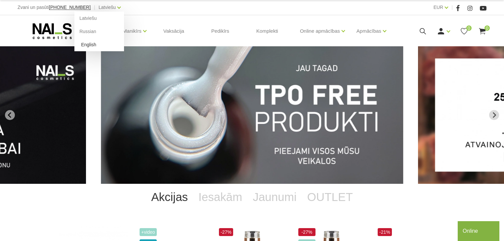
click at [82, 44] on link "English" at bounding box center [99, 44] width 50 height 13
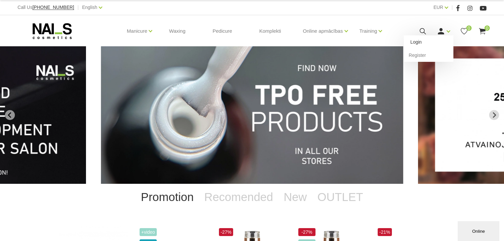
click at [424, 43] on link "Login" at bounding box center [429, 41] width 50 height 13
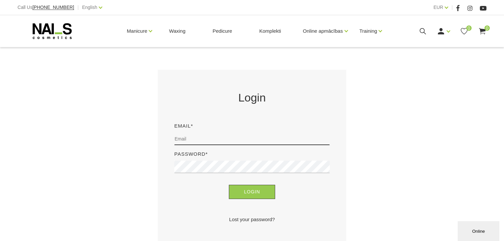
scroll to position [106, 0]
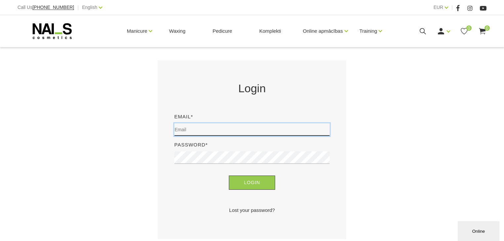
click at [188, 130] on input "email" at bounding box center [251, 129] width 155 height 13
click at [210, 131] on input "davy_de_graef@gmail.com" at bounding box center [251, 129] width 155 height 13
type input "davy_de_graef@hotmail.com"
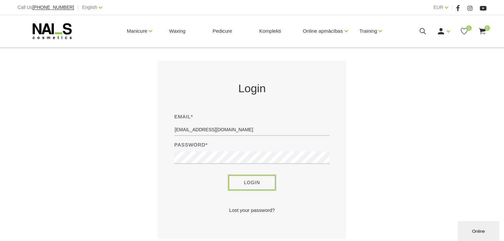
click at [245, 185] on button "Login" at bounding box center [252, 183] width 47 height 14
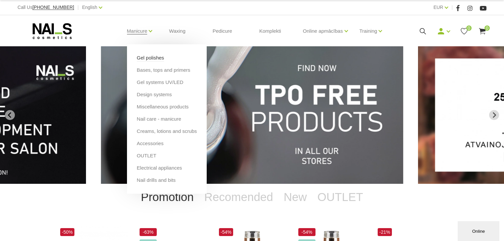
click at [145, 57] on link "Gel polishes" at bounding box center [150, 57] width 27 height 7
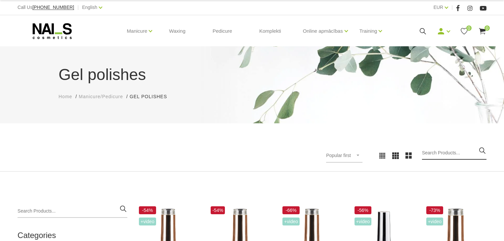
click at [443, 149] on input "search" at bounding box center [454, 153] width 65 height 13
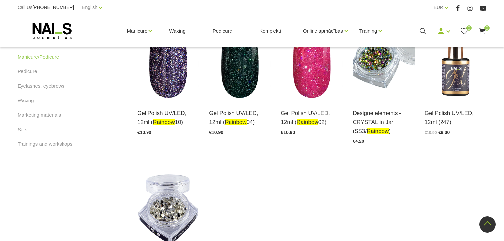
scroll to position [397, 0]
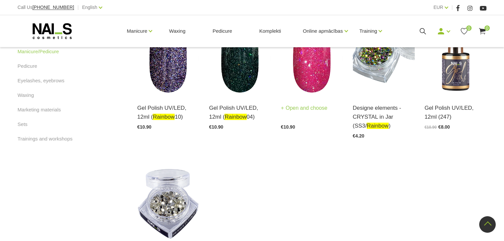
type input "rainbow"
click at [310, 95] on img at bounding box center [312, 52] width 62 height 85
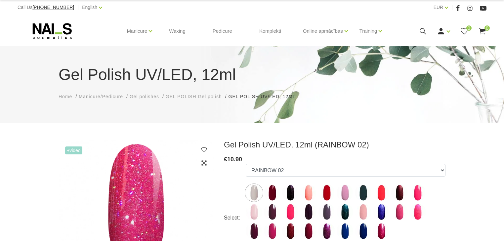
select select "4449"
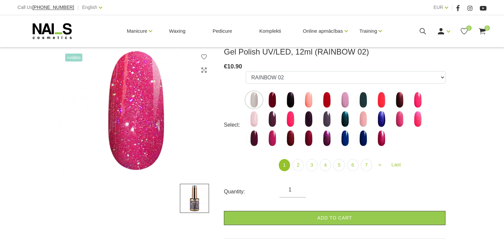
scroll to position [132, 0]
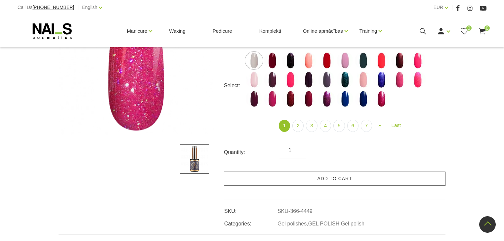
click at [328, 179] on link "Add to cart" at bounding box center [335, 179] width 222 height 14
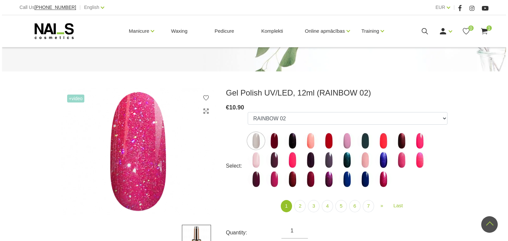
scroll to position [0, 0]
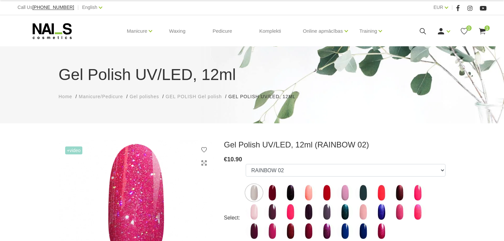
click at [423, 28] on div "Manicure Gel polishes Bases, tops and primers Gel systems UV/LED Design systems…" at bounding box center [252, 31] width 469 height 32
click at [421, 32] on icon at bounding box center [423, 31] width 8 height 8
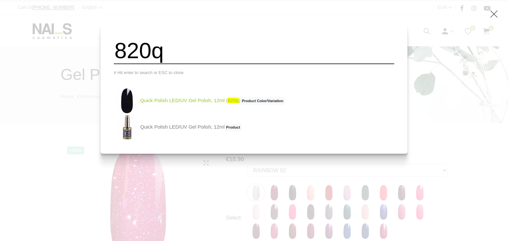
type input "820q"
click at [207, 104] on link "Quick Polish LED/UV Gel Polish, 12ml ( 820q ) Product Color/Variation" at bounding box center [199, 101] width 171 height 26
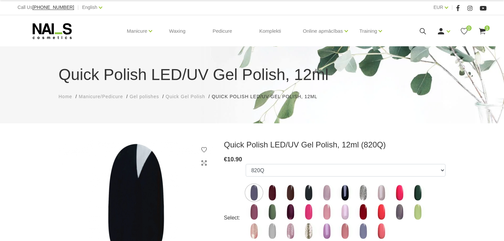
select select "6309"
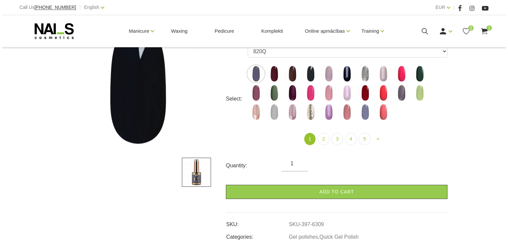
scroll to position [132, 0]
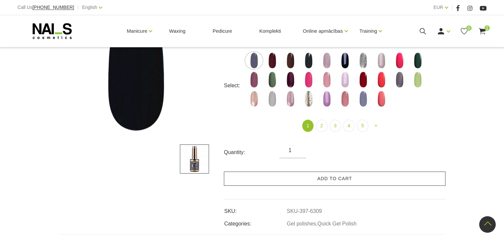
click at [322, 174] on link "Add to cart" at bounding box center [335, 179] width 222 height 14
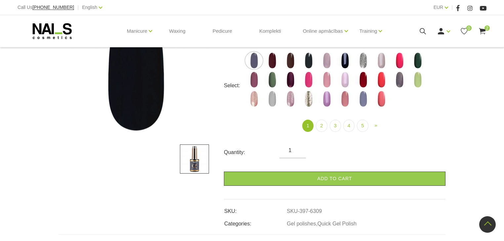
click at [421, 31] on icon at bounding box center [423, 31] width 8 height 8
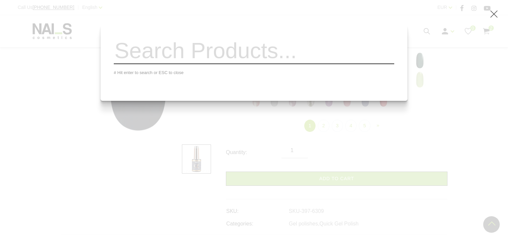
paste input "MILKY Builder Base"
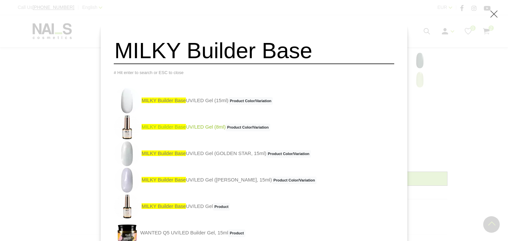
type input "MILKY Builder Base"
click at [175, 130] on span "MILKY Builder Base" at bounding box center [164, 127] width 44 height 6
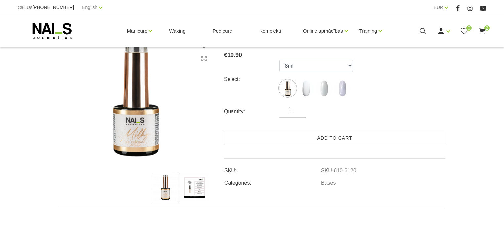
scroll to position [106, 0]
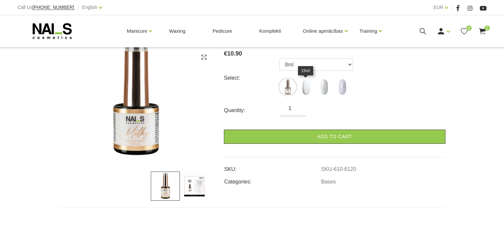
click at [301, 87] on img at bounding box center [306, 87] width 17 height 17
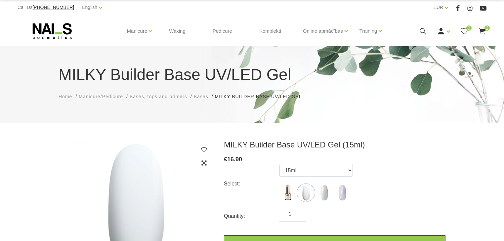
scroll to position [26, 0]
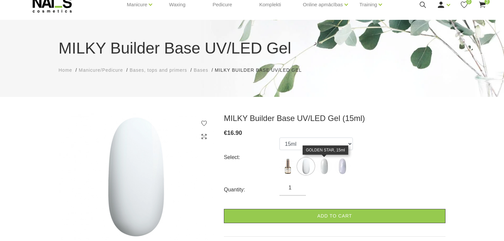
click at [324, 165] on img at bounding box center [324, 166] width 17 height 17
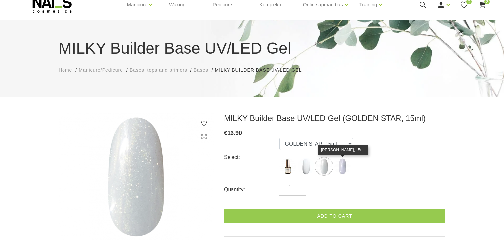
click at [339, 165] on img at bounding box center [342, 166] width 17 height 17
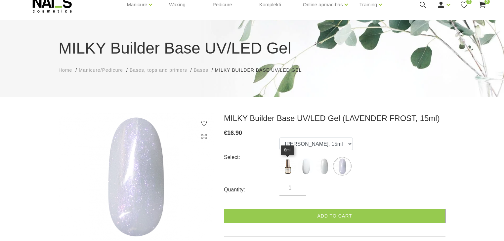
click at [286, 166] on img at bounding box center [288, 166] width 17 height 17
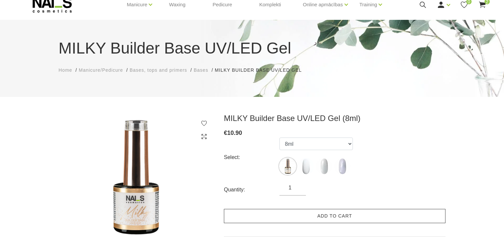
click at [323, 213] on link "Add to cart" at bounding box center [335, 216] width 222 height 14
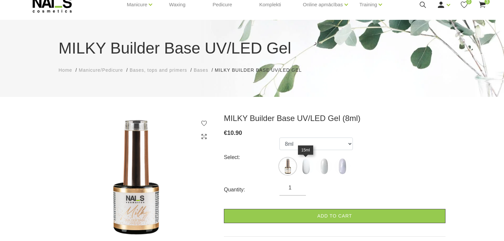
click at [307, 168] on img at bounding box center [306, 166] width 17 height 17
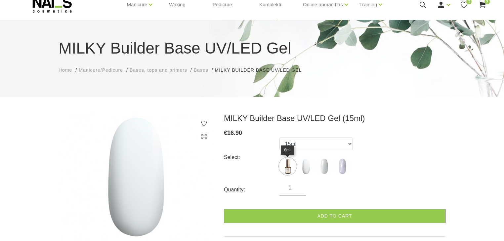
click at [289, 167] on img at bounding box center [288, 166] width 17 height 17
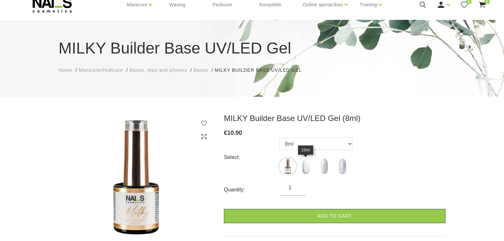
click at [304, 167] on img at bounding box center [306, 166] width 17 height 17
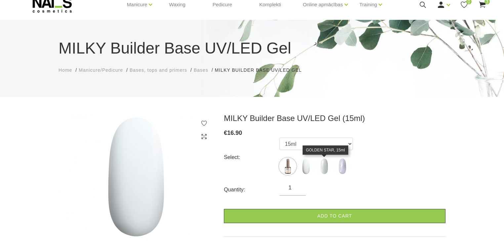
click at [323, 167] on img at bounding box center [324, 166] width 17 height 17
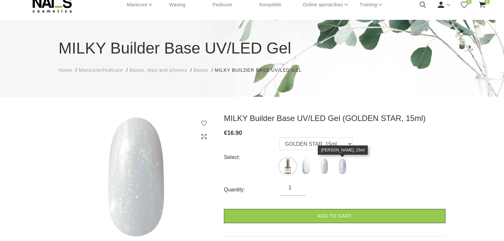
click at [339, 168] on img at bounding box center [342, 166] width 17 height 17
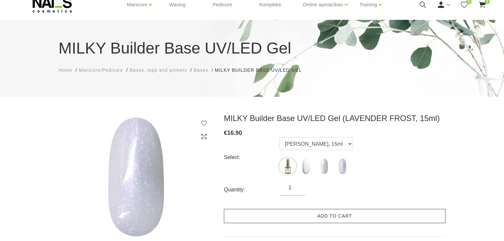
click at [327, 217] on link "Add to cart" at bounding box center [335, 216] width 222 height 14
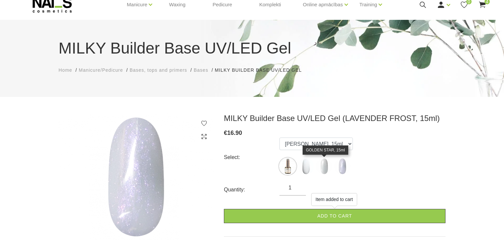
click at [323, 167] on img at bounding box center [324, 166] width 17 height 17
select select "6302"
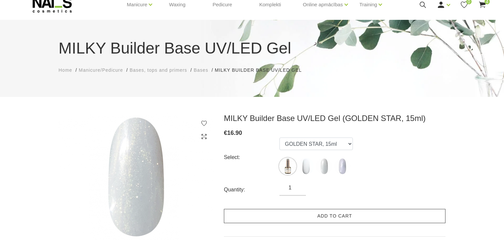
click at [333, 215] on link "Add to cart" at bounding box center [335, 216] width 222 height 14
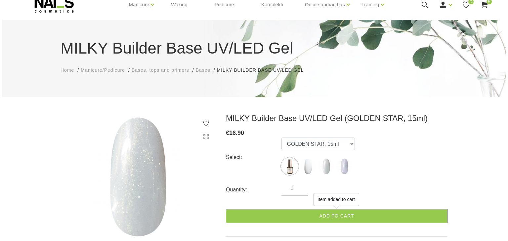
scroll to position [0, 0]
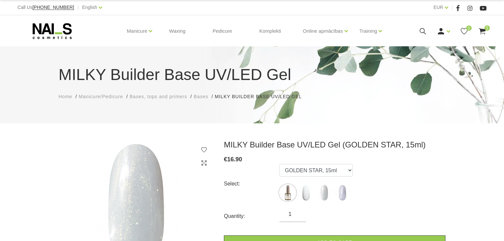
click at [423, 30] on icon at bounding box center [423, 31] width 8 height 8
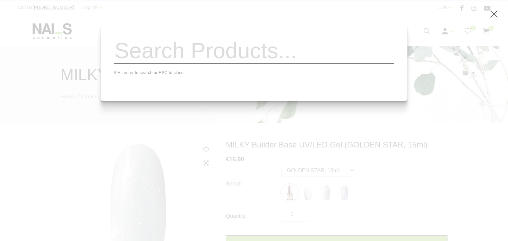
paste input "Milky Top"
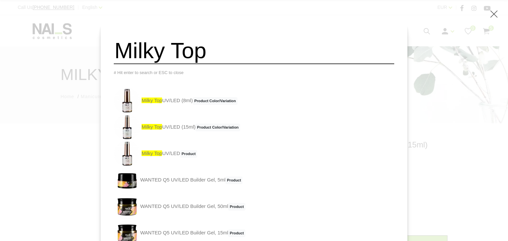
type input "Milky Top"
click at [162, 103] on span "Milky Top" at bounding box center [152, 101] width 21 height 6
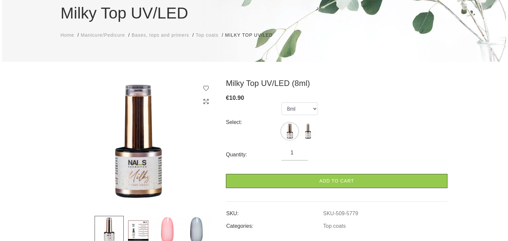
scroll to position [79, 0]
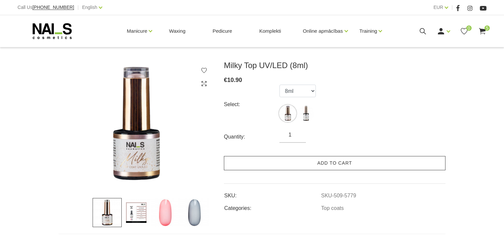
click at [363, 161] on link "Add to cart" at bounding box center [335, 163] width 222 height 14
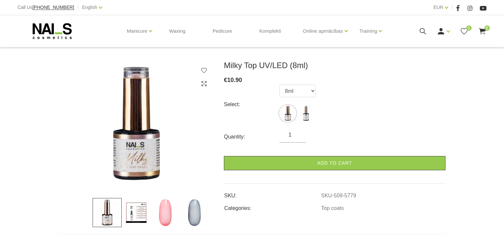
click at [422, 29] on icon at bounding box center [423, 31] width 8 height 8
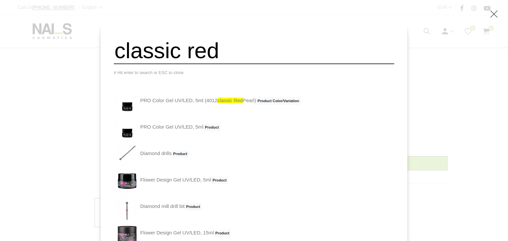
type input "classic red"
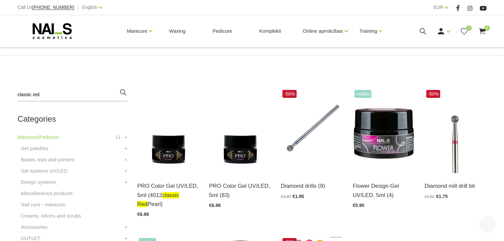
scroll to position [132, 0]
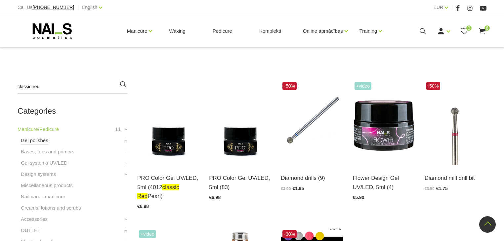
click at [42, 140] on link "Gel polishes" at bounding box center [34, 141] width 27 height 8
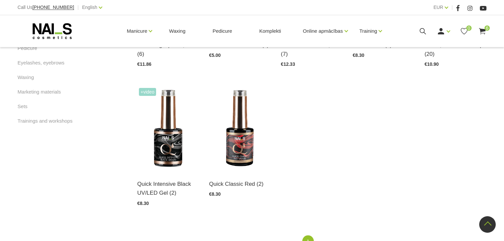
scroll to position [423, 0]
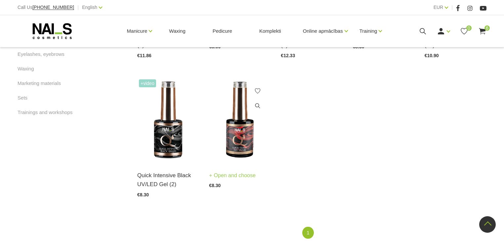
click at [249, 146] on img at bounding box center [240, 120] width 62 height 85
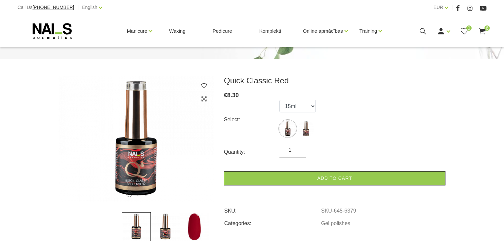
scroll to position [79, 0]
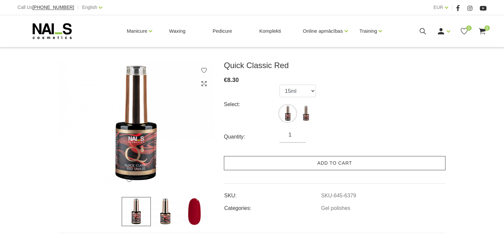
click at [338, 164] on link "Add to cart" at bounding box center [335, 163] width 222 height 14
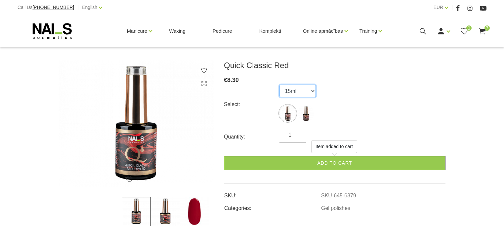
click at [298, 90] on select "15ml 8ml" at bounding box center [298, 91] width 36 height 13
select select "6379"
click at [280, 85] on select "15ml 8ml" at bounding box center [298, 91] width 36 height 13
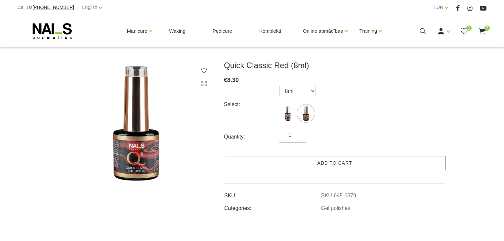
click at [331, 164] on link "Add to cart" at bounding box center [335, 163] width 222 height 14
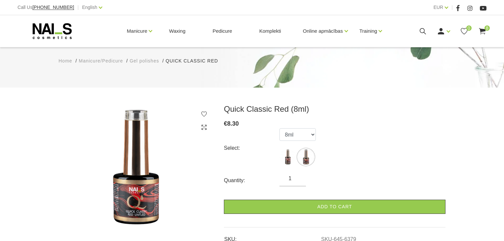
scroll to position [0, 0]
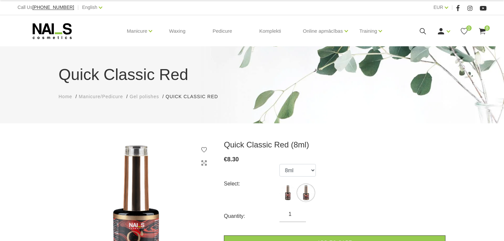
click at [52, 30] on use at bounding box center [52, 31] width 39 height 16
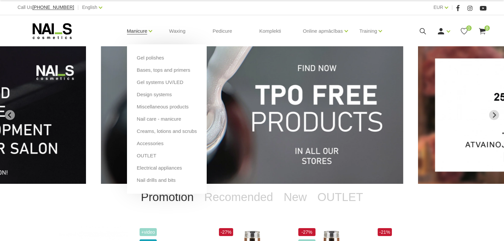
click at [143, 28] on link "Manicure" at bounding box center [137, 31] width 21 height 26
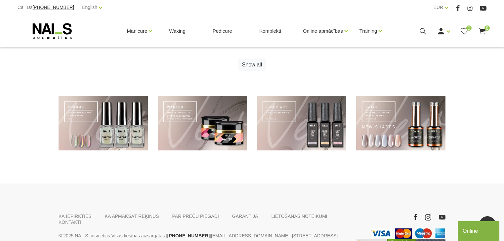
scroll to position [344, 0]
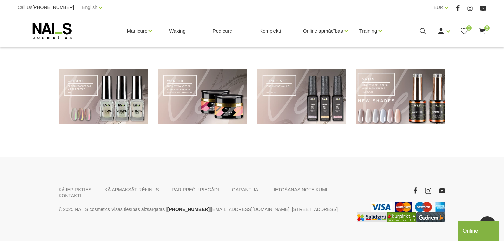
click at [398, 101] on link at bounding box center [400, 96] width 89 height 55
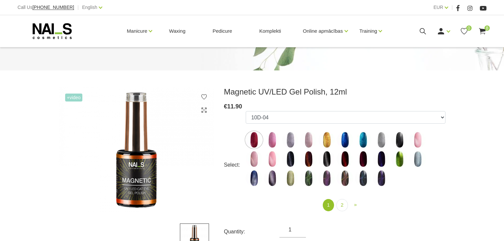
scroll to position [79, 0]
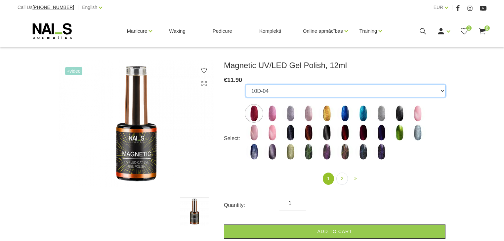
click at [290, 92] on select "10D-04 10D-07 10D-08 10D-09 10D-13 10D-14 10D-15 10D-19 10D-20 607 614 615 701 …" at bounding box center [346, 91] width 200 height 13
click at [246, 85] on select "10D-04 10D-07 10D-08 10D-09 10D-13 10D-14 10D-15 10D-19 10D-20 607 614 615 701 …" at bounding box center [346, 91] width 200 height 13
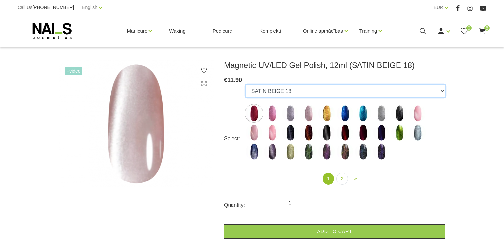
click at [295, 91] on select "10D-04 10D-07 10D-08 10D-09 10D-13 10D-14 10D-15 10D-19 10D-20 607 614 615 701 …" at bounding box center [346, 91] width 200 height 13
click at [246, 85] on select "10D-04 10D-07 10D-08 10D-09 10D-13 10D-14 10D-15 10D-19 10D-20 607 614 615 701 …" at bounding box center [346, 91] width 200 height 13
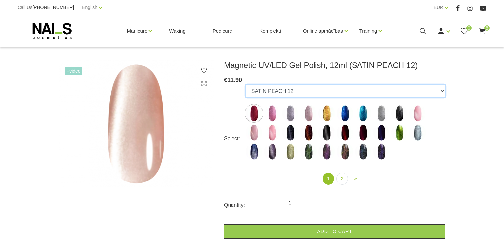
click at [313, 90] on select "10D-04 10D-07 10D-08 10D-09 10D-13 10D-14 10D-15 10D-19 10D-20 607 614 615 701 …" at bounding box center [346, 91] width 200 height 13
click at [246, 85] on select "10D-04 10D-07 10D-08 10D-09 10D-13 10D-14 10D-15 10D-19 10D-20 607 614 615 701 …" at bounding box center [346, 91] width 200 height 13
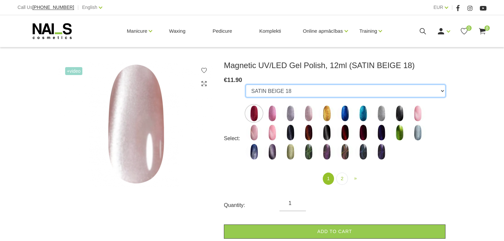
click at [295, 89] on select "10D-04 10D-07 10D-08 10D-09 10D-13 10D-14 10D-15 10D-19 10D-20 607 614 615 701 …" at bounding box center [346, 91] width 200 height 13
click at [246, 85] on select "10D-04 10D-07 10D-08 10D-09 10D-13 10D-14 10D-15 10D-19 10D-20 607 614 615 701 …" at bounding box center [346, 91] width 200 height 13
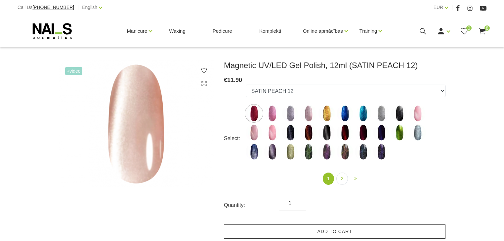
click at [331, 229] on link "Add to cart" at bounding box center [335, 232] width 222 height 14
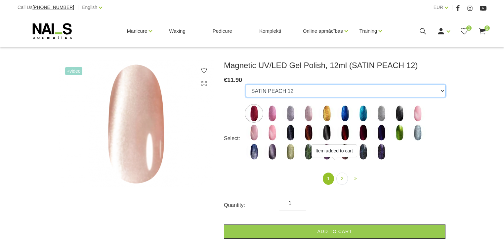
click at [291, 92] on select "10D-04 10D-07 10D-08 10D-09 10D-13 10D-14 10D-15 10D-19 10D-20 607 614 615 701 …" at bounding box center [346, 91] width 200 height 13
click at [246, 85] on select "10D-04 10D-07 10D-08 10D-09 10D-13 10D-14 10D-15 10D-19 10D-20 607 614 615 701 …" at bounding box center [346, 91] width 200 height 13
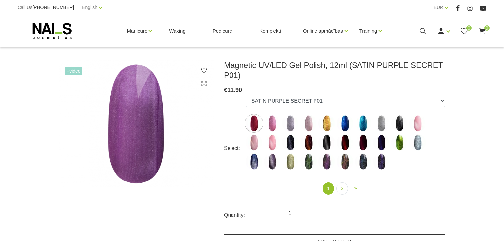
click at [330, 235] on link "Add to cart" at bounding box center [335, 242] width 222 height 14
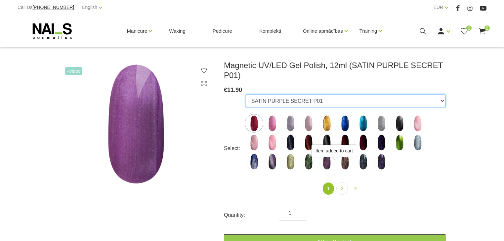
click at [287, 95] on select "10D-04 10D-07 10D-08 10D-09 10D-13 10D-14 10D-15 10D-19 10D-20 607 614 615 701 …" at bounding box center [346, 101] width 200 height 13
click at [246, 95] on select "10D-04 10D-07 10D-08 10D-09 10D-13 10D-14 10D-15 10D-19 10D-20 607 614 615 701 …" at bounding box center [346, 101] width 200 height 13
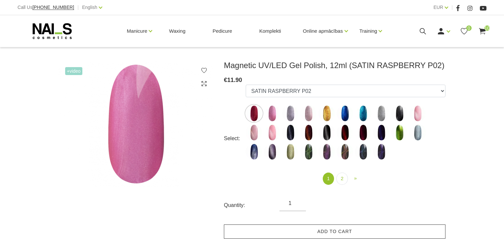
click at [335, 234] on link "Add to cart" at bounding box center [335, 232] width 222 height 14
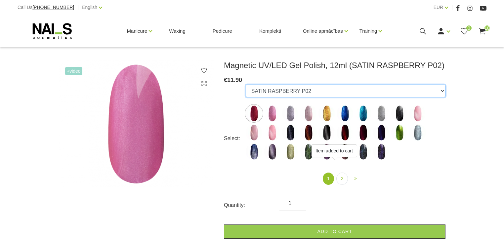
drag, startPoint x: 334, startPoint y: 90, endPoint x: 331, endPoint y: 96, distance: 6.1
click at [334, 90] on select "10D-04 10D-07 10D-08 10D-09 10D-13 10D-14 10D-15 10D-19 10D-20 607 614 615 701 …" at bounding box center [346, 91] width 200 height 13
click at [246, 85] on select "10D-04 10D-07 10D-08 10D-09 10D-13 10D-14 10D-15 10D-19 10D-20 607 614 615 701 …" at bounding box center [346, 91] width 200 height 13
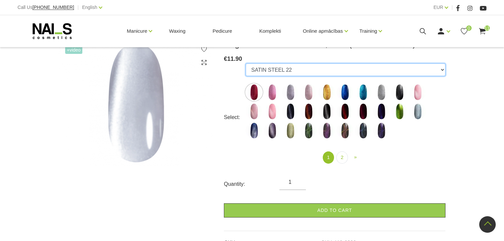
scroll to position [0, 0]
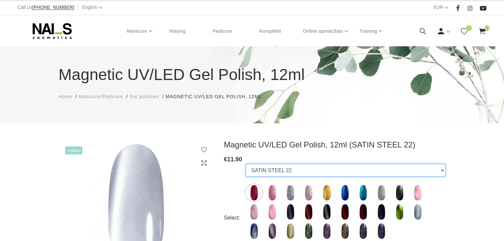
click at [333, 166] on select "10D-04 10D-07 10D-08 10D-09 10D-13 10D-14 10D-15 10D-19 10D-20 607 614 615 701 …" at bounding box center [346, 170] width 200 height 13
click at [246, 164] on select "10D-04 10D-07 10D-08 10D-09 10D-13 10D-14 10D-15 10D-19 10D-20 607 614 615 701 …" at bounding box center [346, 170] width 200 height 13
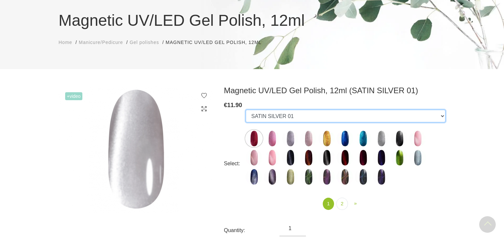
scroll to position [26, 0]
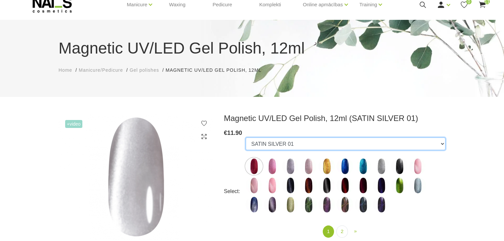
click at [341, 143] on select "10D-04 10D-07 10D-08 10D-09 10D-13 10D-14 10D-15 10D-19 10D-20 607 614 615 701 …" at bounding box center [346, 144] width 200 height 13
click at [246, 138] on select "10D-04 10D-07 10D-08 10D-09 10D-13 10D-14 10D-15 10D-19 10D-20 607 614 615 701 …" at bounding box center [346, 144] width 200 height 13
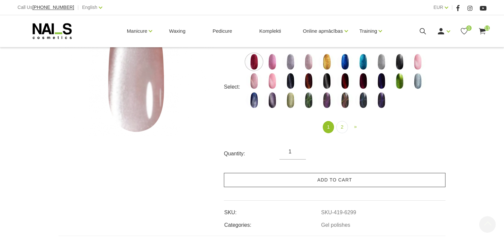
scroll to position [132, 0]
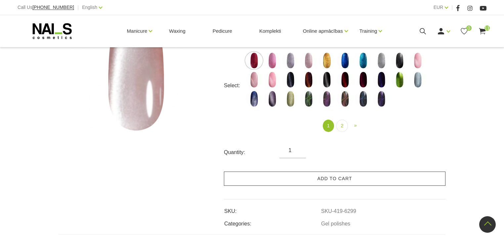
click at [333, 177] on link "Add to cart" at bounding box center [335, 179] width 222 height 14
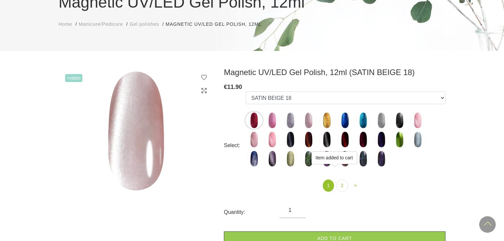
scroll to position [0, 0]
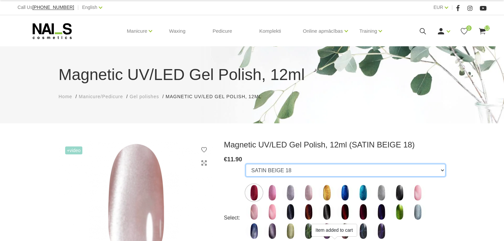
click at [308, 169] on select "10D-04 10D-07 10D-08 10D-09 10D-13 10D-14 10D-15 10D-19 10D-20 607 614 615 701 …" at bounding box center [346, 170] width 200 height 13
click at [290, 170] on select "10D-04 10D-07 10D-08 10D-09 10D-13 10D-14 10D-15 10D-19 10D-20 607 614 615 701 …" at bounding box center [346, 170] width 200 height 13
click at [246, 164] on select "10D-04 10D-07 10D-08 10D-09 10D-13 10D-14 10D-15 10D-19 10D-20 607 614 615 701 …" at bounding box center [346, 170] width 200 height 13
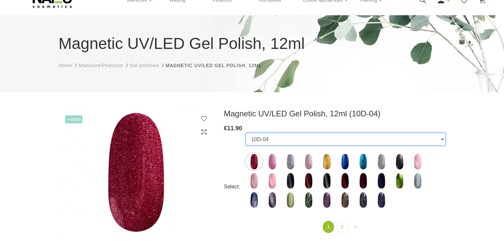
scroll to position [79, 0]
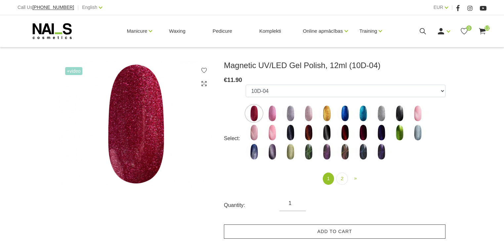
click at [328, 230] on link "Add to cart" at bounding box center [335, 232] width 222 height 14
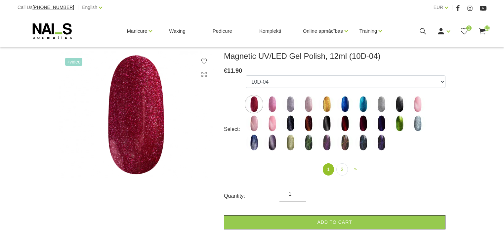
scroll to position [90, 0]
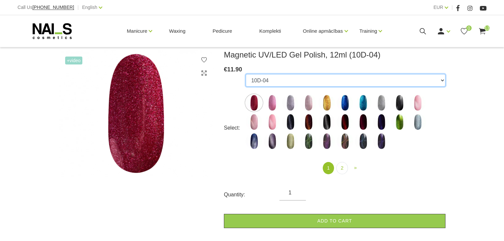
click at [323, 81] on select "10D-04 10D-07 10D-08 10D-09 10D-13 10D-14 10D-15 10D-19 10D-20 607 614 615 701 …" at bounding box center [346, 80] width 200 height 13
click at [246, 74] on select "10D-04 10D-07 10D-08 10D-09 10D-13 10D-14 10D-15 10D-19 10D-20 607 614 615 701 …" at bounding box center [346, 80] width 200 height 13
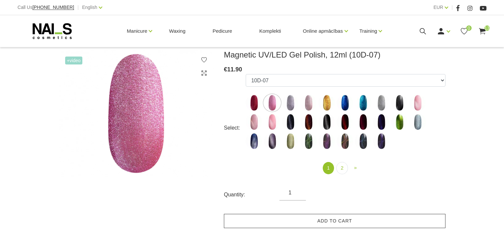
click at [333, 223] on link "Add to cart" at bounding box center [335, 221] width 222 height 14
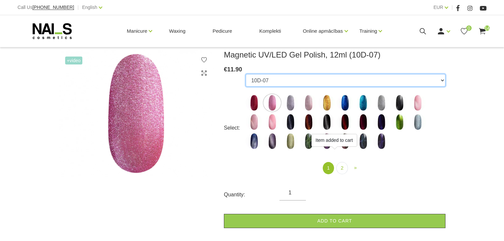
click at [318, 80] on select "10D-04 10D-07 10D-08 10D-09 10D-13 10D-14 10D-15 10D-19 10D-20 607 614 615 701 …" at bounding box center [346, 80] width 200 height 13
click at [246, 74] on select "10D-04 10D-07 10D-08 10D-09 10D-13 10D-14 10D-15 10D-19 10D-20 607 614 615 701 …" at bounding box center [346, 80] width 200 height 13
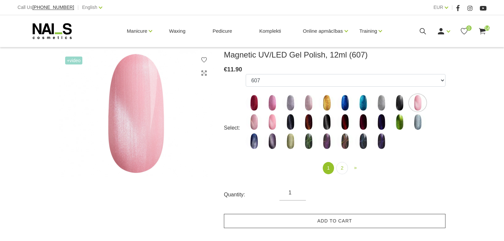
click at [327, 222] on link "Add to cart" at bounding box center [335, 221] width 222 height 14
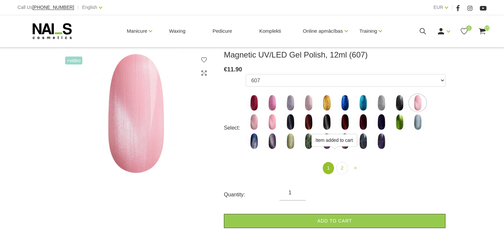
scroll to position [101, 0]
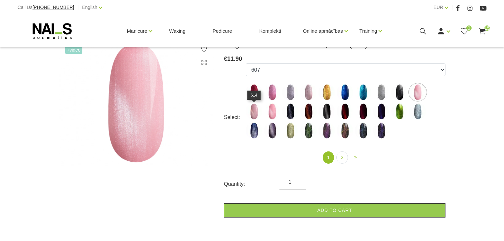
click at [252, 114] on img at bounding box center [254, 111] width 17 height 17
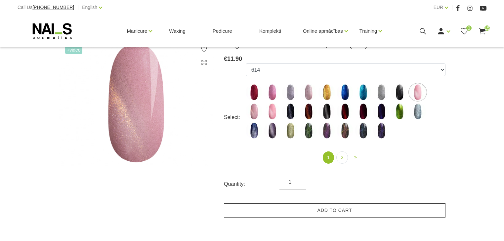
click at [318, 206] on link "Add to cart" at bounding box center [335, 210] width 222 height 14
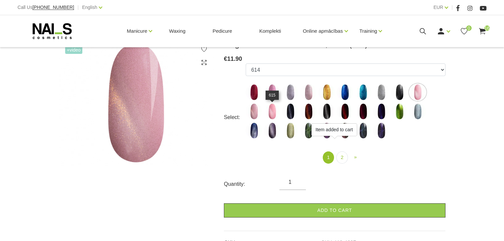
click at [273, 112] on img at bounding box center [272, 111] width 17 height 17
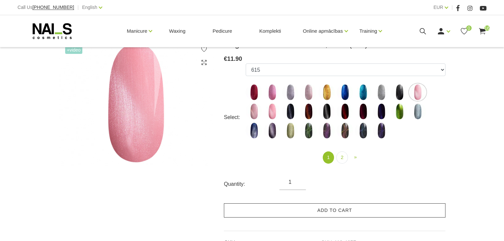
click at [347, 210] on link "Add to cart" at bounding box center [335, 210] width 222 height 14
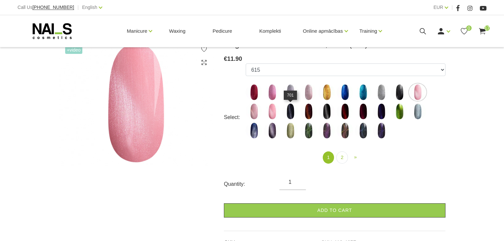
click at [288, 110] on img at bounding box center [290, 111] width 17 height 17
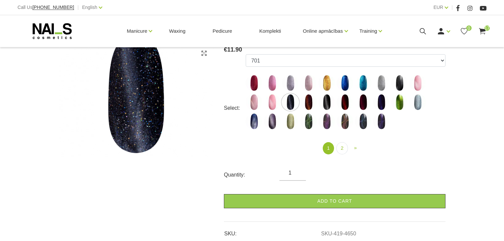
scroll to position [111, 0]
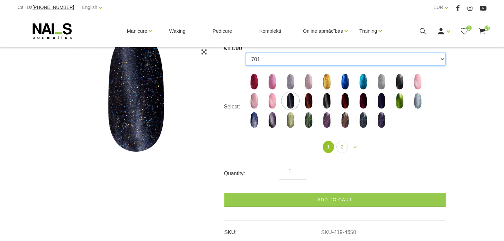
click at [272, 60] on select "10D-04 10D-07 10D-08 10D-09 10D-13 10D-14 10D-15 10D-19 10D-20 607 614 615 701 …" at bounding box center [346, 59] width 200 height 13
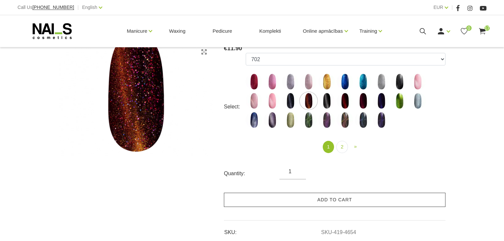
click at [320, 200] on link "Add to cart" at bounding box center [335, 200] width 222 height 14
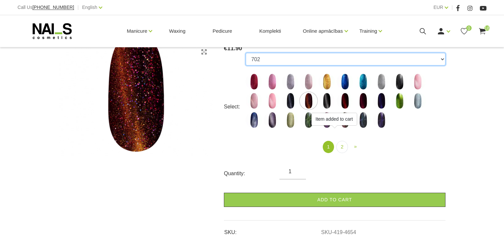
click at [320, 62] on select "10D-04 10D-07 10D-08 10D-09 10D-13 10D-14 10D-15 10D-19 10D-20 607 614 615 701 …" at bounding box center [346, 59] width 200 height 13
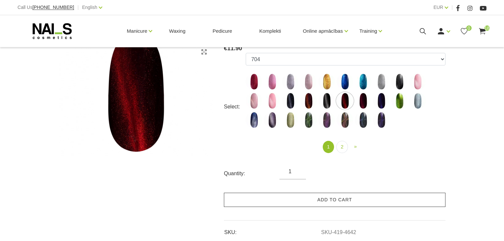
click at [325, 199] on link "Add to cart" at bounding box center [335, 200] width 222 height 14
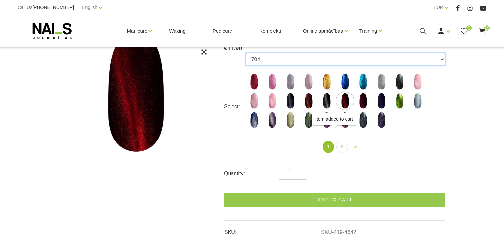
click at [359, 60] on select "10D-04 10D-07 10D-08 10D-09 10D-13 10D-14 10D-15 10D-19 10D-20 607 614 615 701 …" at bounding box center [346, 59] width 200 height 13
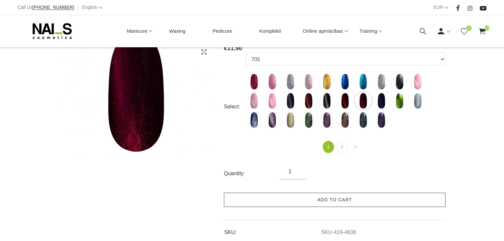
click at [340, 200] on link "Add to cart" at bounding box center [335, 200] width 222 height 14
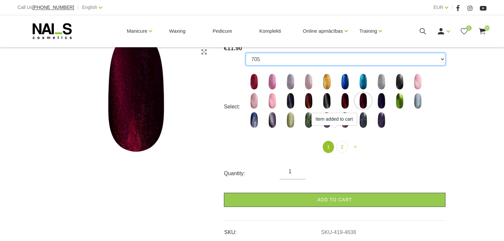
click at [337, 61] on select "10D-04 10D-07 10D-08 10D-09 10D-13 10D-14 10D-15 10D-19 10D-20 607 614 615 701 …" at bounding box center [346, 59] width 200 height 13
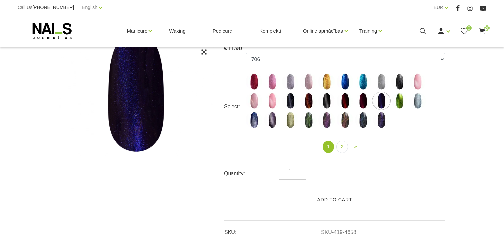
click at [337, 202] on link "Add to cart" at bounding box center [335, 200] width 222 height 14
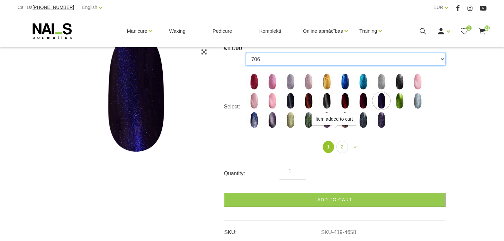
click at [364, 56] on select "10D-04 10D-07 10D-08 10D-09 10D-13 10D-14 10D-15 10D-19 10D-20 607 614 615 701 …" at bounding box center [346, 59] width 200 height 13
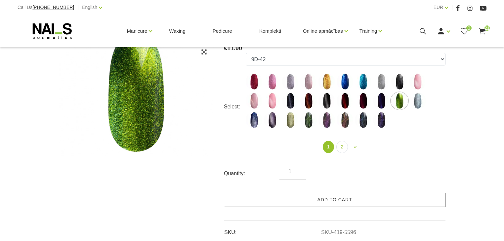
click at [347, 202] on link "Add to cart" at bounding box center [335, 200] width 222 height 14
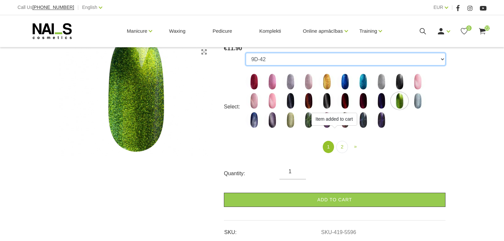
click at [381, 60] on select "10D-04 10D-07 10D-08 10D-09 10D-13 10D-14 10D-15 10D-19 10D-20 607 614 615 701 …" at bounding box center [346, 59] width 200 height 13
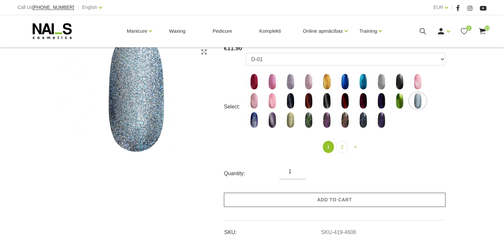
click at [343, 203] on link "Add to cart" at bounding box center [335, 200] width 222 height 14
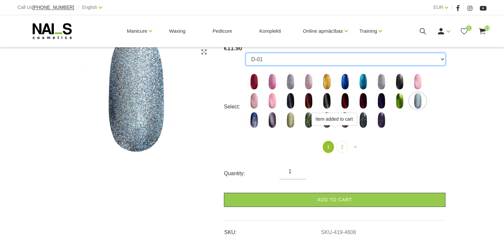
click at [337, 58] on select "10D-04 10D-07 10D-08 10D-09 10D-13 10D-14 10D-15 10D-19 10D-20 607 614 615 701 …" at bounding box center [346, 59] width 200 height 13
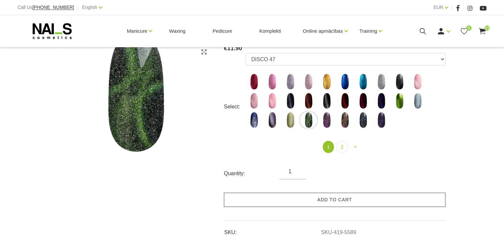
click at [316, 201] on link "Add to cart" at bounding box center [335, 200] width 222 height 14
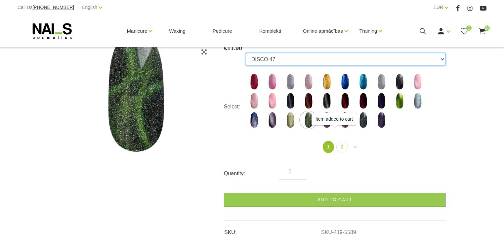
click at [302, 61] on select "10D-04 10D-07 10D-08 10D-09 10D-13 10D-14 10D-15 10D-19 10D-20 607 614 615 701 …" at bounding box center [346, 59] width 200 height 13
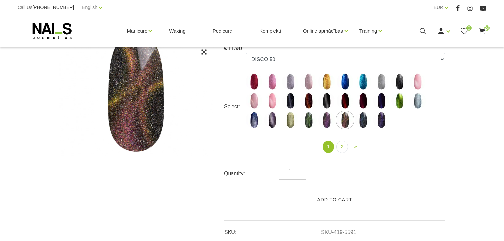
click at [314, 196] on link "Add to cart" at bounding box center [335, 200] width 222 height 14
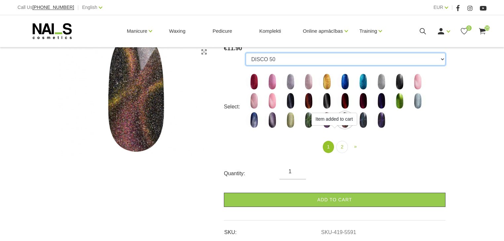
click at [321, 54] on select "10D-04 10D-07 10D-08 10D-09 10D-13 10D-14 10D-15 10D-19 10D-20 607 614 615 701 …" at bounding box center [346, 59] width 200 height 13
click at [321, 55] on select "10D-04 10D-07 10D-08 10D-09 10D-13 10D-14 10D-15 10D-19 10D-20 607 614 615 701 …" at bounding box center [346, 59] width 200 height 13
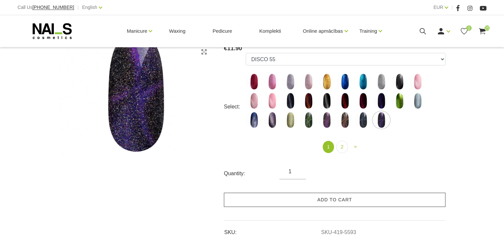
click at [351, 199] on link "Add to cart" at bounding box center [335, 200] width 222 height 14
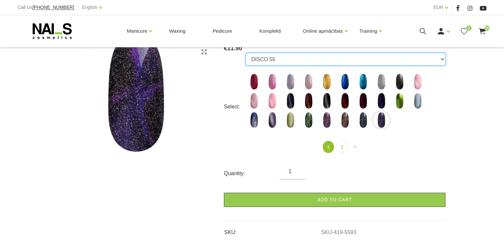
click at [322, 58] on select "10D-04 10D-07 10D-08 10D-09 10D-13 10D-14 10D-15 10D-19 10D-20 607 614 615 701 …" at bounding box center [346, 59] width 200 height 13
select select "5191"
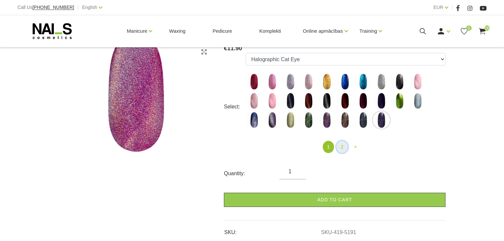
click at [345, 150] on link "2" at bounding box center [341, 147] width 11 height 12
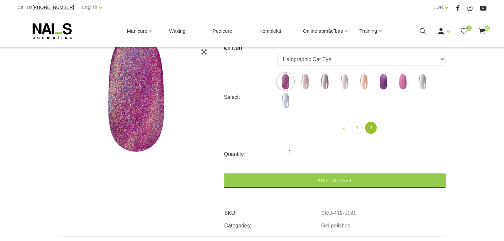
click at [287, 80] on img at bounding box center [285, 81] width 17 height 17
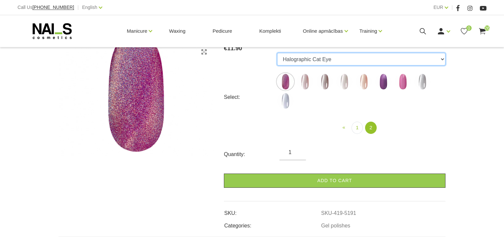
click at [302, 58] on select "10D-04 10D-07 10D-08 10D-09 10D-13 10D-14 10D-15 10D-19 10D-20 607 614 615 701 …" at bounding box center [361, 59] width 168 height 13
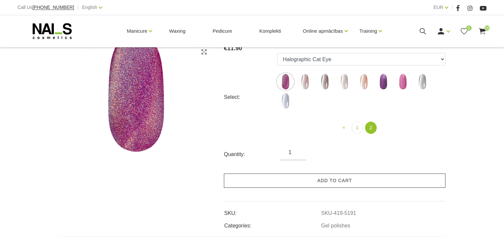
click at [340, 177] on link "Add to cart" at bounding box center [335, 181] width 222 height 14
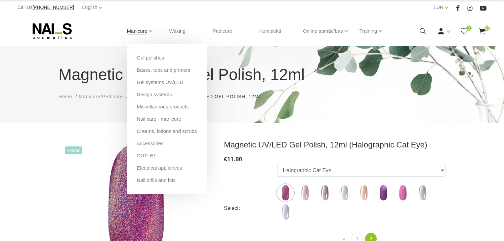
click at [133, 33] on link "Manicure" at bounding box center [137, 31] width 21 height 26
click at [127, 33] on link "Manicure" at bounding box center [137, 31] width 21 height 26
click at [131, 31] on link "Manicure" at bounding box center [137, 31] width 21 height 26
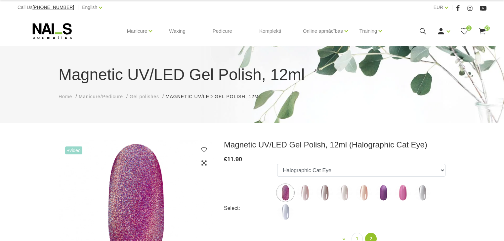
click at [48, 34] on icon at bounding box center [52, 31] width 69 height 17
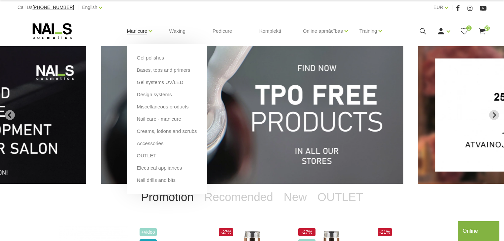
click at [142, 33] on link "Manicure" at bounding box center [137, 31] width 21 height 26
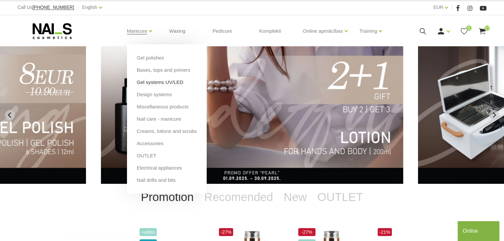
click at [155, 83] on link "Gel systems UV/LED" at bounding box center [160, 82] width 47 height 7
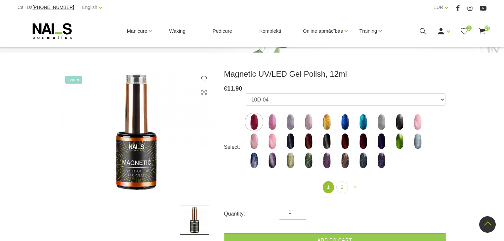
scroll to position [33, 0]
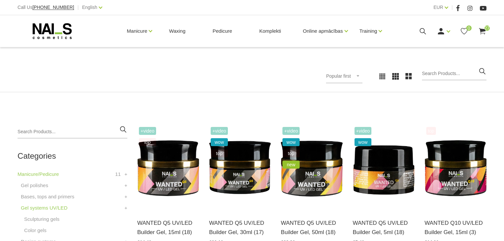
scroll to position [132, 0]
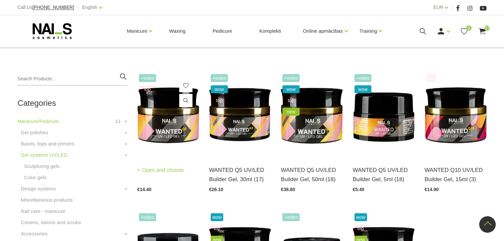
click at [168, 120] on img at bounding box center [168, 114] width 62 height 85
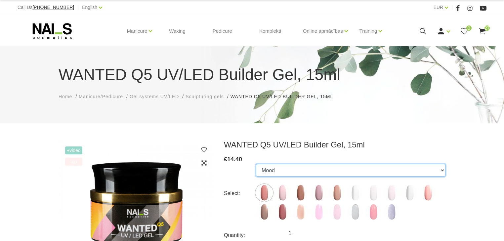
click at [326, 173] on select "Mood Dream Rose Caramel Nude Sparkle Macchiato Premium Clear Pastel Porcelain B…" at bounding box center [351, 170] width 190 height 13
click at [256, 164] on select "Mood Dream Rose Caramel Nude Sparkle Macchiato Premium Clear Pastel Porcelain B…" at bounding box center [351, 170] width 190 height 13
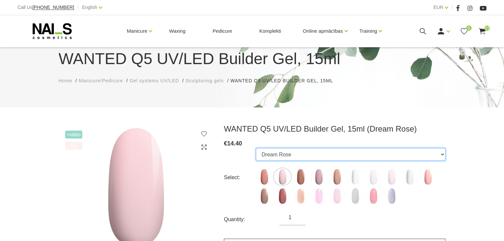
scroll to position [79, 0]
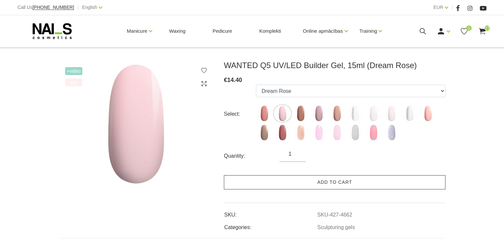
click at [344, 180] on link "Add to cart" at bounding box center [335, 182] width 222 height 14
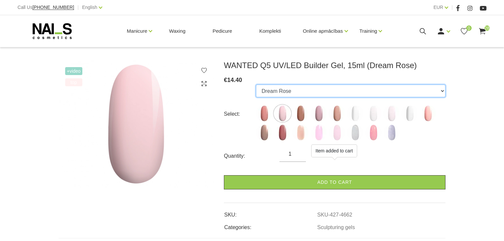
click at [325, 94] on select "Mood Dream Rose Caramel Nude Sparkle Macchiato Premium Clear Pastel Porcelain B…" at bounding box center [351, 91] width 190 height 13
click at [256, 85] on select "Mood Dream Rose Caramel Nude Sparkle Macchiato Premium Clear Pastel Porcelain B…" at bounding box center [351, 91] width 190 height 13
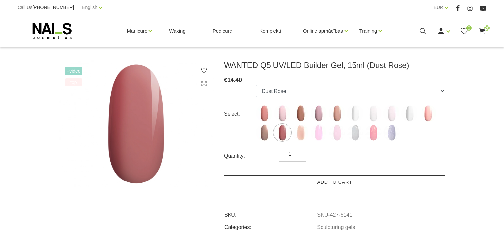
click at [339, 181] on link "Add to cart" at bounding box center [335, 182] width 222 height 14
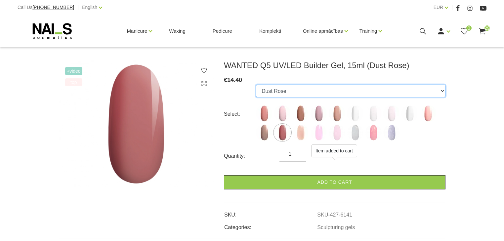
click at [392, 94] on select "Mood Dream Rose Caramel Nude Sparkle Macchiato Premium Clear Pastel Porcelain B…" at bounding box center [351, 91] width 190 height 13
click at [256, 85] on select "Mood Dream Rose Caramel Nude Sparkle Macchiato Premium Clear Pastel Porcelain B…" at bounding box center [351, 91] width 190 height 13
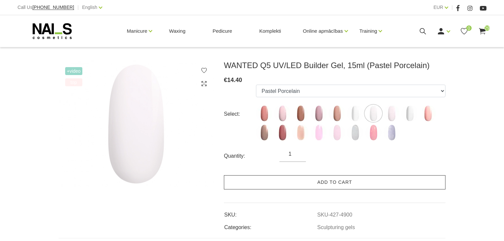
click at [338, 180] on link "Add to cart" at bounding box center [335, 182] width 222 height 14
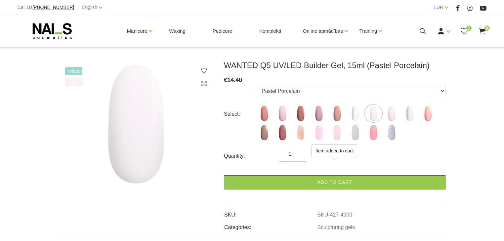
click at [264, 133] on img at bounding box center [264, 132] width 17 height 17
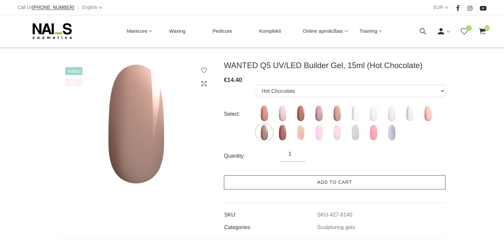
click at [317, 180] on link "Add to cart" at bounding box center [335, 182] width 222 height 14
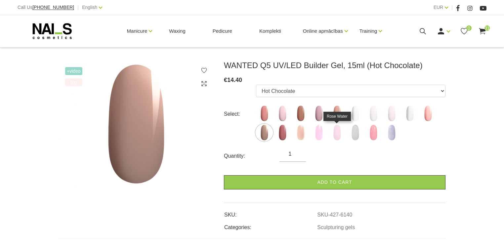
click at [336, 135] on img at bounding box center [337, 132] width 17 height 17
select select "6428"
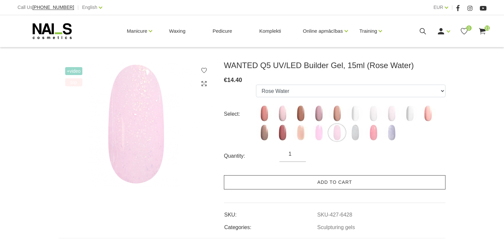
click at [341, 181] on link "Add to cart" at bounding box center [335, 182] width 222 height 14
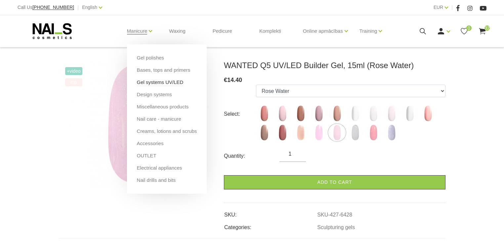
click at [157, 83] on link "Gel systems UV/LED" at bounding box center [160, 82] width 47 height 7
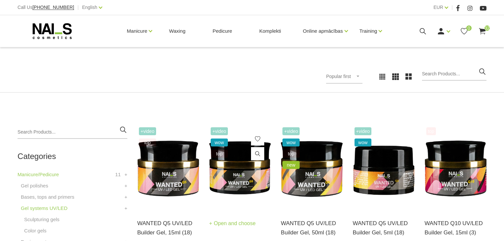
scroll to position [79, 0]
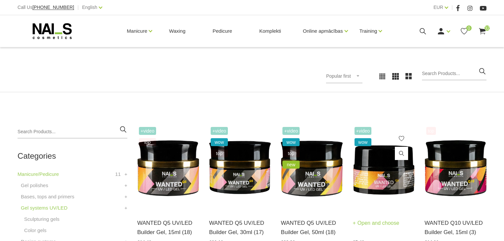
click at [372, 179] on img at bounding box center [384, 167] width 62 height 85
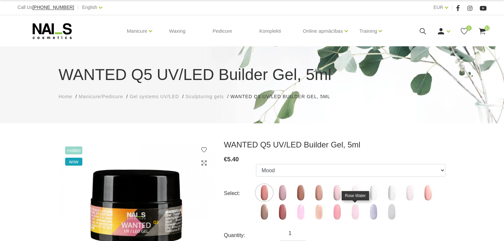
click at [352, 207] on img at bounding box center [355, 212] width 17 height 17
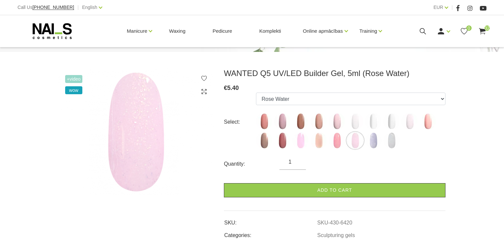
scroll to position [79, 0]
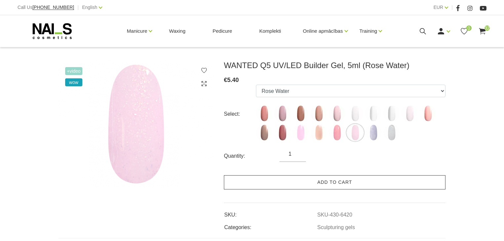
click at [332, 180] on link "Add to cart" at bounding box center [335, 182] width 222 height 14
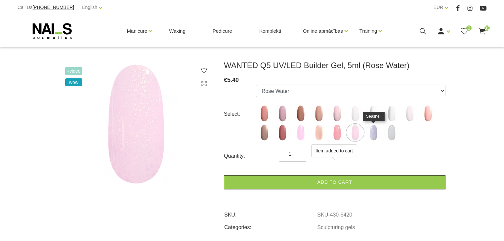
click at [375, 131] on img at bounding box center [373, 132] width 17 height 17
select select "6421"
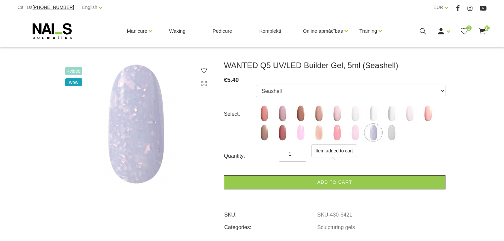
click at [360, 180] on link "Add to cart" at bounding box center [335, 182] width 222 height 14
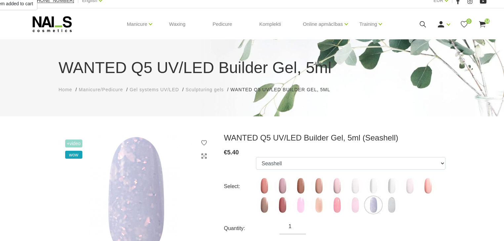
scroll to position [0, 0]
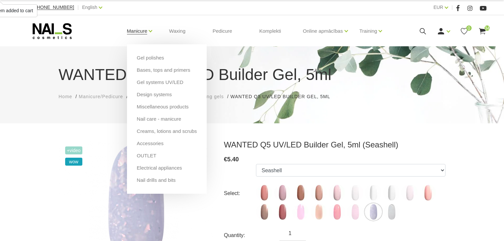
click at [136, 31] on link "Manicure" at bounding box center [137, 31] width 21 height 26
click at [152, 70] on link "Bases, tops and primers" at bounding box center [164, 69] width 54 height 7
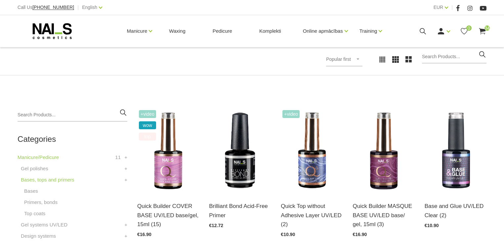
scroll to position [106, 0]
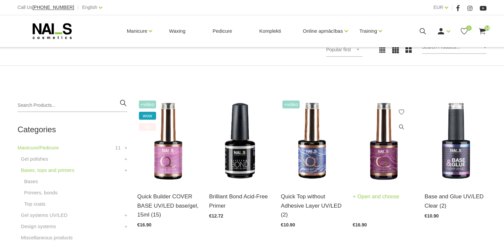
click at [376, 145] on img at bounding box center [384, 141] width 62 height 85
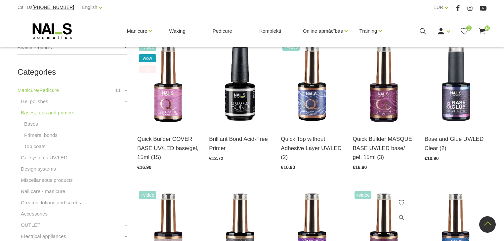
scroll to position [159, 0]
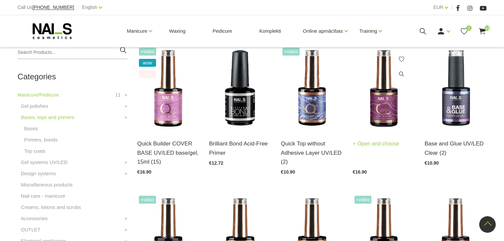
click at [387, 115] on img at bounding box center [384, 88] width 62 height 85
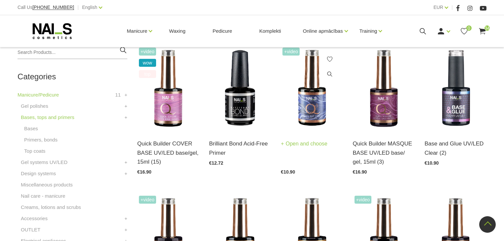
click at [322, 119] on img at bounding box center [312, 88] width 62 height 85
click at [461, 111] on img at bounding box center [456, 88] width 62 height 85
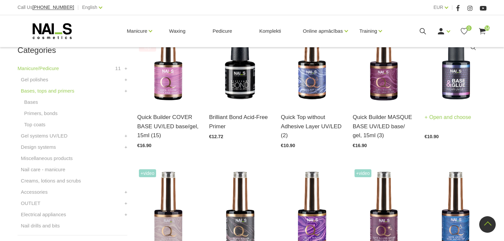
scroll to position [212, 0]
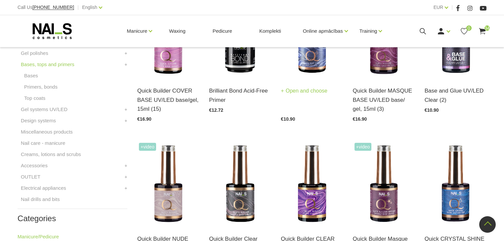
click at [313, 56] on img at bounding box center [312, 35] width 62 height 85
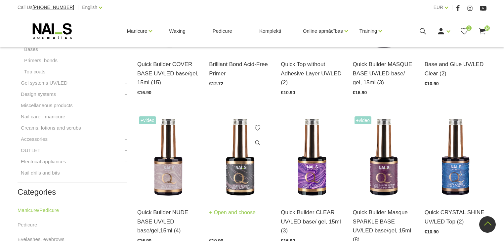
click at [247, 176] on img at bounding box center [240, 157] width 62 height 85
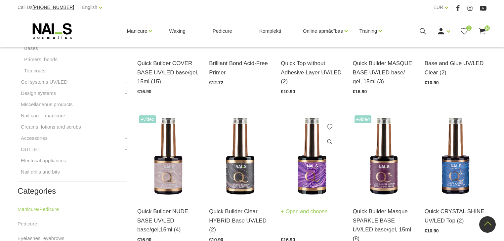
scroll to position [265, 0]
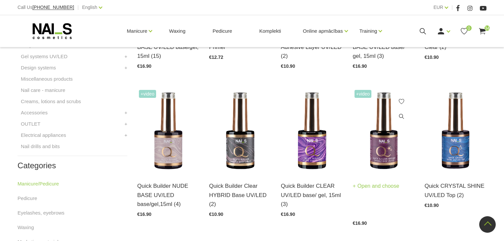
click at [391, 155] on img at bounding box center [384, 130] width 62 height 85
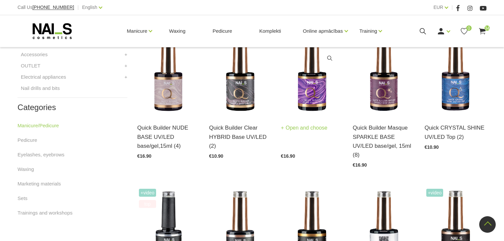
scroll to position [344, 0]
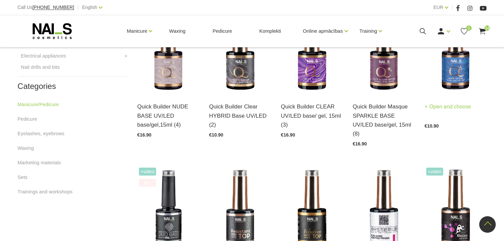
click at [457, 77] on img at bounding box center [456, 51] width 62 height 85
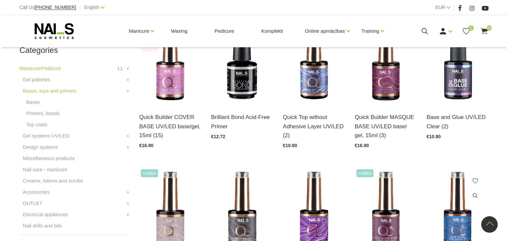
scroll to position [159, 0]
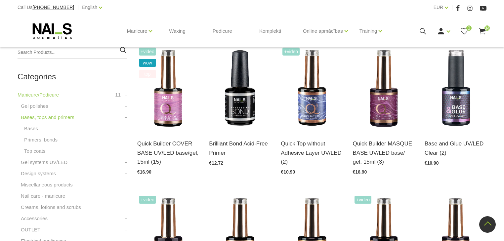
click at [482, 32] on icon at bounding box center [482, 31] width 8 height 8
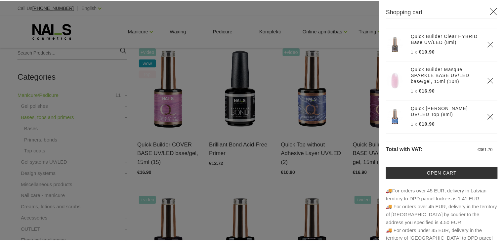
scroll to position [1342, 0]
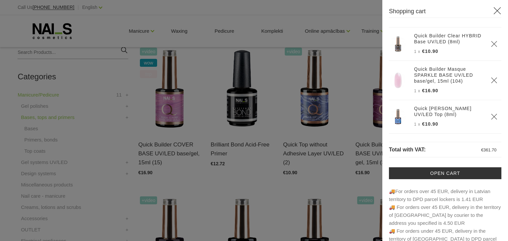
click at [107, 168] on div at bounding box center [254, 120] width 508 height 241
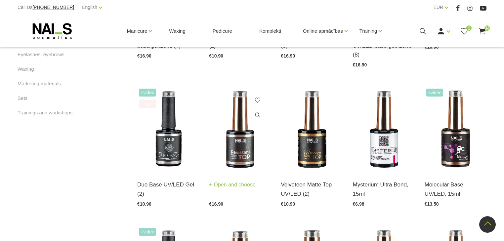
scroll to position [423, 0]
click at [242, 142] on img at bounding box center [240, 129] width 62 height 85
click at [244, 132] on img at bounding box center [240, 129] width 62 height 85
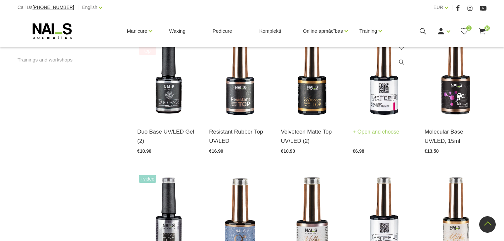
scroll to position [476, 0]
click at [310, 95] on img at bounding box center [312, 76] width 62 height 85
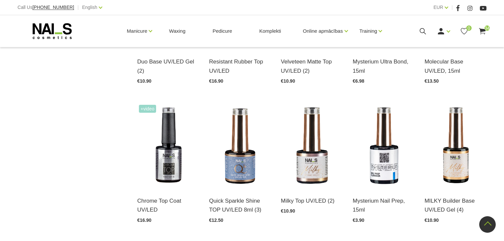
scroll to position [556, 0]
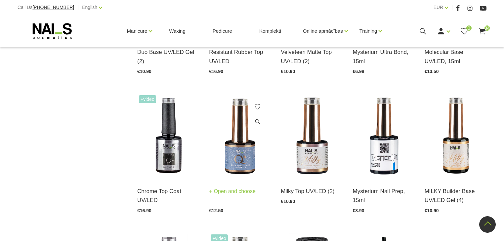
click at [242, 146] on img at bounding box center [240, 136] width 62 height 85
click at [311, 136] on img at bounding box center [312, 136] width 62 height 85
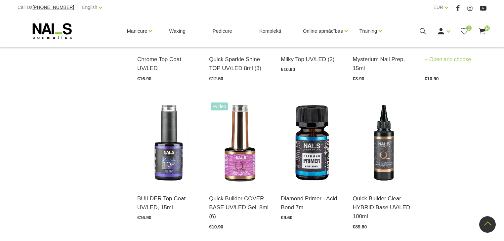
scroll to position [688, 0]
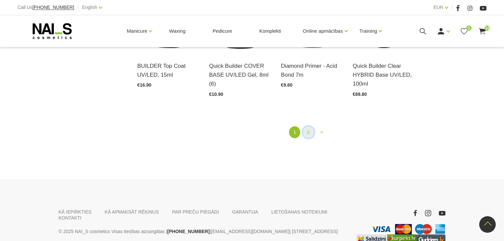
click at [309, 126] on link "2" at bounding box center [308, 132] width 11 height 12
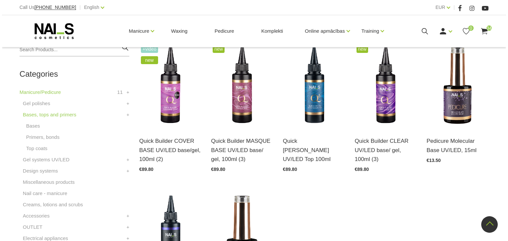
scroll to position [135, 0]
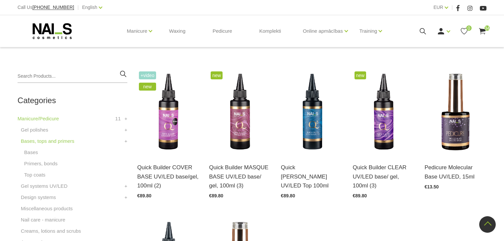
click at [484, 28] on icon at bounding box center [482, 31] width 8 height 8
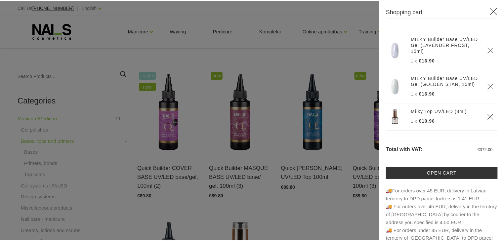
scroll to position [0, 0]
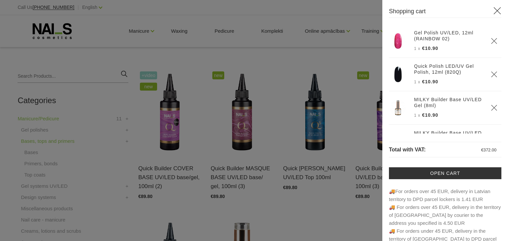
click at [75, 66] on div at bounding box center [254, 120] width 508 height 241
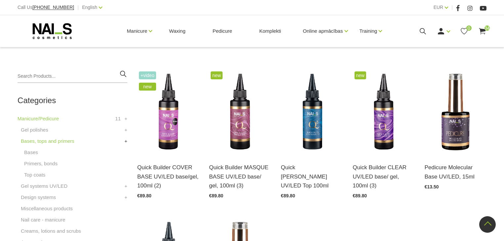
click at [124, 140] on link "+" at bounding box center [125, 141] width 3 height 8
click at [44, 161] on link "Design systems" at bounding box center [38, 164] width 35 height 8
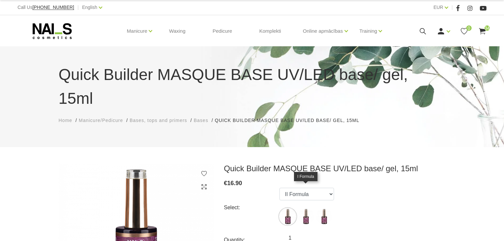
click at [308, 208] on img at bounding box center [306, 216] width 17 height 17
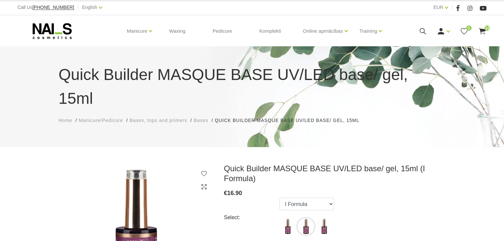
click at [319, 198] on ul "II Formula I Formula Original Formula" at bounding box center [307, 218] width 55 height 40
click at [327, 218] on img at bounding box center [324, 226] width 17 height 17
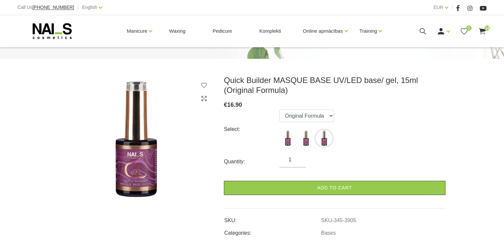
scroll to position [106, 0]
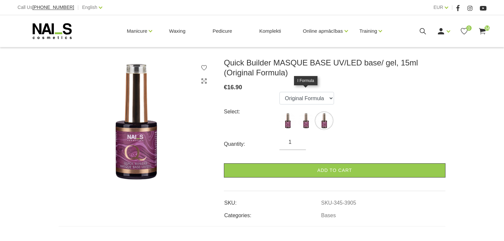
click at [305, 112] on img at bounding box center [306, 120] width 17 height 17
click at [288, 112] on img at bounding box center [288, 120] width 17 height 17
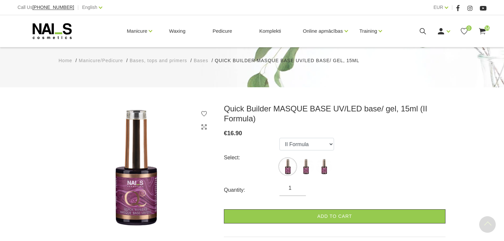
scroll to position [53, 0]
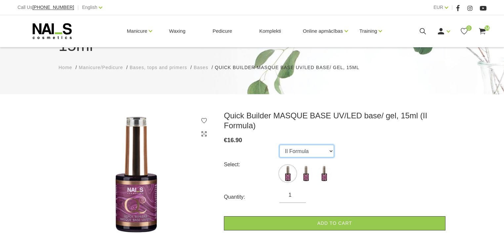
click at [304, 145] on select "II Formula I Formula Original Formula" at bounding box center [307, 151] width 55 height 13
select select "3905"
click at [280, 145] on select "II Formula I Formula Original Formula" at bounding box center [307, 151] width 55 height 13
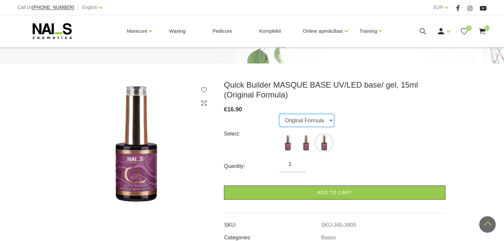
scroll to position [79, 0]
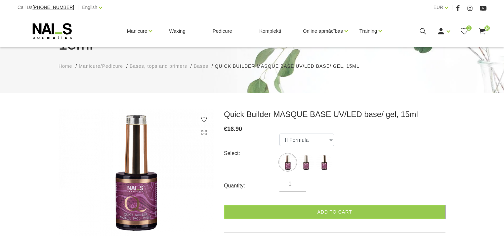
scroll to position [53, 0]
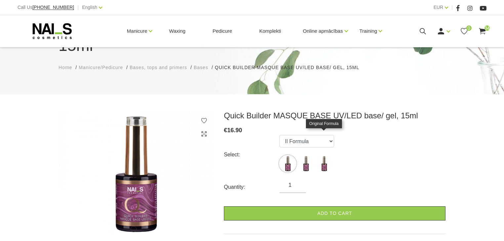
click at [322, 155] on img at bounding box center [324, 163] width 17 height 17
select select "3905"
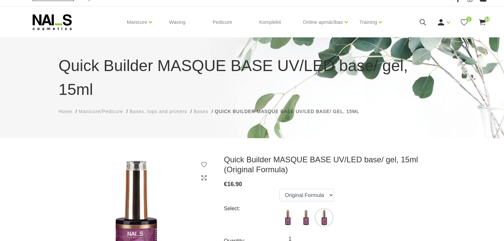
scroll to position [0, 0]
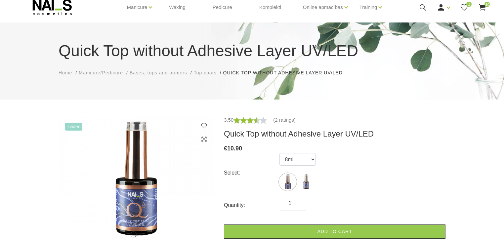
scroll to position [16, 0]
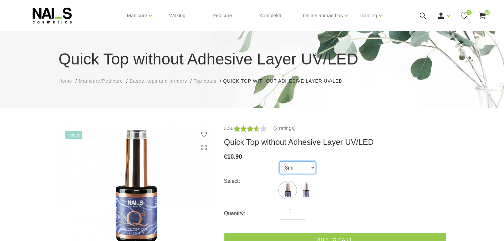
click at [288, 168] on select "8ml 15ml" at bounding box center [298, 167] width 36 height 13
select select "4269"
click at [280, 161] on select "8ml 15ml" at bounding box center [298, 167] width 36 height 13
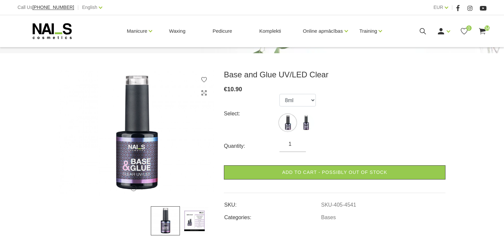
scroll to position [79, 0]
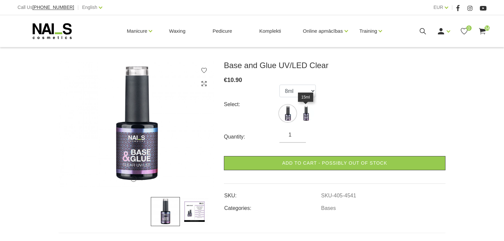
click at [306, 111] on img at bounding box center [306, 113] width 17 height 17
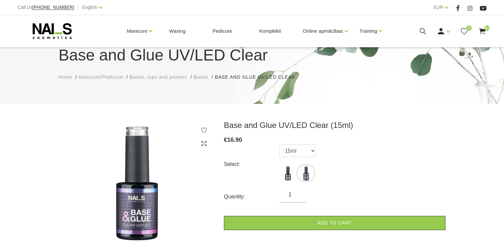
scroll to position [53, 0]
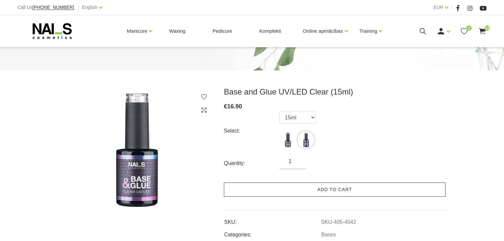
click at [327, 186] on link "Add to cart" at bounding box center [335, 190] width 222 height 14
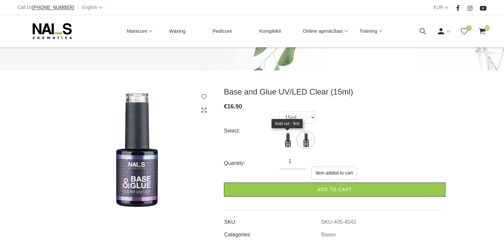
click at [286, 141] on img at bounding box center [288, 140] width 17 height 17
select select "4541"
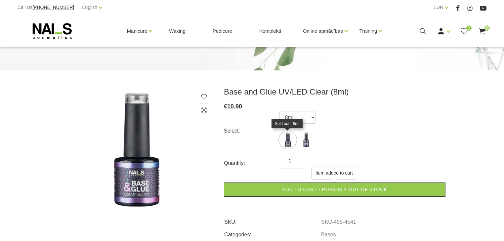
click at [288, 142] on img at bounding box center [288, 140] width 17 height 17
click at [296, 120] on select "8ml 15ml" at bounding box center [298, 117] width 36 height 13
click at [280, 111] on select "8ml 15ml" at bounding box center [298, 117] width 36 height 13
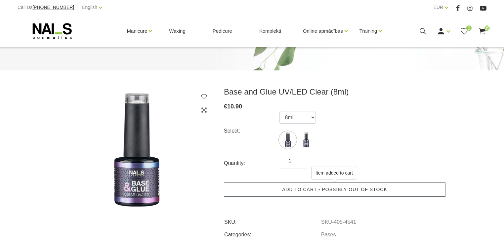
click at [345, 193] on link "Add to cart - possibly out of stock" at bounding box center [335, 190] width 222 height 14
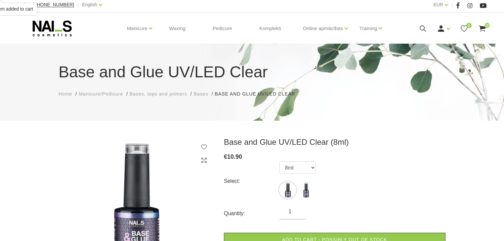
scroll to position [0, 0]
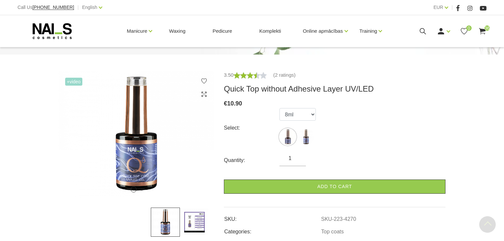
scroll to position [42, 0]
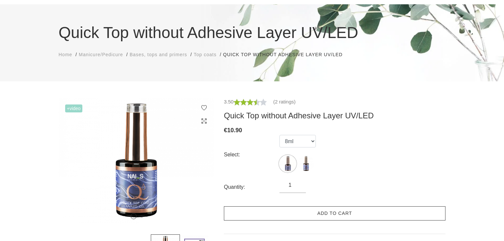
click at [326, 211] on link "Add to cart" at bounding box center [335, 213] width 222 height 14
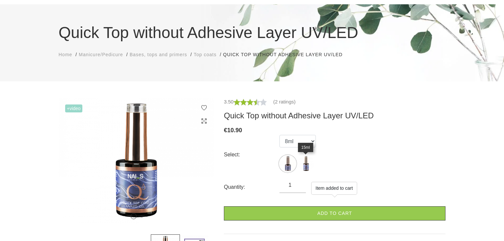
click at [304, 162] on img at bounding box center [306, 163] width 17 height 17
select select "4269"
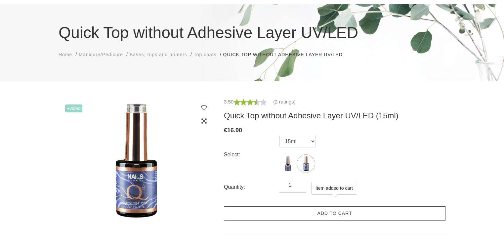
click at [337, 212] on link "Add to cart" at bounding box center [335, 213] width 222 height 14
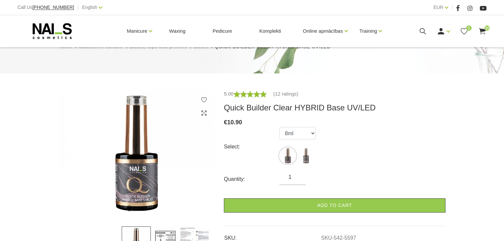
scroll to position [53, 0]
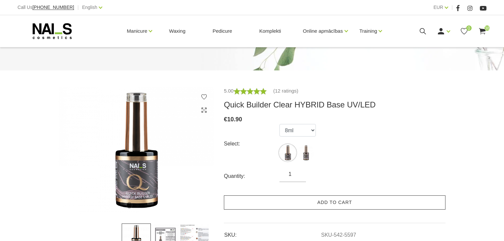
click at [335, 202] on link "Add to cart" at bounding box center [335, 203] width 222 height 14
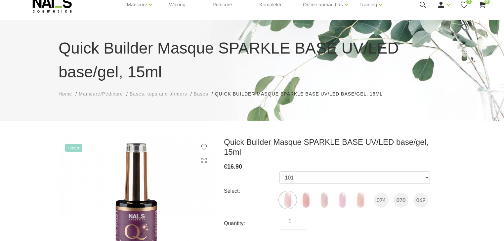
scroll to position [53, 0]
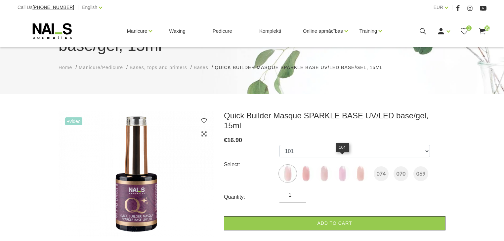
click at [344, 165] on img at bounding box center [342, 173] width 17 height 17
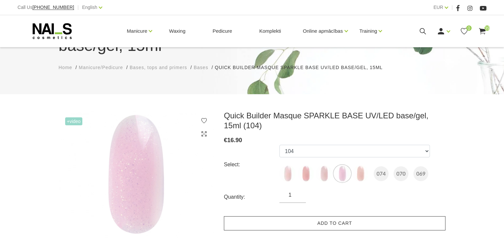
click at [347, 224] on link "Add to cart" at bounding box center [335, 223] width 222 height 14
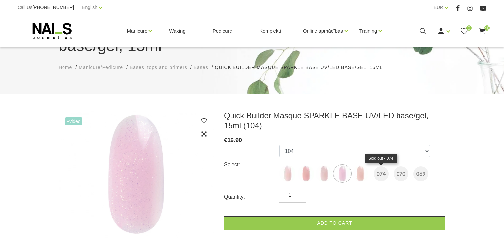
click at [382, 171] on img at bounding box center [381, 173] width 15 height 15
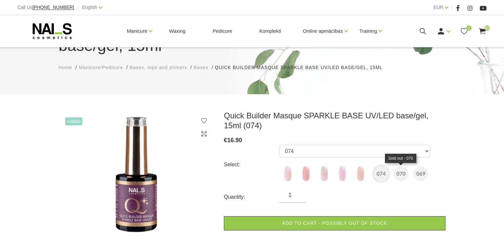
click at [402, 172] on img at bounding box center [401, 173] width 15 height 15
click at [421, 173] on img at bounding box center [420, 173] width 15 height 15
select select "6550"
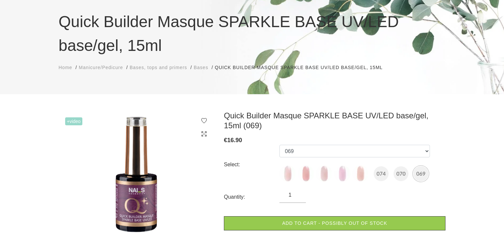
scroll to position [0, 0]
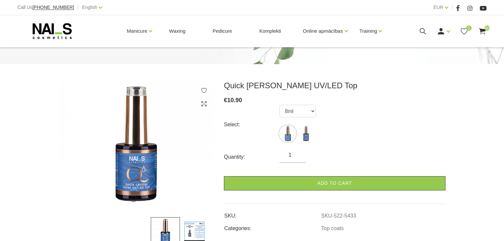
scroll to position [79, 0]
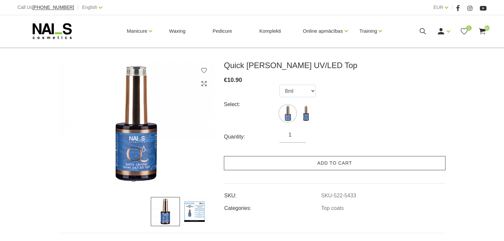
click at [320, 165] on link "Add to cart" at bounding box center [335, 163] width 222 height 14
click at [333, 162] on link "Add to cart" at bounding box center [335, 163] width 222 height 14
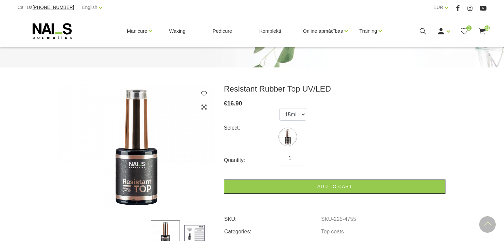
scroll to position [53, 0]
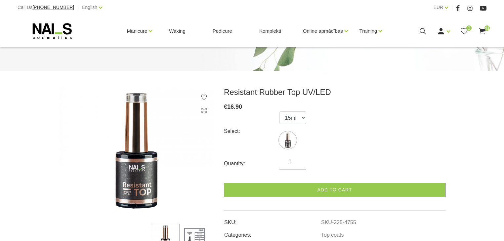
scroll to position [53, 0]
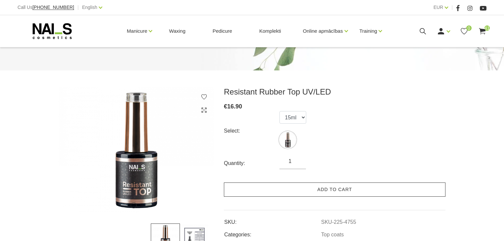
click at [334, 188] on link "Add to cart" at bounding box center [335, 190] width 222 height 14
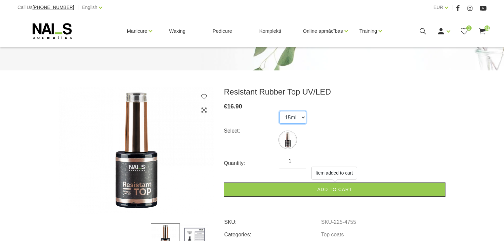
click at [290, 116] on select "15ml" at bounding box center [293, 117] width 27 height 13
click at [350, 125] on div "Select: 15ml" at bounding box center [335, 131] width 222 height 40
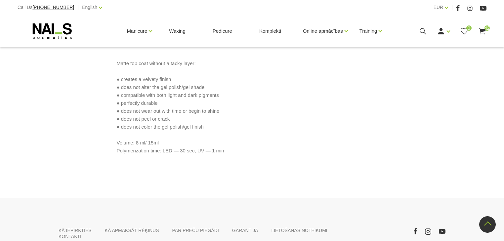
scroll to position [344, 0]
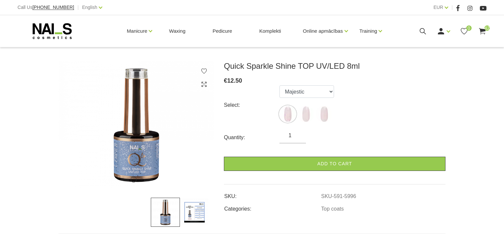
scroll to position [79, 0]
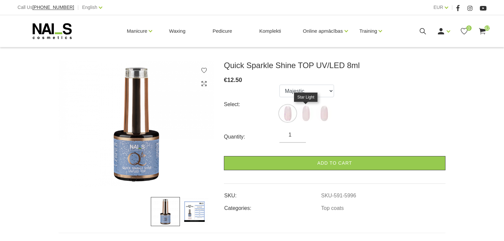
click at [308, 110] on img at bounding box center [306, 113] width 17 height 17
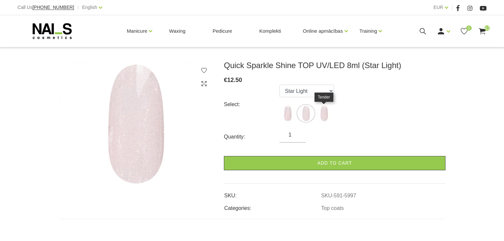
click at [320, 110] on img at bounding box center [324, 113] width 17 height 17
click at [287, 111] on img at bounding box center [288, 113] width 17 height 17
click at [304, 110] on img at bounding box center [306, 113] width 17 height 17
click at [322, 115] on img at bounding box center [324, 113] width 17 height 17
click at [308, 113] on img at bounding box center [306, 113] width 17 height 17
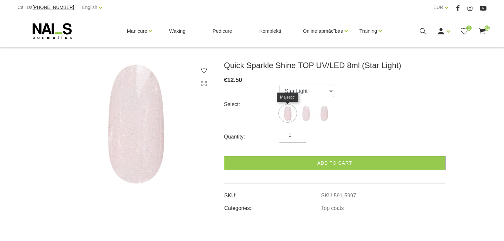
click at [287, 113] on img at bounding box center [288, 113] width 17 height 17
click at [305, 112] on img at bounding box center [306, 113] width 17 height 17
click at [323, 112] on img at bounding box center [324, 113] width 17 height 17
click at [292, 112] on img at bounding box center [288, 113] width 17 height 17
select select "5996"
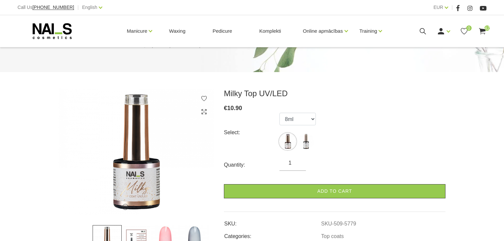
scroll to position [53, 0]
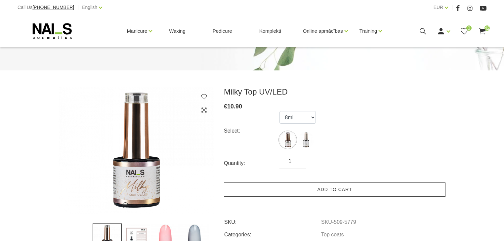
click at [353, 189] on link "Add to cart" at bounding box center [335, 190] width 222 height 14
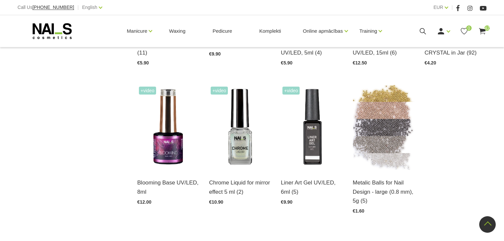
scroll to position [685, 0]
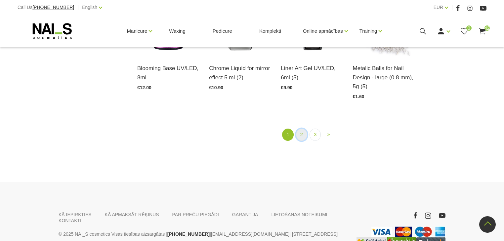
click at [301, 136] on link "2" at bounding box center [301, 135] width 11 height 12
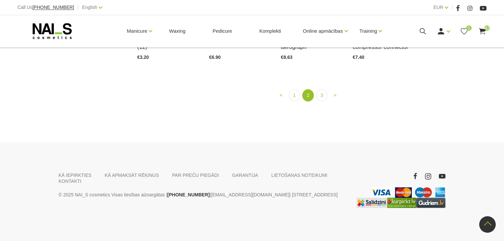
scroll to position [744, 0]
click at [318, 102] on link "3" at bounding box center [321, 95] width 11 height 12
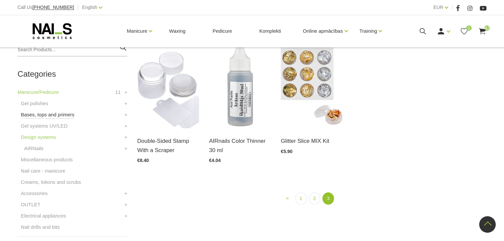
scroll to position [188, 0]
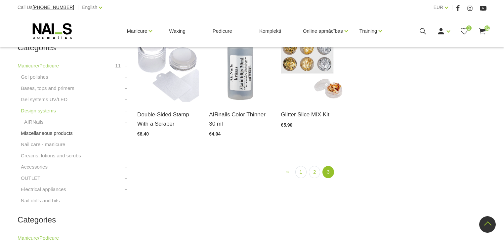
click at [53, 132] on link "Miscellaneous products" at bounding box center [47, 133] width 52 height 8
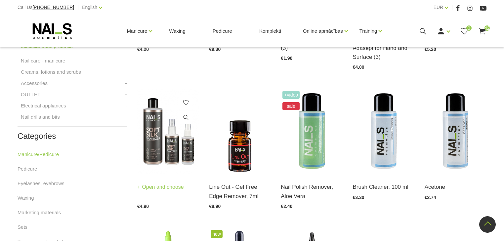
scroll to position [238, 0]
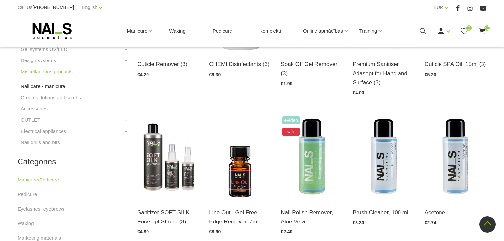
click at [45, 85] on link "Nail care - manicure" at bounding box center [43, 86] width 44 height 8
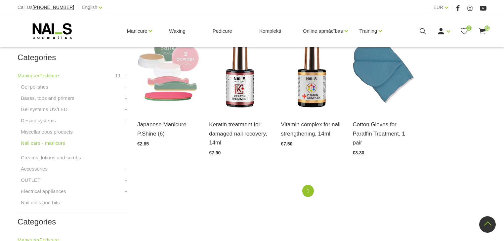
scroll to position [159, 0]
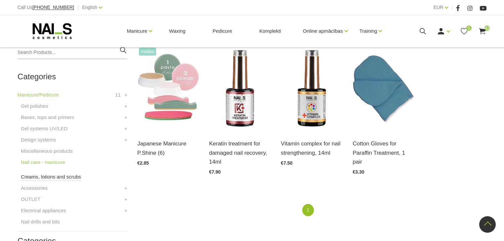
click at [56, 177] on link "Creams, lotions and scrubs" at bounding box center [51, 177] width 60 height 8
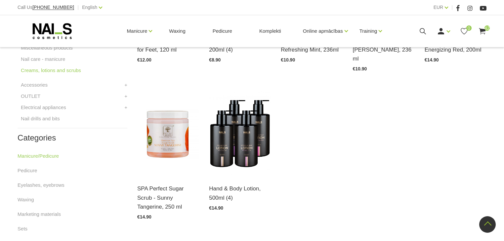
scroll to position [291, 0]
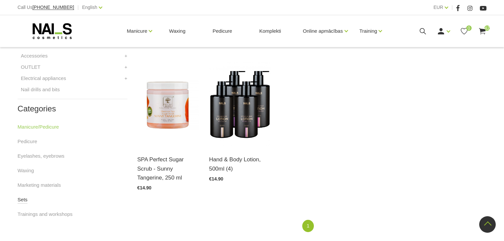
click at [24, 200] on link "Sets" at bounding box center [23, 200] width 10 height 8
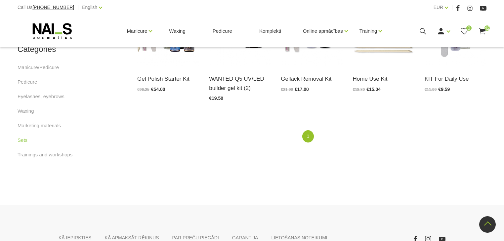
scroll to position [238, 0]
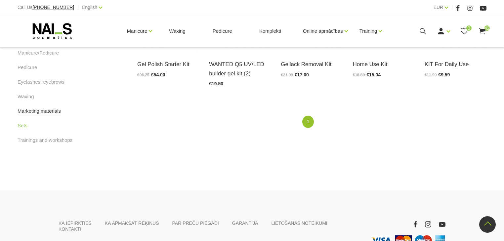
click at [36, 110] on link "Marketing materials" at bounding box center [39, 111] width 43 height 8
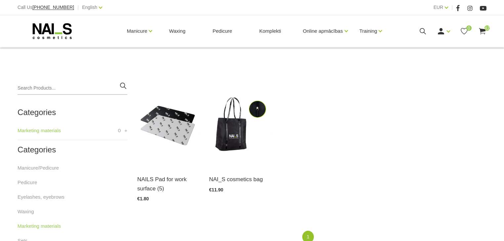
scroll to position [132, 0]
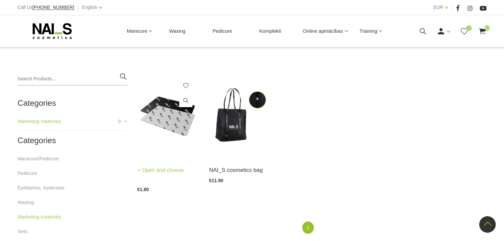
click at [173, 126] on img at bounding box center [168, 114] width 62 height 85
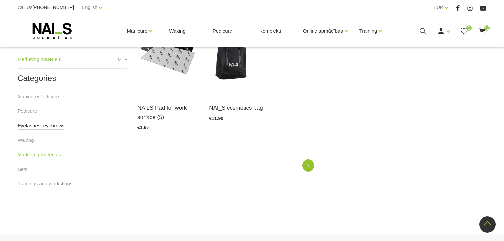
scroll to position [185, 0]
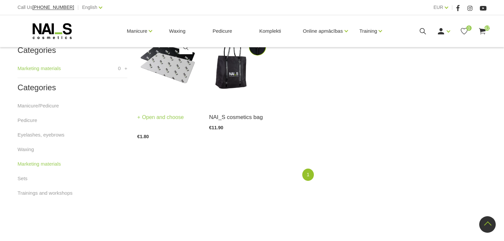
click at [173, 71] on img at bounding box center [168, 62] width 62 height 85
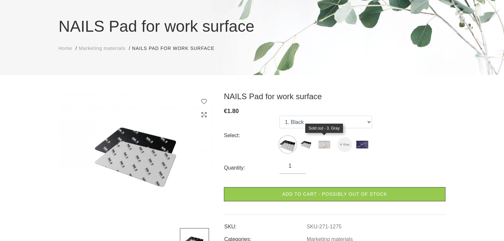
scroll to position [53, 0]
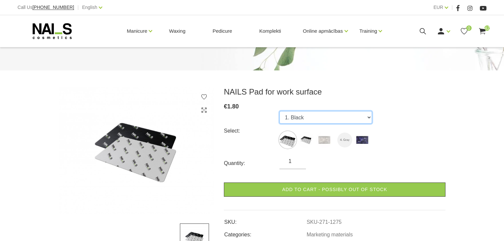
click at [298, 118] on select "1. Black 2. White 3. Gray 4. Gray 5. Navy" at bounding box center [326, 117] width 93 height 13
click at [280, 111] on select "1. Black 2. White 3. Gray 4. Gray 5. Navy" at bounding box center [326, 117] width 93 height 13
click at [312, 118] on select "1. Black 2. White 3. Gray 4. Gray 5. Navy" at bounding box center [326, 117] width 93 height 13
click at [280, 111] on select "1. Black 2. White 3. Gray 4. Gray 5. Navy" at bounding box center [326, 117] width 93 height 13
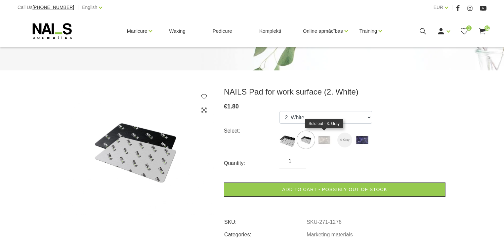
click at [321, 138] on img at bounding box center [324, 140] width 17 height 17
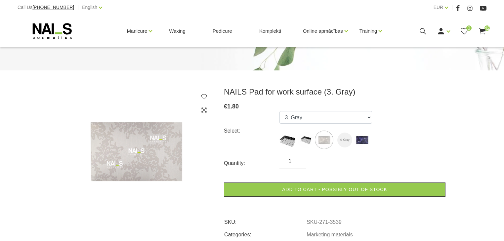
click at [354, 142] on img at bounding box center [362, 140] width 17 height 17
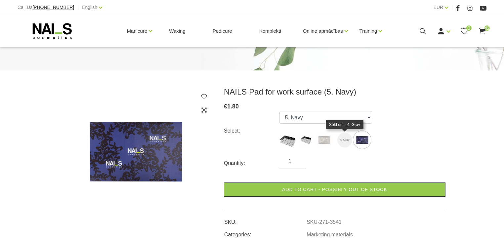
click at [346, 141] on img at bounding box center [344, 140] width 15 height 15
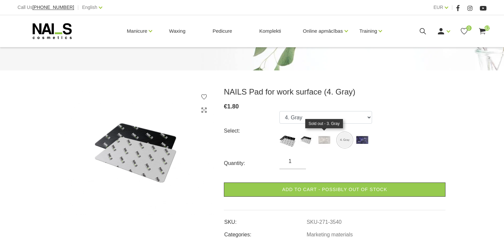
click at [326, 141] on img at bounding box center [324, 140] width 17 height 17
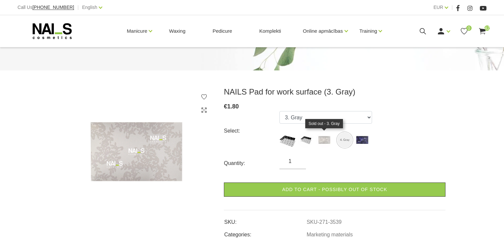
click at [322, 140] on img at bounding box center [324, 140] width 17 height 17
click at [306, 137] on img at bounding box center [306, 140] width 17 height 17
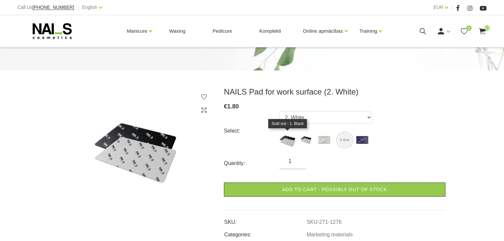
click at [286, 137] on img at bounding box center [288, 140] width 17 height 17
select select "1275"
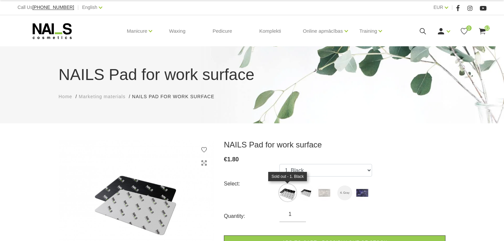
click at [290, 191] on img at bounding box center [288, 193] width 17 height 17
click at [308, 191] on img at bounding box center [306, 193] width 17 height 17
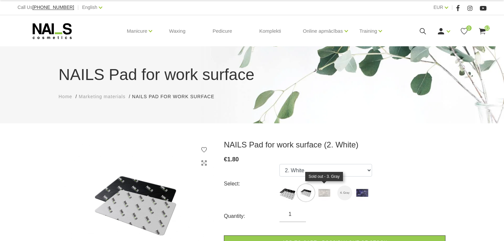
click at [324, 192] on img at bounding box center [324, 193] width 17 height 17
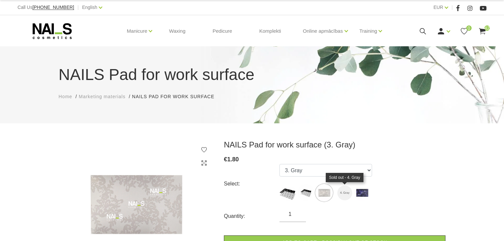
click at [343, 193] on img at bounding box center [344, 193] width 15 height 15
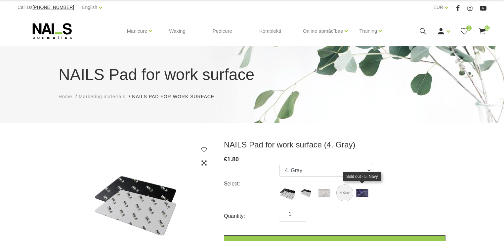
click at [363, 193] on img at bounding box center [362, 193] width 17 height 17
select select "3541"
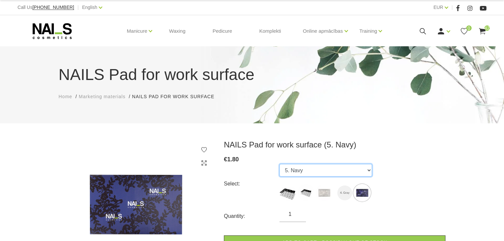
click at [315, 172] on select "1. Black 2. White 3. Gray 4. Gray 5. Navy" at bounding box center [326, 170] width 93 height 13
click at [417, 28] on div "Login Register 0 42" at bounding box center [440, 31] width 94 height 8
click at [421, 32] on use at bounding box center [423, 31] width 6 height 6
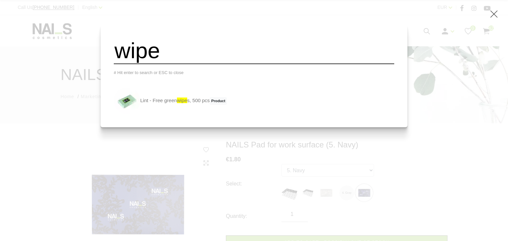
click at [302, 53] on input "wipe" at bounding box center [254, 50] width 281 height 27
type input "wipe"
click at [409, 30] on div "wipe # Hit enter to search or ESC to close Lint - Free green wipe s, 500 pcs Pr…" at bounding box center [254, 120] width 508 height 241
click at [191, 54] on input "wipe" at bounding box center [254, 50] width 281 height 27
click at [498, 11] on span at bounding box center [494, 14] width 8 height 8
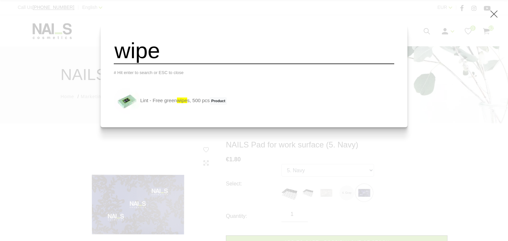
click at [493, 13] on use at bounding box center [494, 14] width 7 height 7
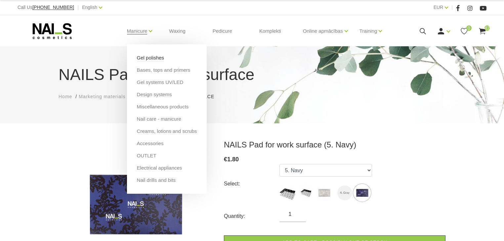
click at [149, 56] on link "Gel polishes" at bounding box center [150, 57] width 27 height 7
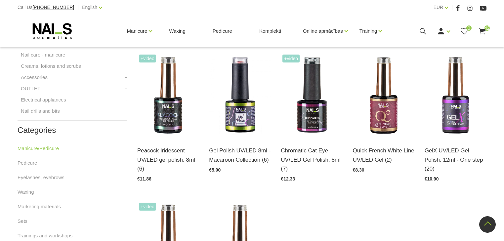
scroll to position [291, 0]
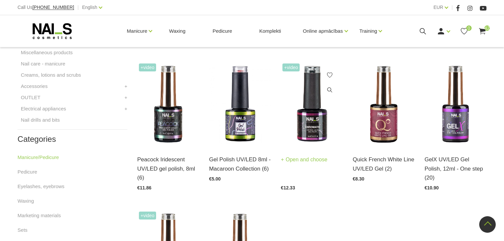
click at [313, 125] on img at bounding box center [312, 104] width 62 height 85
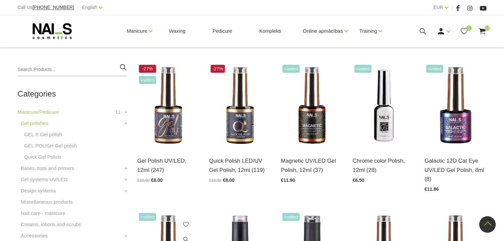
scroll to position [132, 0]
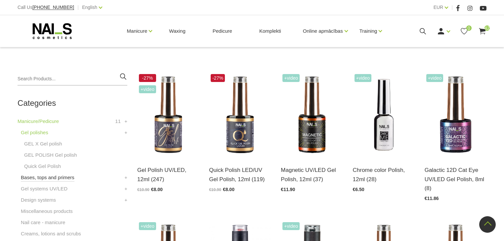
click at [52, 176] on link "Bases, tops and primers" at bounding box center [48, 178] width 54 height 8
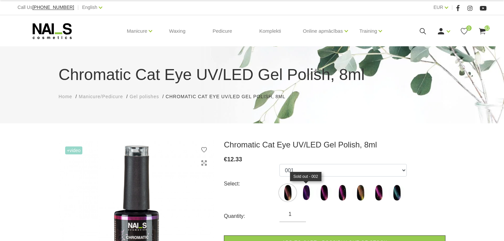
click at [306, 195] on img at bounding box center [306, 193] width 17 height 17
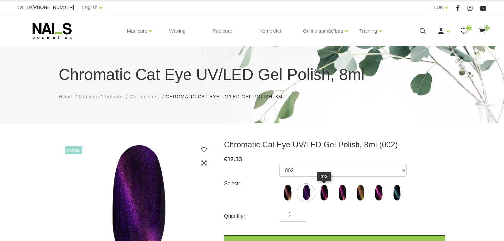
click at [323, 193] on img at bounding box center [324, 193] width 17 height 17
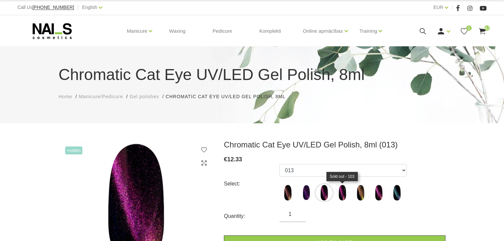
click at [337, 193] on img at bounding box center [342, 193] width 17 height 17
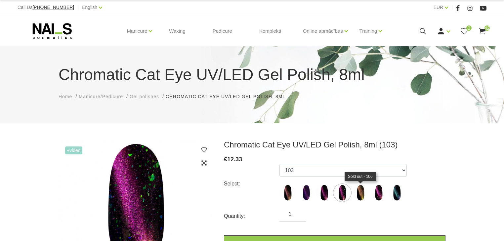
click at [360, 192] on img at bounding box center [360, 193] width 17 height 17
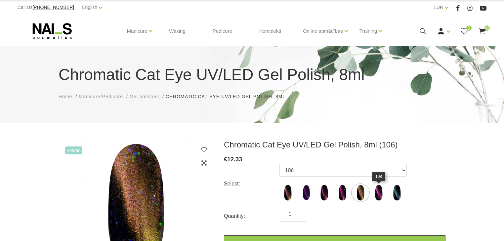
click at [380, 192] on img at bounding box center [378, 193] width 17 height 17
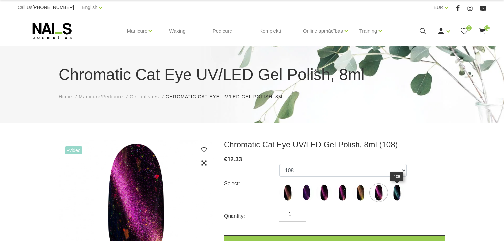
click at [396, 192] on img at bounding box center [397, 193] width 17 height 17
select select "1495"
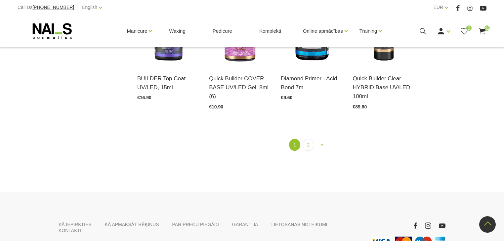
scroll to position [820, 0]
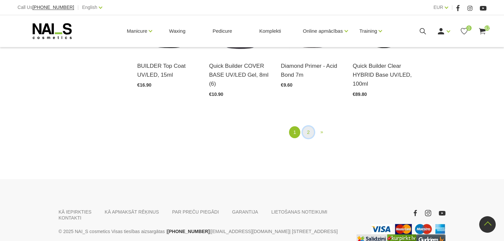
click at [304, 126] on link "2" at bounding box center [308, 132] width 11 height 12
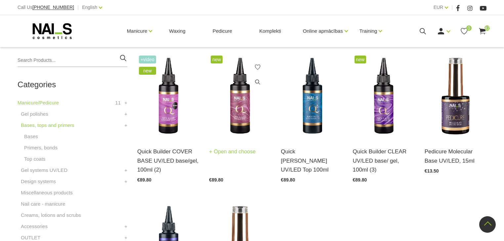
scroll to position [135, 0]
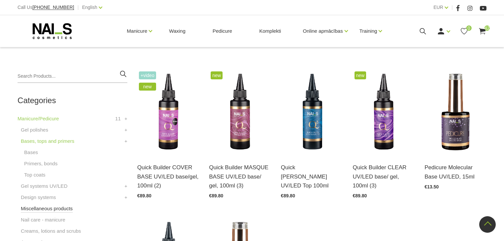
click at [50, 209] on link "Miscellaneous products" at bounding box center [47, 209] width 52 height 8
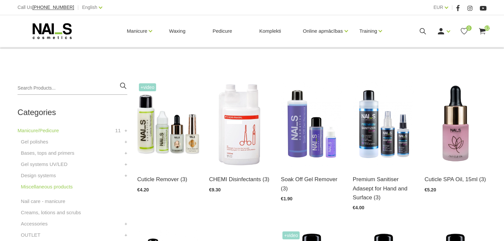
scroll to position [132, 0]
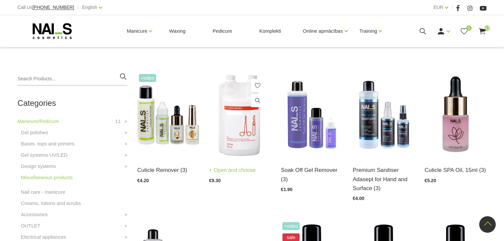
click at [238, 123] on img at bounding box center [240, 114] width 62 height 85
click at [317, 127] on img at bounding box center [312, 114] width 62 height 85
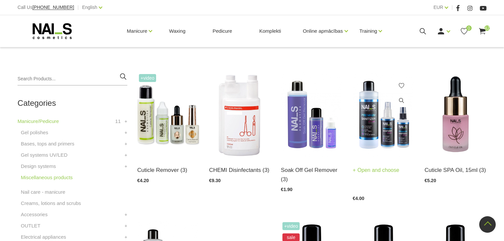
click at [392, 131] on img at bounding box center [384, 114] width 62 height 85
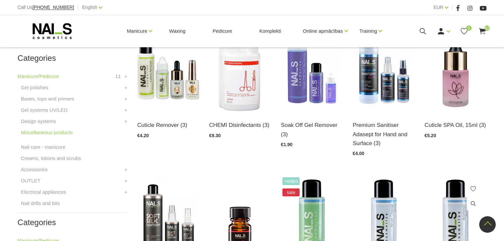
scroll to position [265, 0]
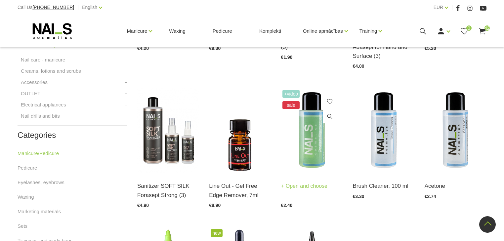
click at [319, 139] on img at bounding box center [312, 130] width 62 height 85
click at [379, 135] on img at bounding box center [384, 130] width 62 height 85
click at [460, 152] on img at bounding box center [456, 130] width 62 height 85
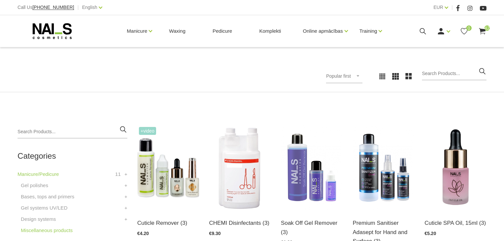
scroll to position [53, 0]
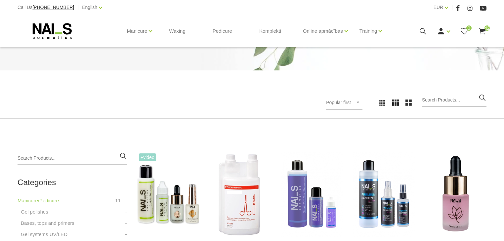
click at [422, 31] on icon at bounding box center [423, 31] width 8 height 8
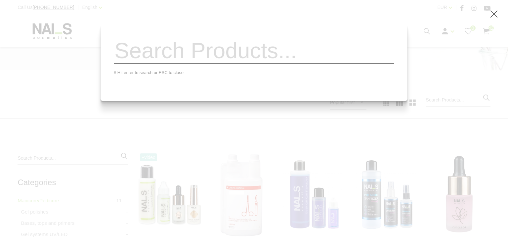
type input "3"
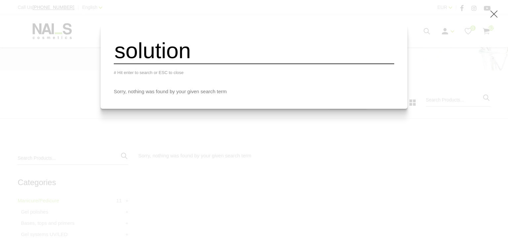
type input "solution"
click at [495, 14] on icon at bounding box center [494, 14] width 8 height 8
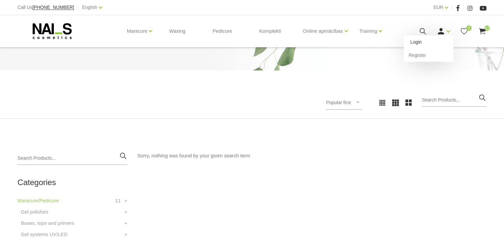
click at [418, 40] on link "Login" at bounding box center [429, 41] width 50 height 13
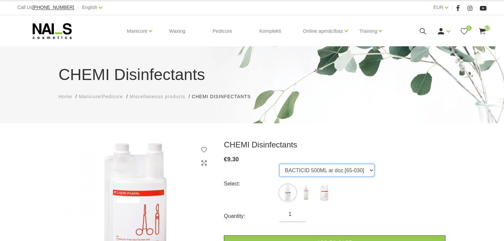
click at [326, 169] on select "BACTICID 500ML ar doz.[65-030] DES INSURANCE 1L [65-009] STERISEPT INSTRU 1L [6…" at bounding box center [327, 170] width 95 height 13
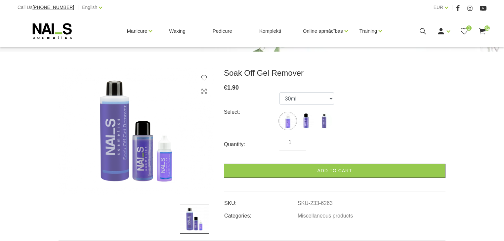
scroll to position [79, 0]
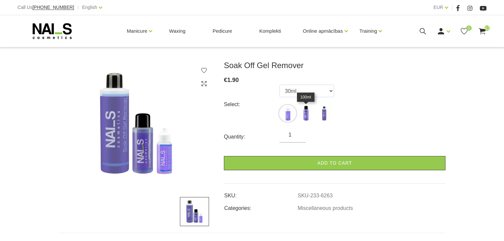
click at [304, 115] on img at bounding box center [306, 113] width 17 height 17
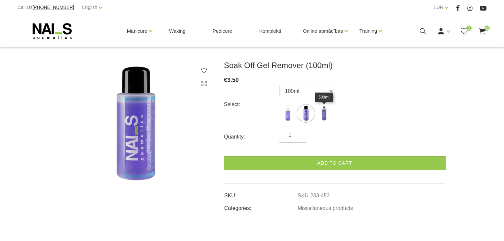
click at [324, 118] on img at bounding box center [324, 113] width 17 height 17
select select "452"
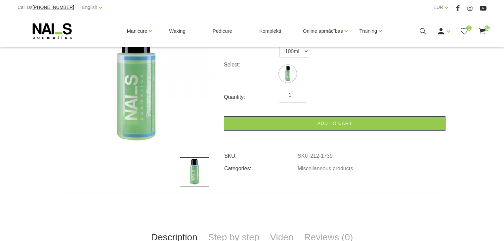
scroll to position [132, 0]
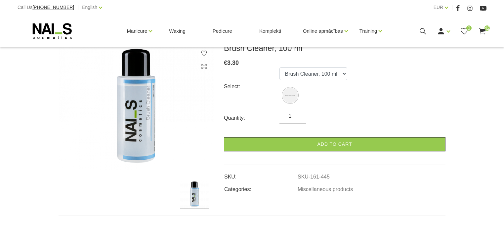
scroll to position [106, 0]
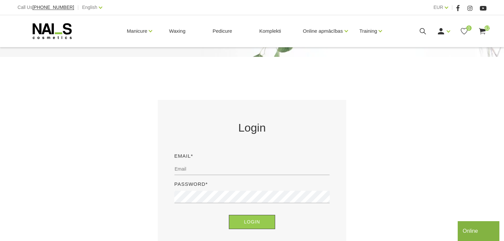
scroll to position [132, 0]
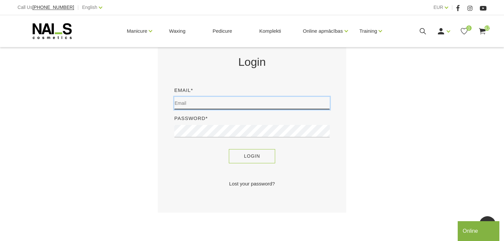
type input "davy_de_graef@hotmail.com"
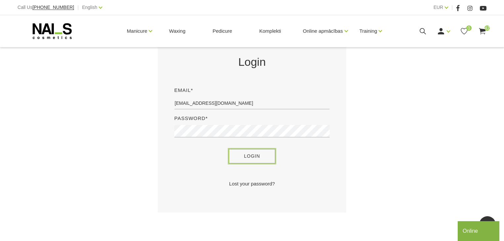
click at [258, 159] on button "Login" at bounding box center [252, 156] width 47 height 14
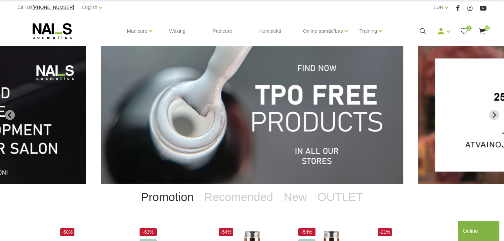
click at [479, 29] on icon at bounding box center [482, 31] width 8 height 8
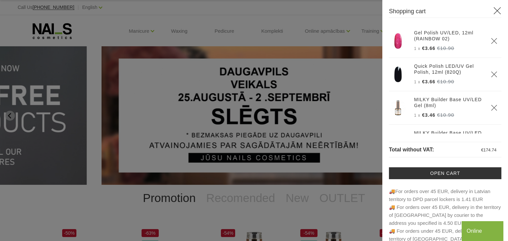
click at [495, 12] on use at bounding box center [497, 10] width 7 height 7
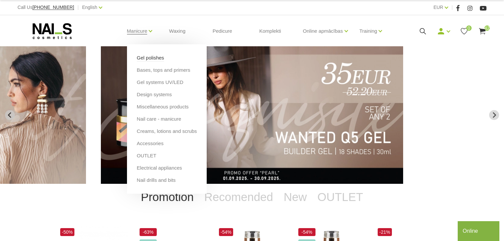
click at [140, 56] on link "Gel polishes" at bounding box center [150, 57] width 27 height 7
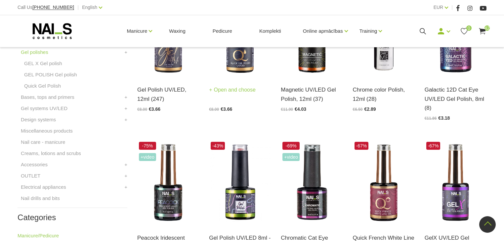
scroll to position [159, 0]
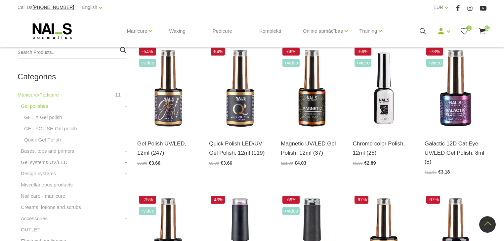
click at [47, 27] on icon at bounding box center [52, 31] width 69 height 17
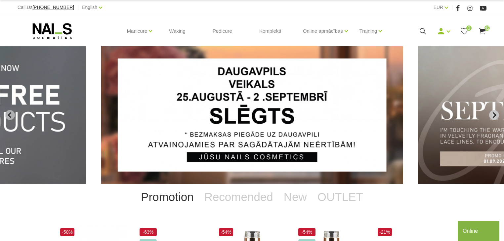
click at [495, 114] on icon "Next slide" at bounding box center [494, 115] width 3 height 6
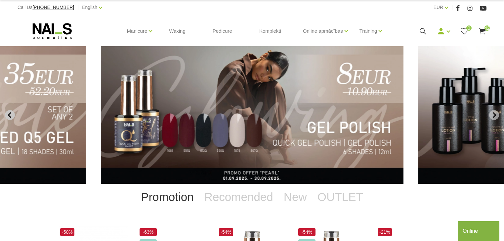
click at [12, 116] on icon "Previous slide" at bounding box center [10, 115] width 6 height 6
click at [494, 114] on icon "Next slide" at bounding box center [494, 115] width 6 height 6
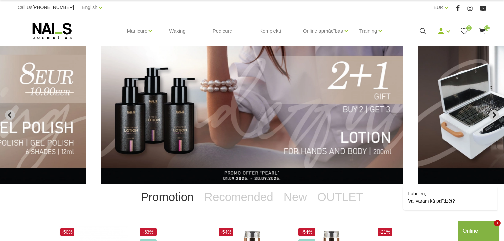
click at [495, 116] on icon "Next slide" at bounding box center [494, 115] width 3 height 6
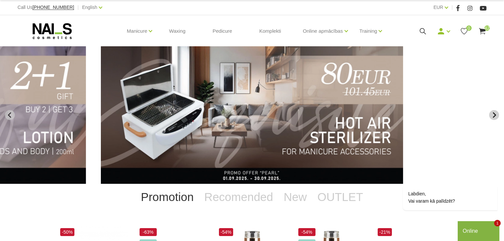
click at [495, 116] on icon "Next slide" at bounding box center [494, 115] width 3 height 6
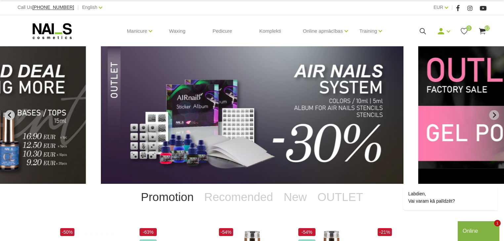
click at [9, 115] on icon "Previous slide" at bounding box center [9, 115] width 3 height 6
click at [496, 113] on icon "Next slide" at bounding box center [494, 115] width 6 height 6
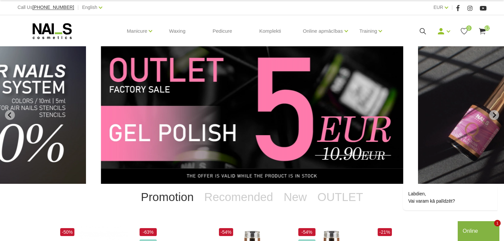
click at [334, 119] on img "11 of 12" at bounding box center [252, 115] width 302 height 138
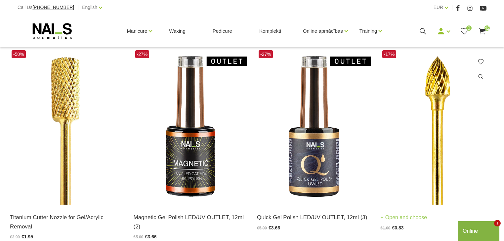
scroll to position [132, 0]
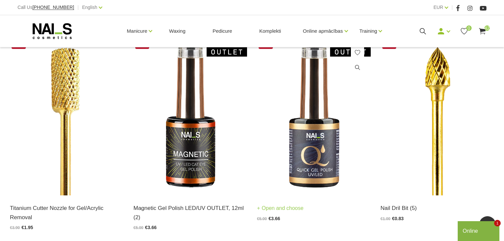
click at [305, 142] on img at bounding box center [314, 117] width 114 height 156
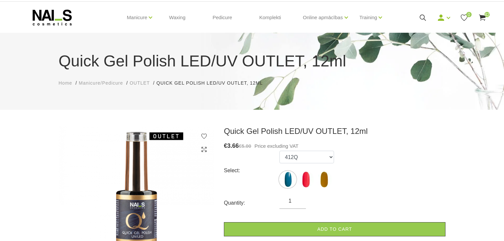
scroll to position [26, 0]
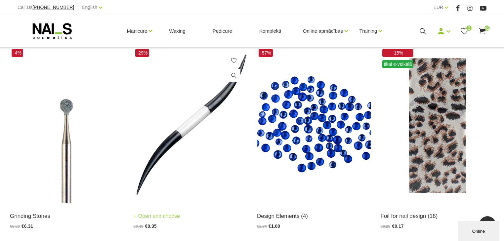
scroll to position [344, 0]
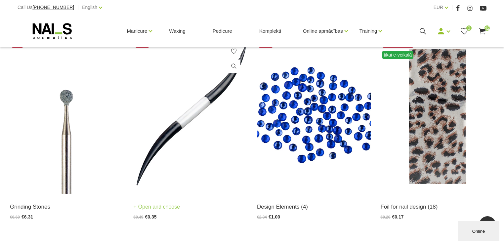
click at [198, 114] on img at bounding box center [191, 116] width 114 height 156
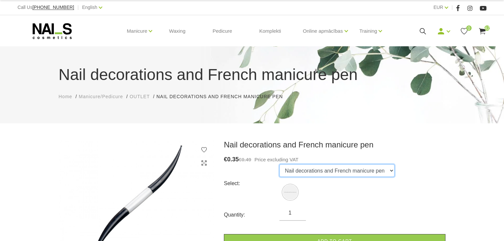
click at [346, 172] on select "Nail decorations and French manicure pen" at bounding box center [337, 170] width 115 height 13
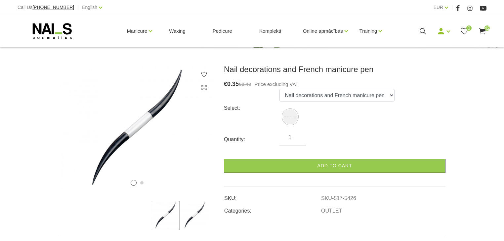
scroll to position [79, 0]
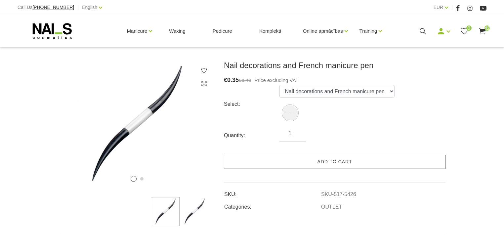
click at [342, 163] on link "Add to cart" at bounding box center [335, 162] width 222 height 14
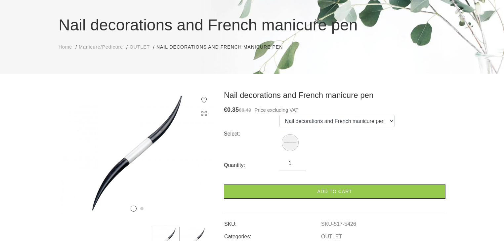
scroll to position [0, 0]
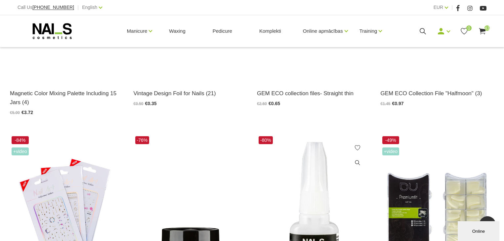
scroll to position [994, 0]
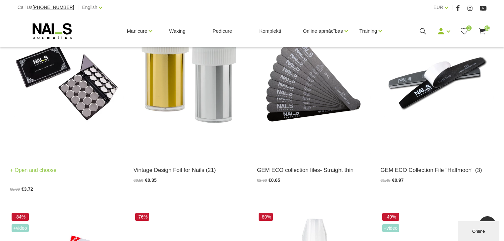
click at [64, 92] on img at bounding box center [67, 79] width 114 height 156
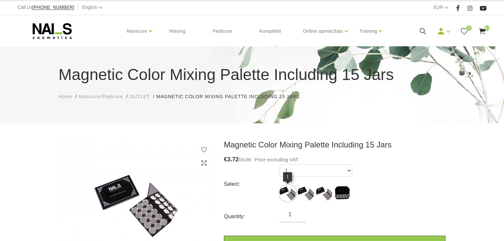
click at [292, 192] on img at bounding box center [288, 193] width 17 height 17
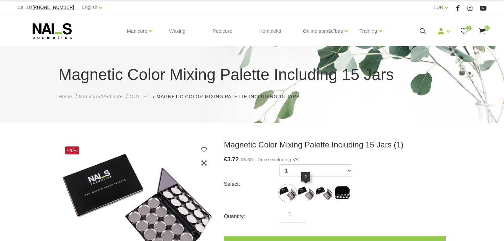
click at [302, 191] on img at bounding box center [306, 193] width 17 height 17
click at [283, 192] on img at bounding box center [288, 193] width 17 height 17
click at [301, 192] on img at bounding box center [306, 193] width 17 height 17
click at [324, 195] on img at bounding box center [324, 193] width 17 height 17
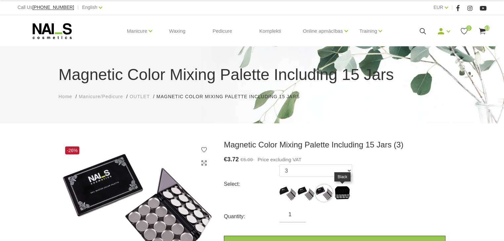
click at [345, 193] on img at bounding box center [342, 193] width 17 height 17
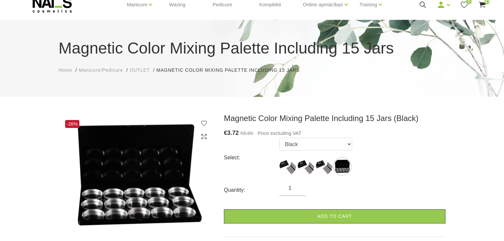
scroll to position [53, 0]
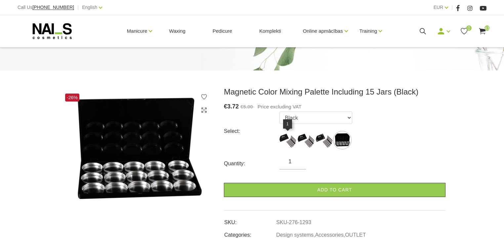
click at [284, 141] on img at bounding box center [288, 140] width 17 height 17
select select "1290"
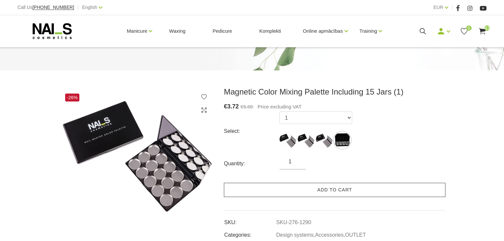
click at [327, 192] on link "Add to cart" at bounding box center [335, 190] width 222 height 14
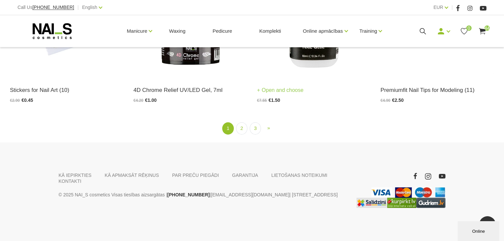
scroll to position [1285, 0]
click at [242, 128] on link "2" at bounding box center [241, 128] width 11 height 12
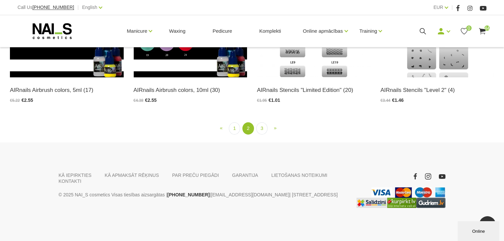
scroll to position [1258, 0]
click at [258, 128] on link "3" at bounding box center [261, 128] width 11 height 12
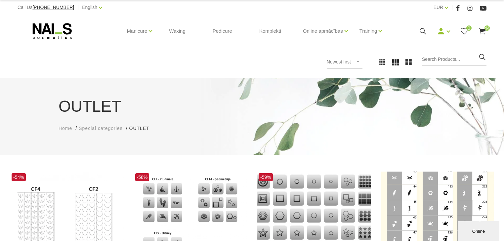
click at [67, 31] on icon at bounding box center [52, 31] width 69 height 17
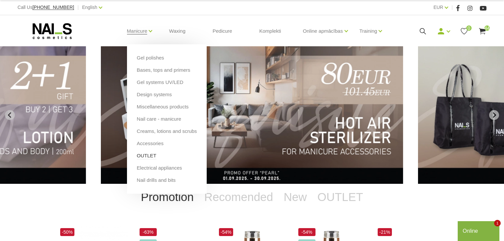
click at [146, 157] on link "OUTLET" at bounding box center [147, 155] width 20 height 7
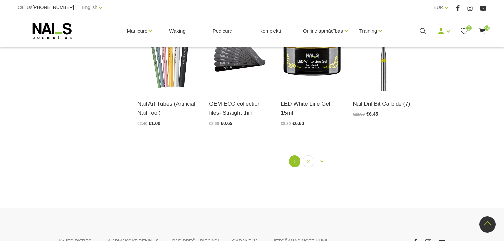
scroll to position [794, 0]
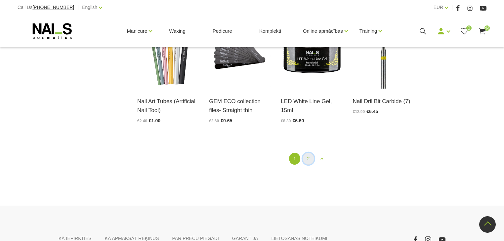
click at [306, 153] on link "2" at bounding box center [308, 159] width 11 height 12
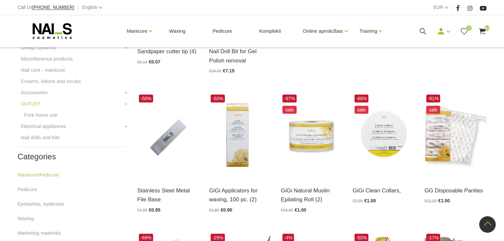
scroll to position [241, 0]
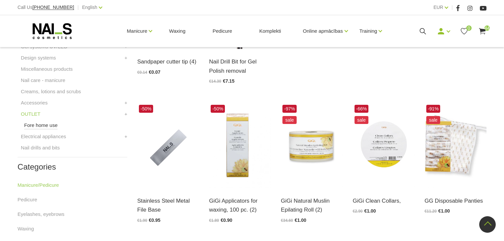
click at [44, 124] on link "Fore home use" at bounding box center [40, 125] width 33 height 8
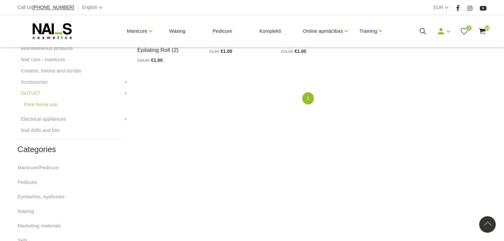
scroll to position [265, 0]
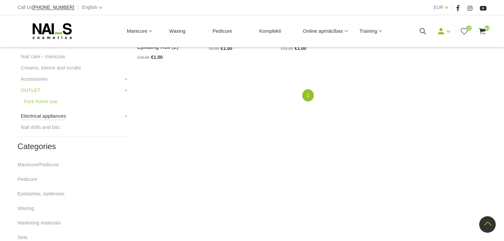
click at [46, 115] on link "Electrical appliances" at bounding box center [43, 116] width 45 height 8
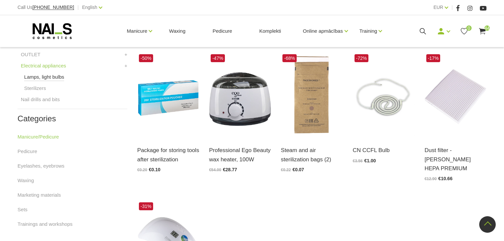
scroll to position [291, 0]
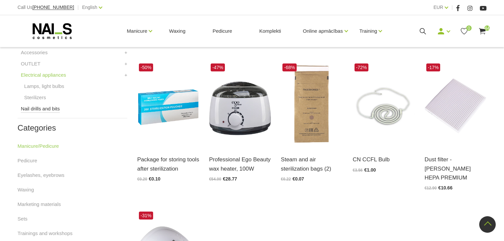
click at [37, 109] on link "Nail drills and bits" at bounding box center [40, 109] width 39 height 8
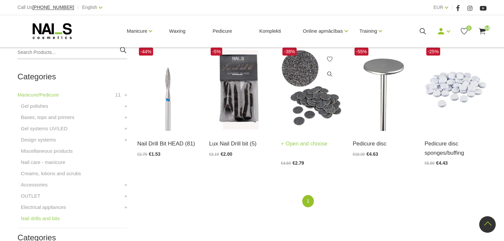
scroll to position [132, 0]
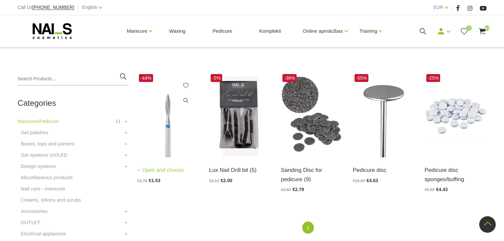
click at [168, 133] on img at bounding box center [168, 114] width 62 height 85
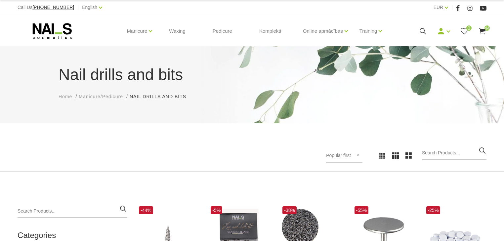
scroll to position [132, 0]
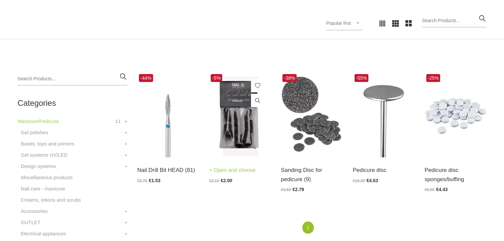
click at [235, 123] on img at bounding box center [240, 114] width 62 height 85
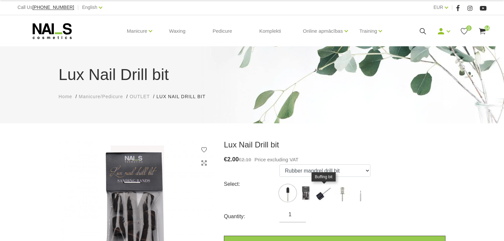
click at [323, 192] on img at bounding box center [324, 193] width 17 height 17
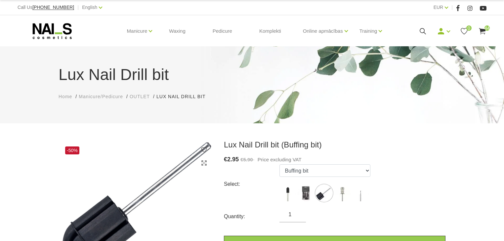
scroll to position [26, 0]
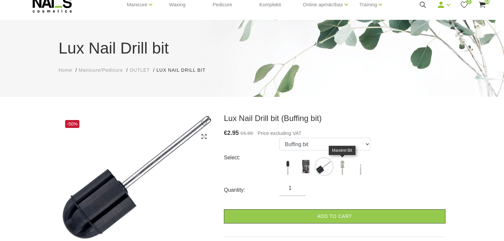
click at [344, 168] on img at bounding box center [342, 166] width 17 height 17
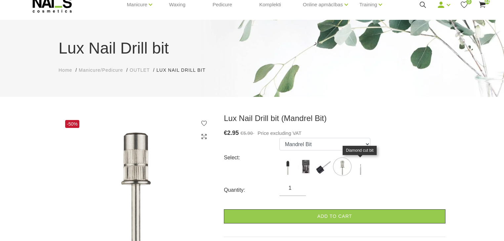
click at [360, 168] on img at bounding box center [360, 166] width 17 height 17
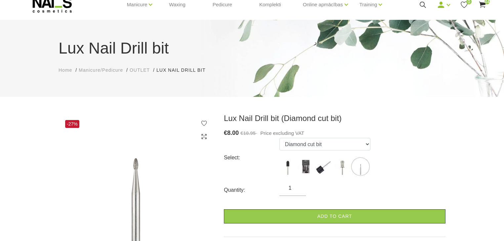
scroll to position [53, 0]
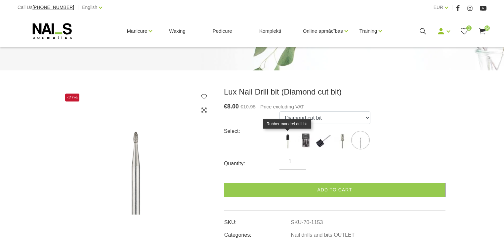
click at [288, 143] on img at bounding box center [288, 140] width 17 height 17
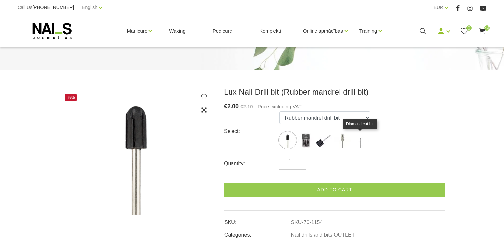
click at [361, 141] on img at bounding box center [360, 140] width 17 height 17
select select "1153"
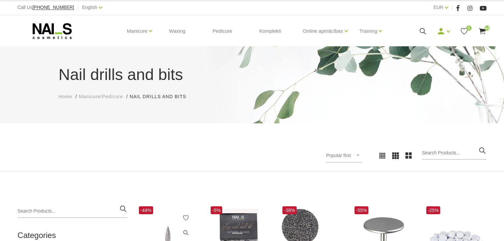
scroll to position [132, 0]
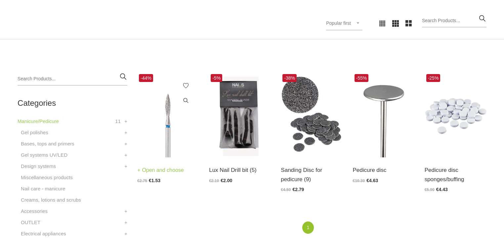
click at [165, 132] on img at bounding box center [168, 114] width 62 height 85
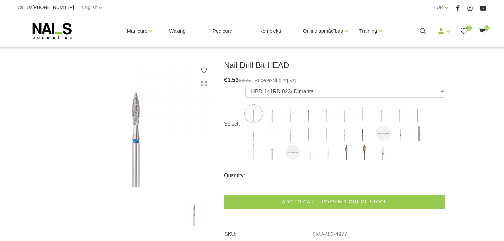
scroll to position [106, 0]
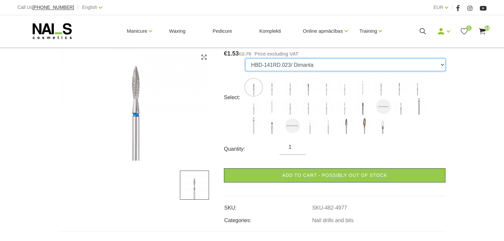
click at [280, 63] on select "HBD-141RD.023/ Dimanta HBD-243BL.021XL/ Dimanta HBD-243BL.014X/ Dimanta HBD-141…" at bounding box center [345, 65] width 200 height 13
click at [245, 59] on select "HBD-141RD.023/ Dimanta HBD-243BL.021XL/ Dimanta HBD-243BL.014X/ Dimanta HBD-141…" at bounding box center [345, 65] width 200 height 13
select select "5277"
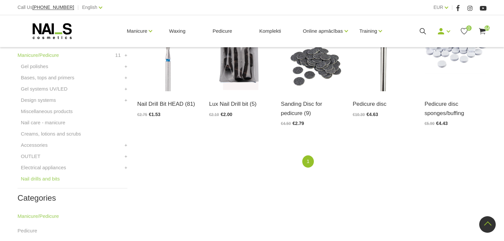
scroll to position [185, 0]
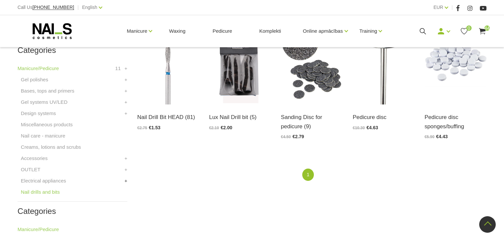
click at [126, 182] on link "+" at bounding box center [125, 181] width 3 height 8
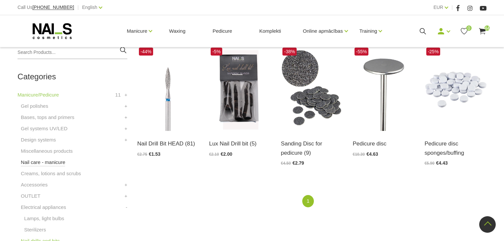
click at [48, 162] on link "Nail care - manicure" at bounding box center [43, 162] width 44 height 8
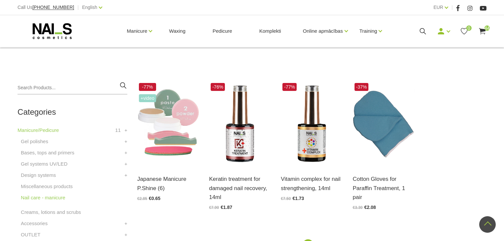
scroll to position [106, 0]
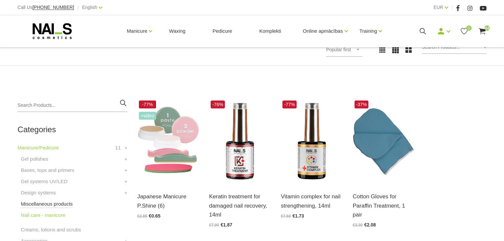
click at [43, 201] on link "Miscellaneous products" at bounding box center [47, 204] width 52 height 8
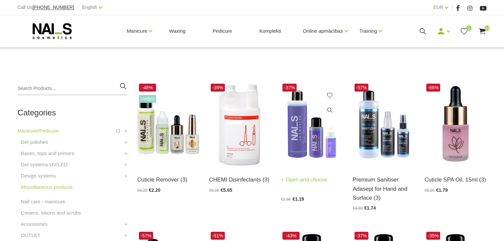
scroll to position [132, 0]
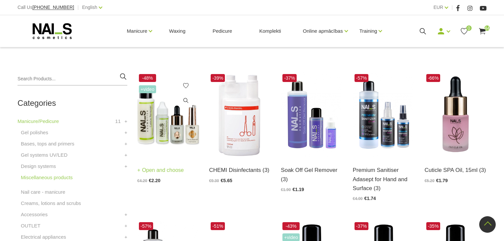
click at [196, 135] on img at bounding box center [168, 114] width 62 height 85
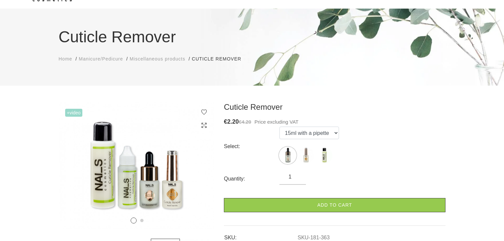
scroll to position [53, 0]
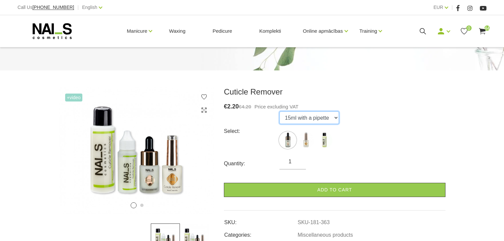
click at [314, 116] on select "15ml with a pipette 15ml with a brush 100ml" at bounding box center [310, 117] width 60 height 13
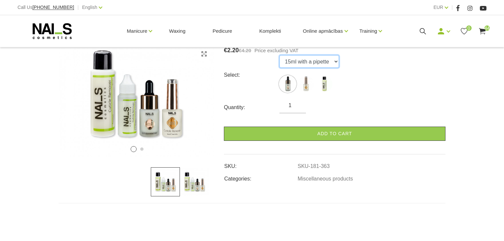
scroll to position [132, 0]
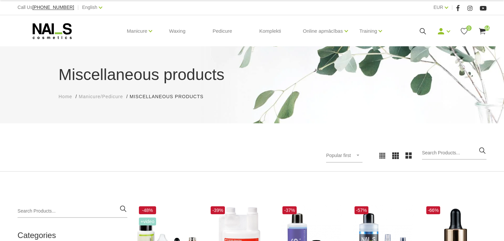
scroll to position [132, 0]
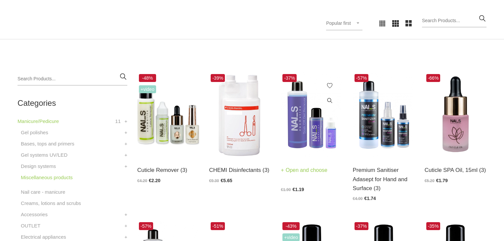
click at [310, 119] on img at bounding box center [312, 114] width 62 height 85
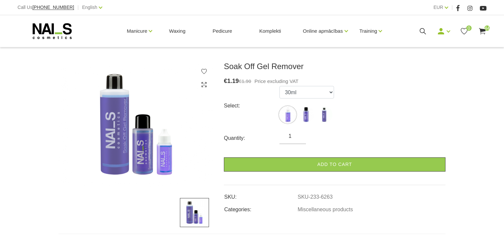
scroll to position [79, 0]
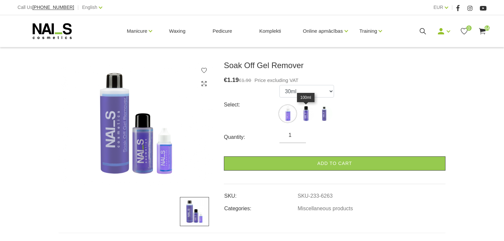
click at [304, 115] on img at bounding box center [306, 114] width 17 height 17
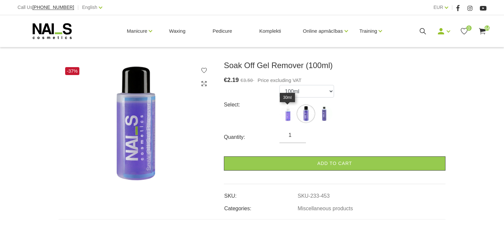
click at [288, 113] on img at bounding box center [288, 114] width 17 height 17
select select "6263"
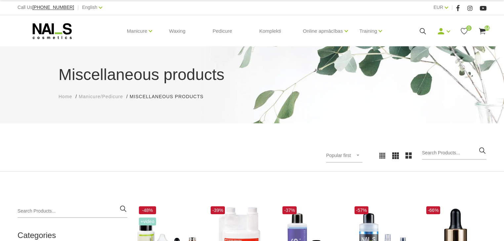
scroll to position [132, 0]
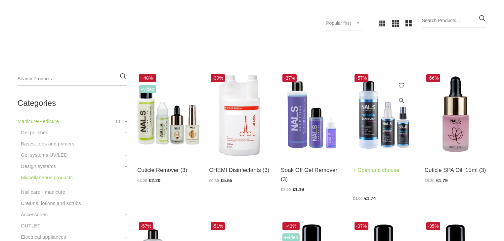
click at [395, 117] on img at bounding box center [384, 114] width 62 height 85
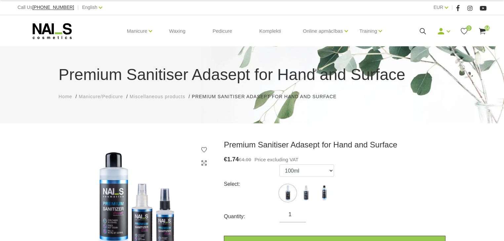
click at [313, 178] on ul "100ml 150ml 500ml" at bounding box center [307, 184] width 55 height 40
click at [314, 170] on select "100ml 150ml 500ml" at bounding box center [307, 170] width 55 height 13
select select "5583"
click at [280, 164] on select "100ml 150ml 500ml" at bounding box center [307, 170] width 55 height 13
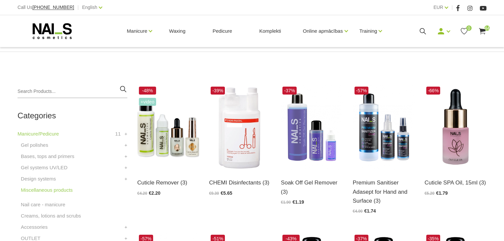
scroll to position [132, 0]
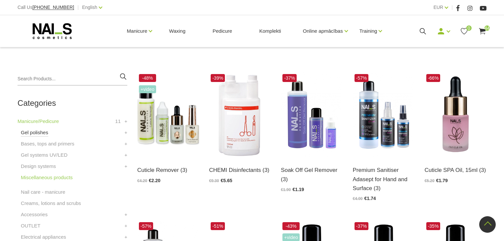
click at [32, 131] on link "Gel polishes" at bounding box center [34, 133] width 27 height 8
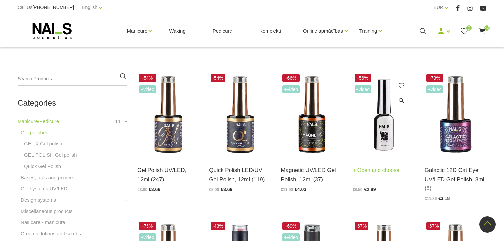
scroll to position [159, 0]
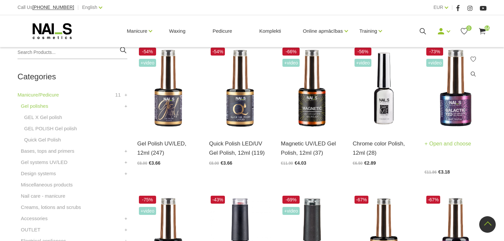
click at [448, 110] on img at bounding box center [456, 88] width 62 height 85
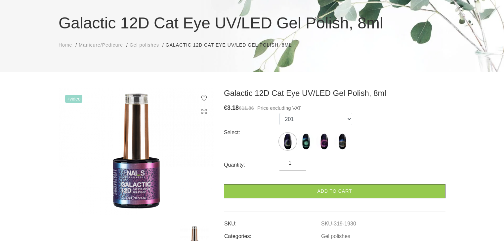
scroll to position [53, 0]
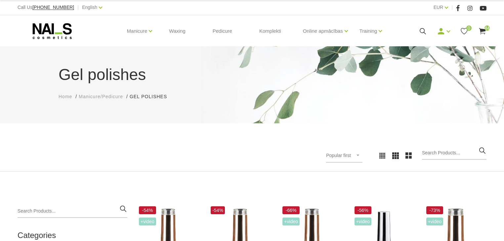
scroll to position [147, 0]
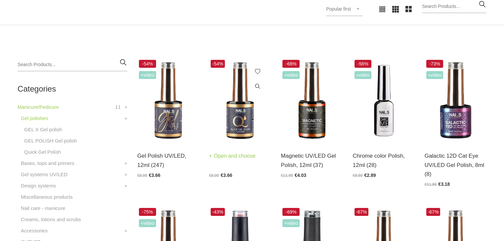
click at [241, 114] on img at bounding box center [240, 100] width 62 height 85
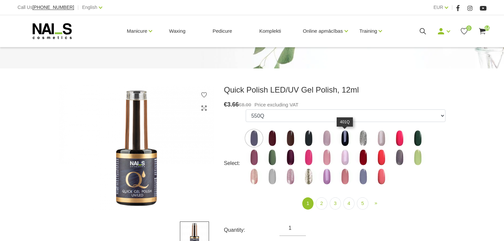
scroll to position [53, 0]
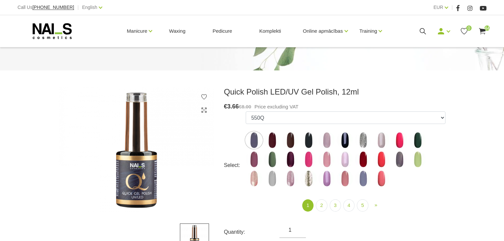
click at [339, 130] on ul "550Q 551Q 807Q 813Q 462Q 401Q 443Q 445Q 569Q 560Q 552Q 568Q 510Q 413Q 529Q 484Q…" at bounding box center [346, 150] width 200 height 78
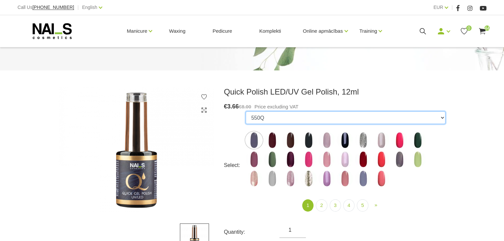
click at [333, 122] on select "550Q 551Q 807Q 813Q 462Q 401Q 443Q 445Q 569Q 560Q 552Q 568Q 510Q 413Q 529Q 484Q…" at bounding box center [346, 117] width 200 height 13
click at [246, 111] on select "550Q 551Q 807Q 813Q 462Q 401Q 443Q 445Q 569Q 560Q 552Q 568Q 510Q 413Q 529Q 484Q…" at bounding box center [346, 117] width 200 height 13
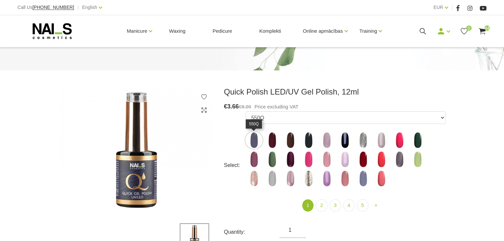
click at [251, 140] on img at bounding box center [254, 140] width 17 height 17
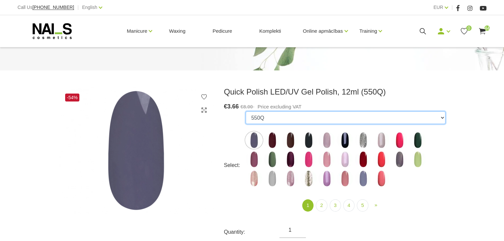
click at [281, 120] on select "550Q 551Q 807Q 813Q 462Q 401Q 443Q 445Q 569Q 560Q 552Q 568Q 510Q 413Q 529Q 484Q…" at bounding box center [346, 117] width 200 height 13
click at [246, 111] on select "550Q 551Q 807Q 813Q 462Q 401Q 443Q 445Q 569Q 560Q 552Q 568Q 510Q 413Q 529Q 484Q…" at bounding box center [346, 117] width 200 height 13
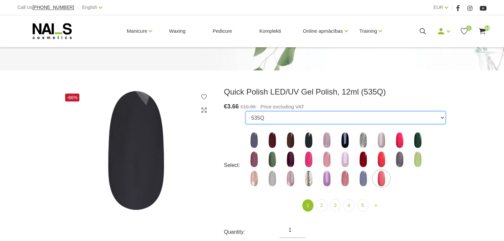
select select "4367"
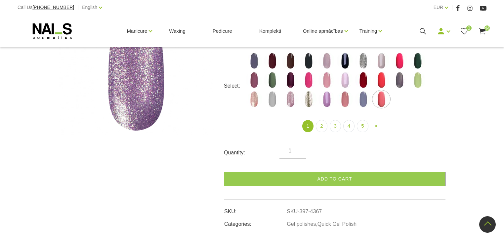
scroll to position [132, 0]
click at [322, 126] on link "2" at bounding box center [321, 126] width 11 height 12
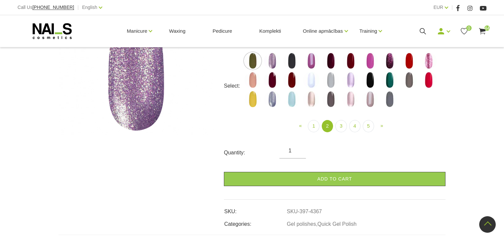
click at [312, 60] on img at bounding box center [311, 61] width 17 height 17
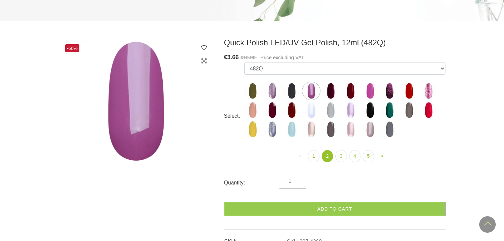
scroll to position [26, 0]
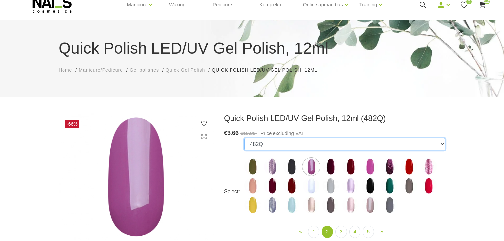
click at [331, 144] on select "550Q 551Q 807Q 813Q 462Q 401Q 443Q 445Q 569Q 560Q 552Q 568Q 510Q 413Q 529Q 484Q…" at bounding box center [344, 144] width 201 height 13
click at [244, 138] on select "550Q 551Q 807Q 813Q 462Q 401Q 443Q 445Q 569Q 560Q 552Q 568Q 510Q 413Q 529Q 484Q…" at bounding box center [344, 144] width 201 height 13
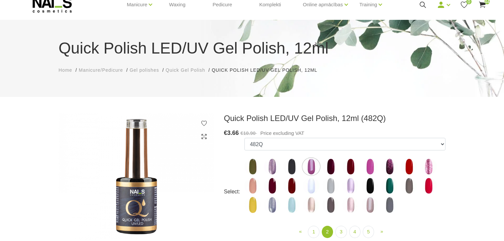
click at [250, 167] on img at bounding box center [252, 166] width 17 height 17
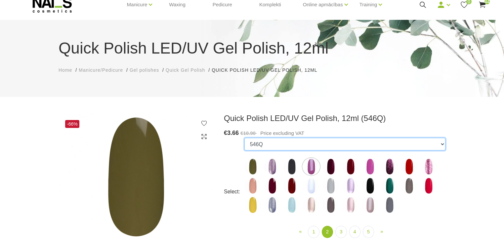
click at [262, 143] on select "550Q 551Q 807Q 813Q 462Q 401Q 443Q 445Q 569Q 560Q 552Q 568Q 510Q 413Q 529Q 484Q…" at bounding box center [344, 144] width 201 height 13
click at [244, 138] on select "550Q 551Q 807Q 813Q 462Q 401Q 443Q 445Q 569Q 560Q 552Q 568Q 510Q 413Q 529Q 484Q…" at bounding box center [344, 144] width 201 height 13
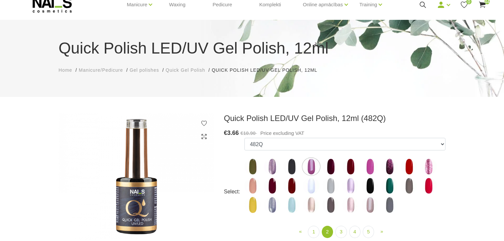
click at [317, 167] on img at bounding box center [311, 166] width 17 height 17
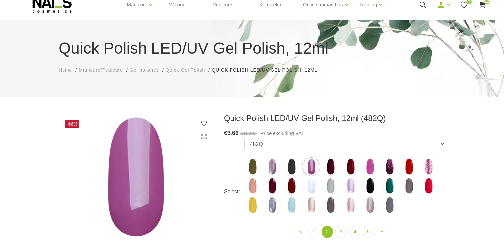
click at [275, 169] on img at bounding box center [272, 166] width 17 height 17
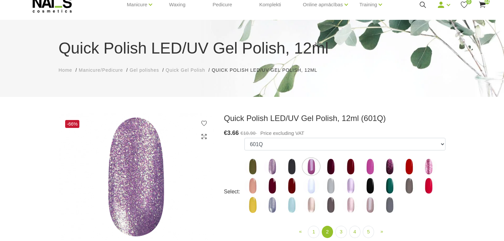
click at [331, 168] on img at bounding box center [331, 166] width 17 height 17
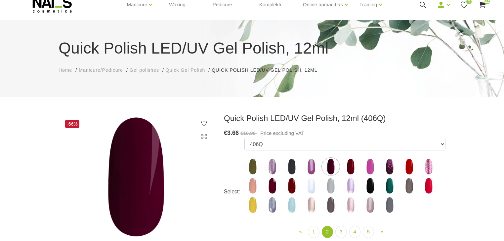
click at [349, 167] on img at bounding box center [350, 166] width 17 height 17
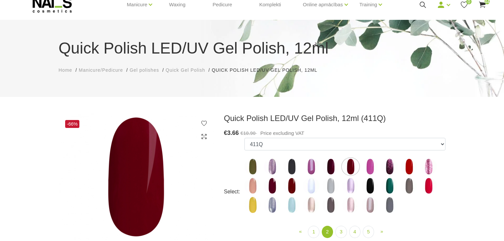
click at [331, 169] on img at bounding box center [331, 166] width 17 height 17
select select "4372"
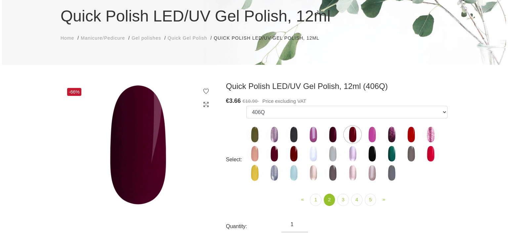
scroll to position [0, 0]
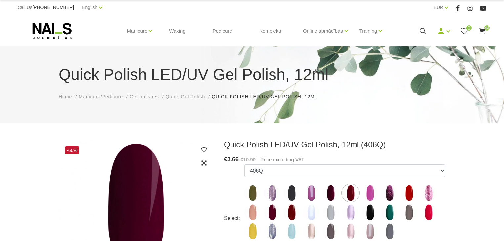
click at [484, 30] on use at bounding box center [482, 31] width 7 height 6
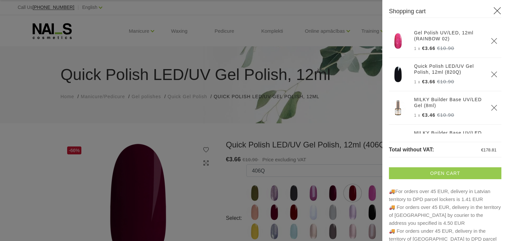
click at [425, 171] on link "Open cart" at bounding box center [445, 173] width 112 height 12
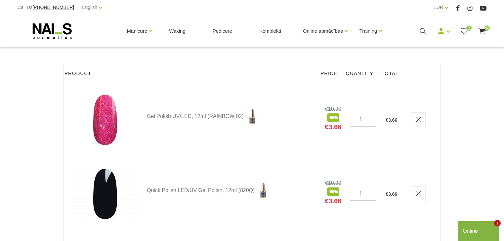
scroll to position [79, 0]
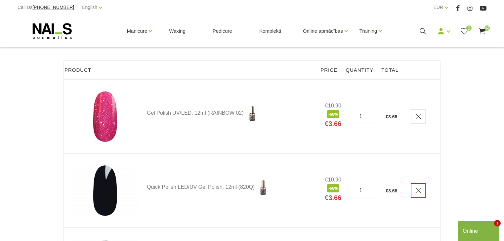
click at [416, 190] on icon "Delete" at bounding box center [418, 190] width 7 height 7
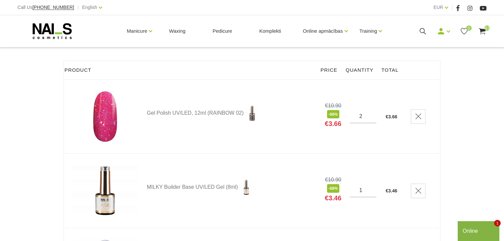
type input "2"
click at [373, 114] on input "2" at bounding box center [363, 116] width 26 height 6
click at [372, 188] on input "2" at bounding box center [363, 191] width 26 height 6
type input "3"
click at [372, 188] on input "3" at bounding box center [363, 191] width 26 height 6
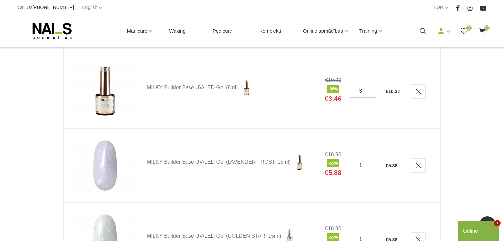
scroll to position [185, 0]
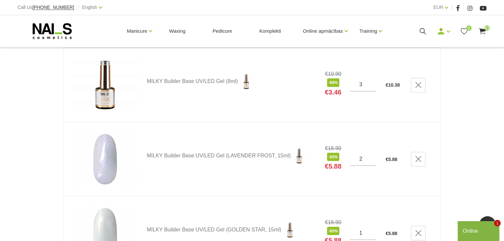
type input "2"
click at [372, 156] on input "2" at bounding box center [363, 159] width 26 height 6
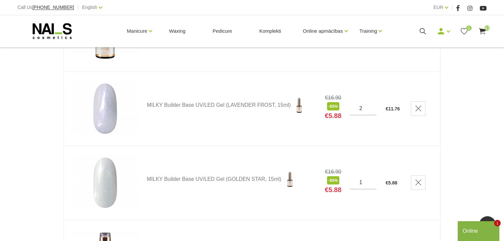
scroll to position [238, 0]
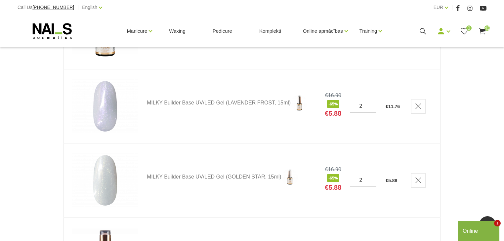
type input "2"
click at [371, 177] on input "2" at bounding box center [363, 180] width 26 height 6
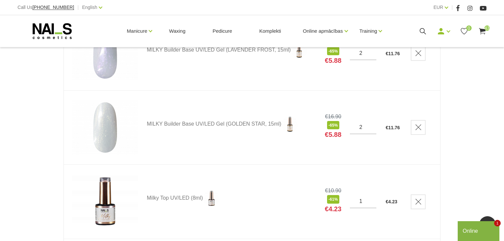
scroll to position [318, 0]
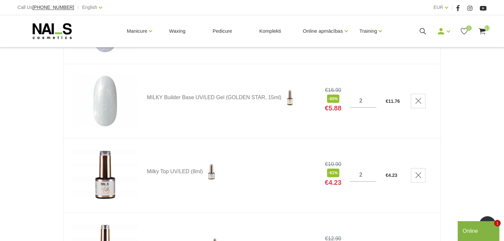
click at [372, 172] on input "2" at bounding box center [363, 175] width 26 height 6
click at [372, 172] on input "3" at bounding box center [363, 175] width 26 height 6
type input "4"
click at [372, 172] on input "4" at bounding box center [363, 175] width 26 height 6
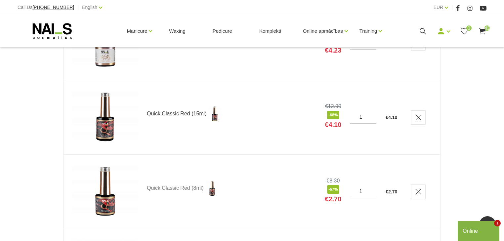
scroll to position [476, 0]
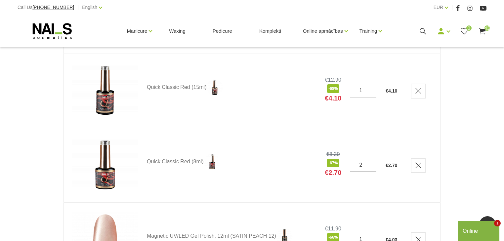
click at [372, 163] on input "2" at bounding box center [363, 165] width 26 height 6
click at [372, 163] on input "3" at bounding box center [363, 165] width 26 height 6
click at [372, 163] on input "4" at bounding box center [363, 165] width 26 height 6
type input "5"
click at [372, 163] on input "5" at bounding box center [363, 165] width 26 height 6
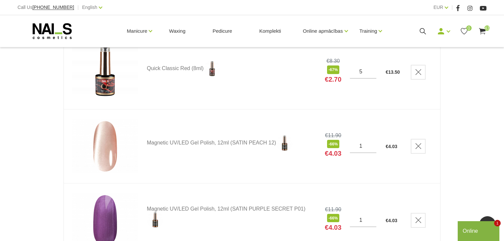
scroll to position [582, 0]
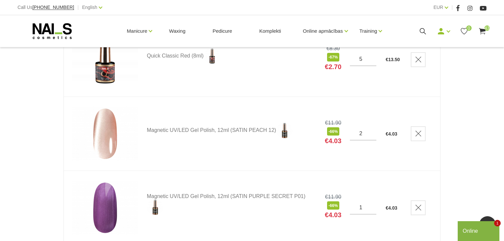
click at [372, 131] on input "2" at bounding box center [363, 134] width 26 height 6
type input "3"
click at [372, 131] on input "3" at bounding box center [363, 134] width 26 height 6
click at [371, 205] on input "2" at bounding box center [363, 208] width 26 height 6
type input "3"
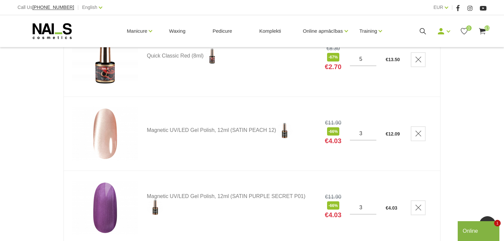
click at [371, 205] on input "3" at bounding box center [363, 208] width 26 height 6
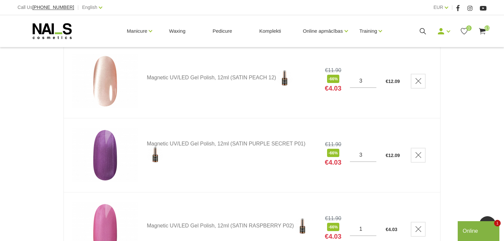
scroll to position [635, 0]
click at [372, 226] on input "2" at bounding box center [363, 229] width 26 height 6
type input "3"
click at [372, 226] on input "3" at bounding box center [363, 229] width 26 height 6
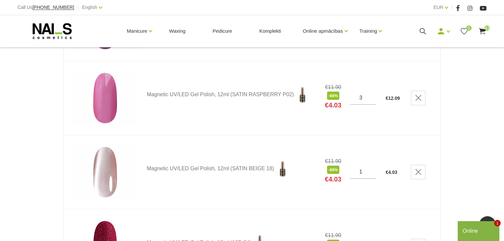
scroll to position [767, 0]
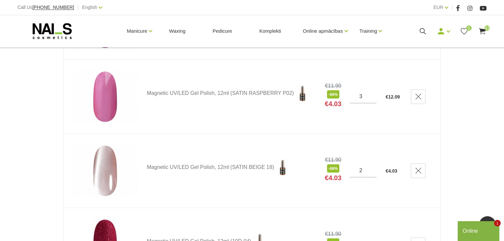
click at [372, 168] on input "2" at bounding box center [363, 171] width 26 height 6
type input "3"
click at [372, 168] on input "3" at bounding box center [363, 171] width 26 height 6
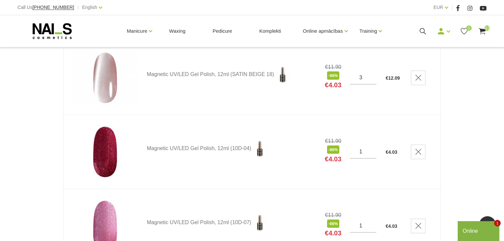
scroll to position [873, 0]
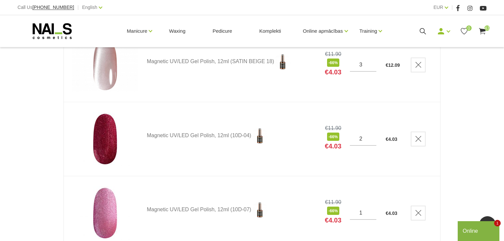
click at [372, 136] on input "2" at bounding box center [363, 139] width 26 height 6
type input "3"
click at [372, 136] on input "3" at bounding box center [363, 139] width 26 height 6
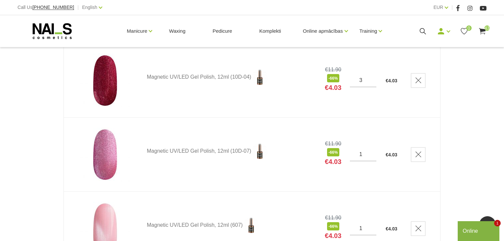
scroll to position [953, 0]
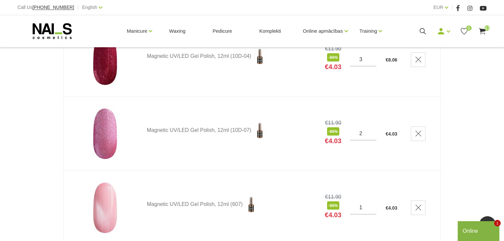
click at [371, 131] on input "2" at bounding box center [363, 134] width 26 height 6
type input "3"
click at [371, 131] on input "3" at bounding box center [363, 134] width 26 height 6
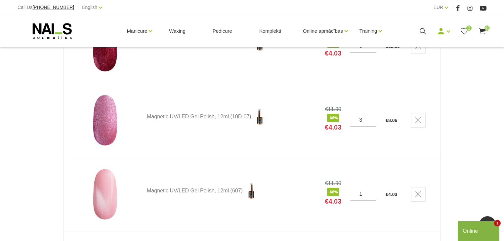
scroll to position [979, 0]
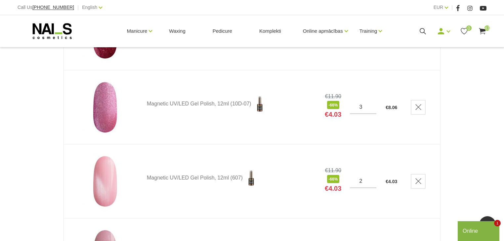
click at [372, 178] on input "2" at bounding box center [363, 181] width 26 height 6
type input "3"
click at [372, 178] on input "3" at bounding box center [363, 181] width 26 height 6
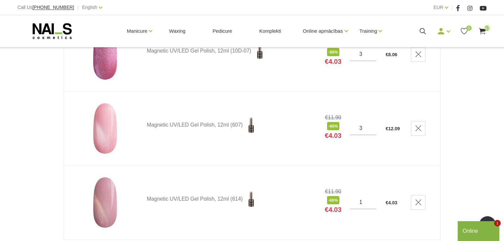
scroll to position [1059, 0]
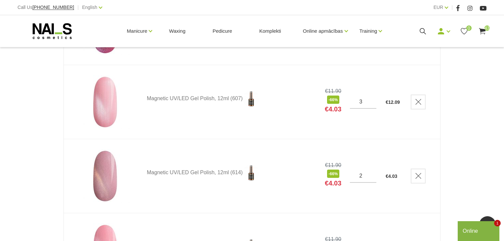
click at [372, 173] on input "2" at bounding box center [363, 176] width 26 height 6
type input "3"
click at [372, 173] on input "3" at bounding box center [363, 176] width 26 height 6
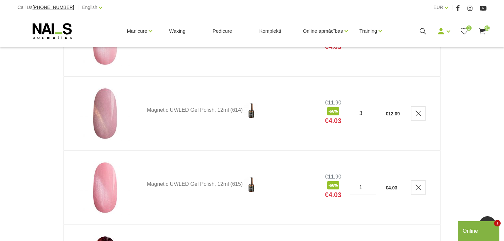
scroll to position [1138, 0]
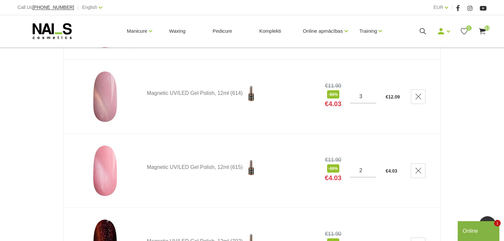
click at [372, 168] on input "2" at bounding box center [363, 171] width 26 height 6
type input "3"
click at [372, 168] on input "3" at bounding box center [363, 171] width 26 height 6
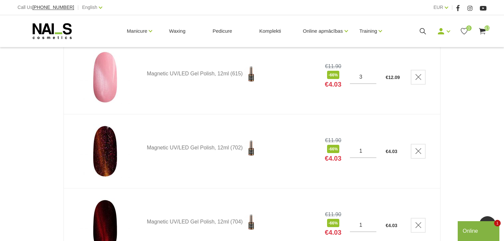
scroll to position [1244, 0]
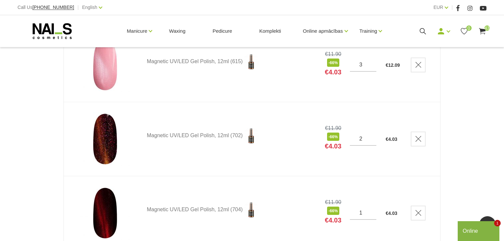
click at [371, 136] on input "2" at bounding box center [363, 139] width 26 height 6
type input "3"
click at [371, 136] on input "3" at bounding box center [363, 139] width 26 height 6
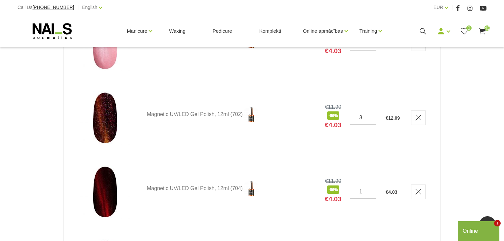
scroll to position [1297, 0]
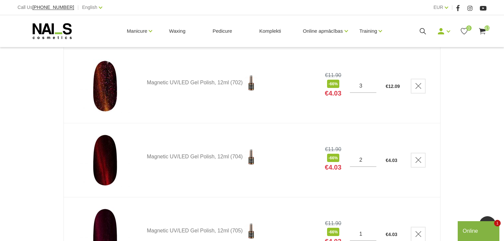
click at [373, 157] on input "2" at bounding box center [363, 160] width 26 height 6
type input "3"
click at [373, 157] on input "3" at bounding box center [363, 160] width 26 height 6
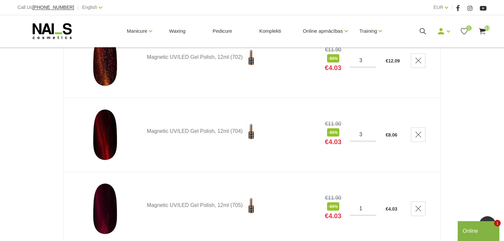
scroll to position [1376, 0]
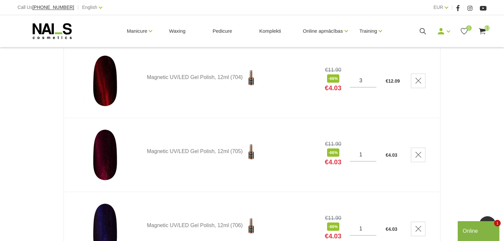
click at [372, 152] on input "1" at bounding box center [363, 155] width 26 height 6
type input "3"
click at [286, 166] on td "Magnetic UV/LED Gel Polish, 12ml (705)" at bounding box center [228, 155] width 178 height 74
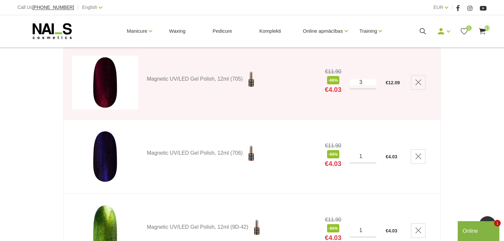
scroll to position [1456, 0]
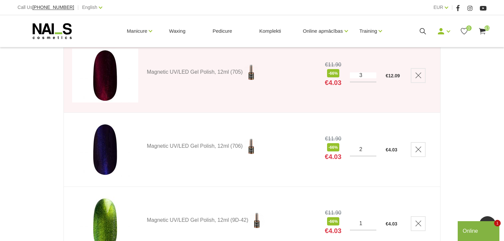
click at [371, 147] on input "2" at bounding box center [363, 150] width 26 height 6
type input "3"
click at [371, 147] on input "3" at bounding box center [363, 150] width 26 height 6
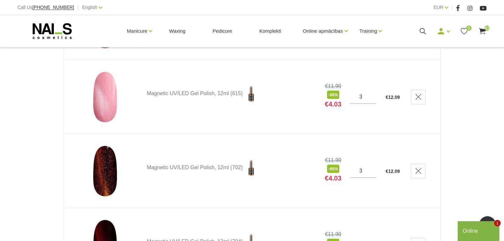
scroll to position [1217, 0]
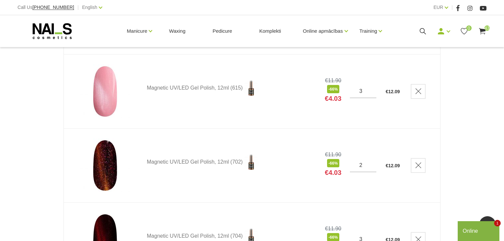
type input "2"
click at [370, 165] on input "2" at bounding box center [363, 165] width 26 height 6
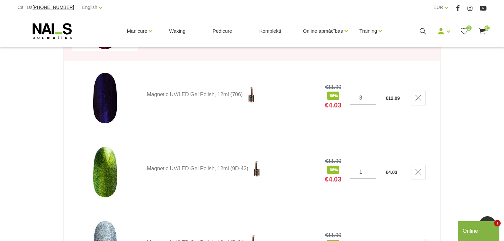
scroll to position [1508, 0]
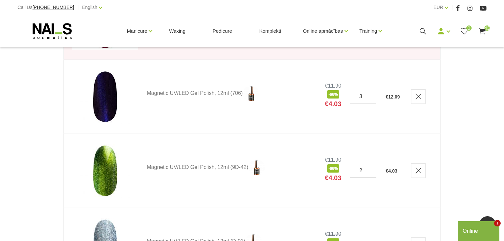
type input "2"
click at [372, 168] on input "2" at bounding box center [363, 171] width 26 height 6
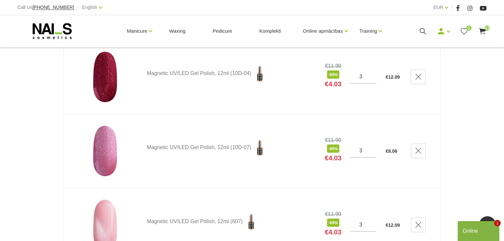
scroll to position [926, 0]
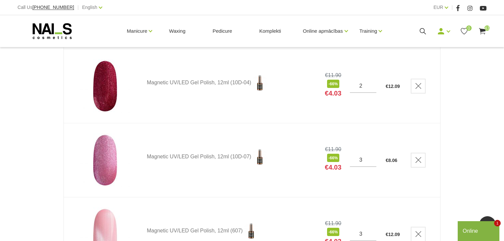
type input "2"
click at [371, 87] on input "2" at bounding box center [363, 86] width 26 height 6
type input "2"
click at [372, 160] on input "2" at bounding box center [363, 160] width 26 height 6
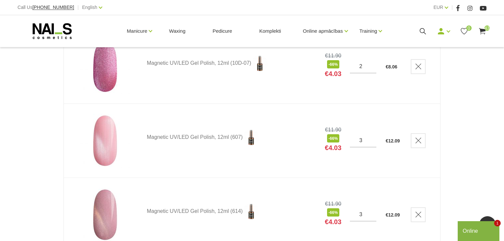
scroll to position [1032, 0]
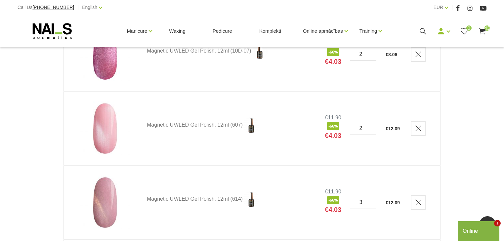
type input "2"
click at [372, 129] on input "2" at bounding box center [363, 128] width 26 height 6
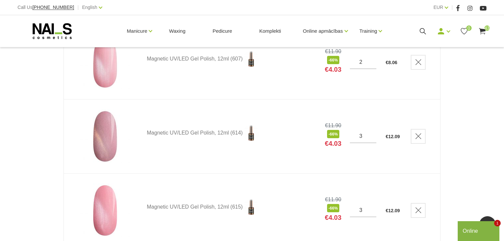
scroll to position [1111, 0]
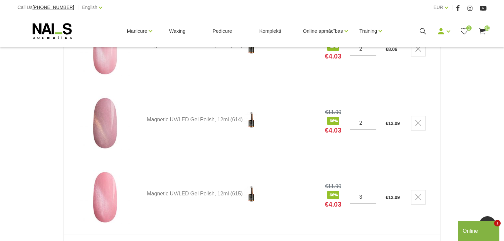
type input "2"
click at [372, 123] on input "2" at bounding box center [363, 123] width 26 height 6
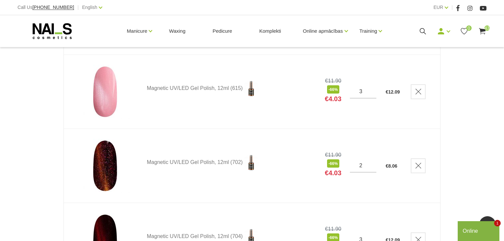
scroll to position [1217, 0]
type input "2"
click at [371, 92] on input "2" at bounding box center [363, 91] width 26 height 6
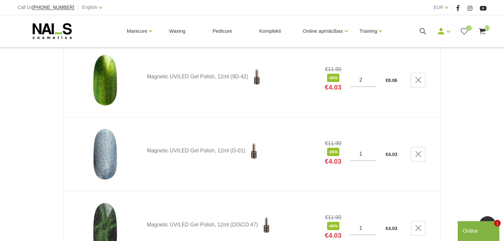
scroll to position [1614, 0]
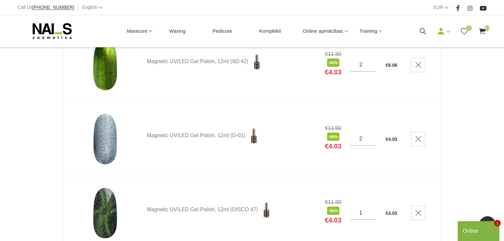
type input "2"
click at [372, 136] on input "2" at bounding box center [363, 139] width 26 height 6
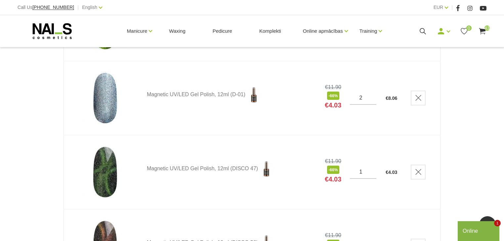
scroll to position [1667, 0]
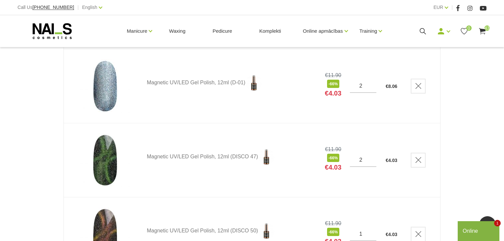
click at [372, 157] on input "2" at bounding box center [363, 160] width 26 height 6
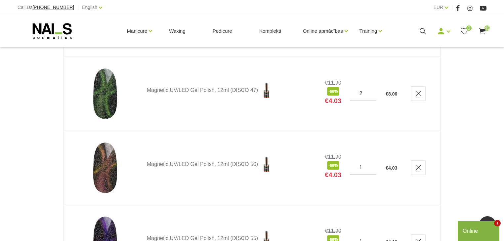
scroll to position [1747, 0]
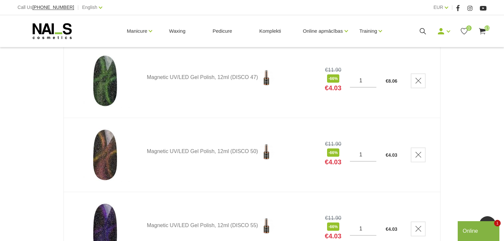
type input "1"
click at [372, 81] on input "1" at bounding box center [363, 81] width 26 height 6
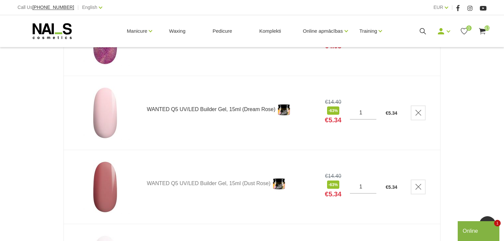
scroll to position [2011, 0]
type input "2"
click at [372, 109] on input "2" at bounding box center [363, 112] width 26 height 6
type input "2"
click at [371, 184] on input "2" at bounding box center [363, 187] width 26 height 6
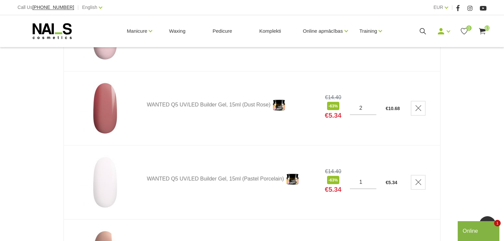
scroll to position [2091, 0]
type input "2"
click at [372, 178] on input "2" at bounding box center [363, 181] width 26 height 6
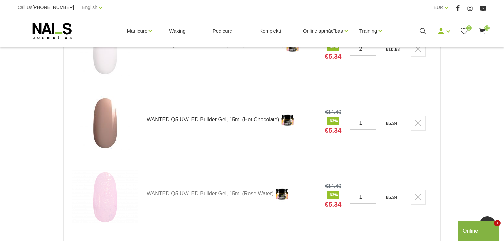
scroll to position [2249, 0]
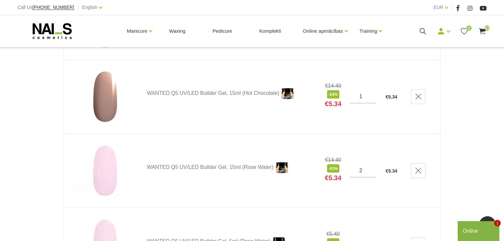
type input "2"
click at [373, 168] on input "2" at bounding box center [363, 171] width 26 height 6
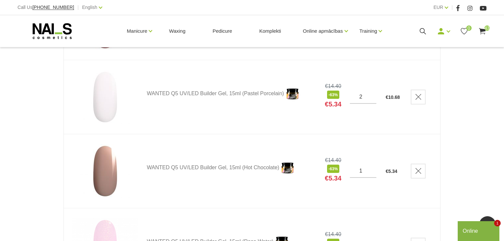
scroll to position [2144, 0]
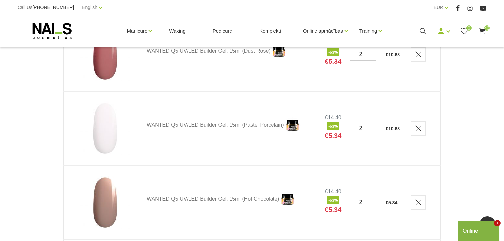
type input "2"
click at [372, 199] on input "2" at bounding box center [363, 202] width 26 height 6
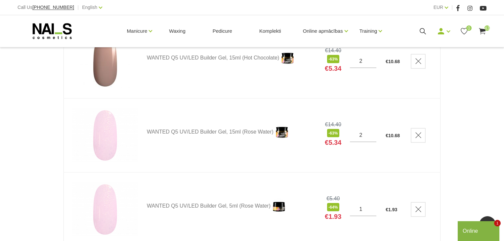
scroll to position [2355, 0]
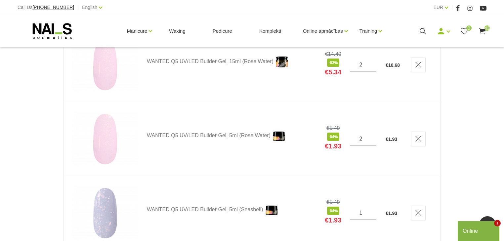
type input "2"
click at [372, 136] on input "2" at bounding box center [363, 139] width 26 height 6
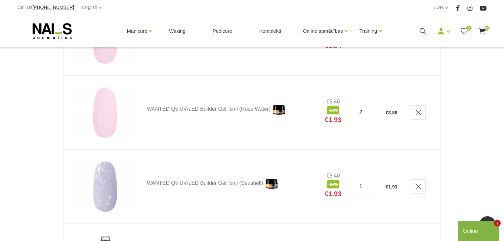
scroll to position [2408, 0]
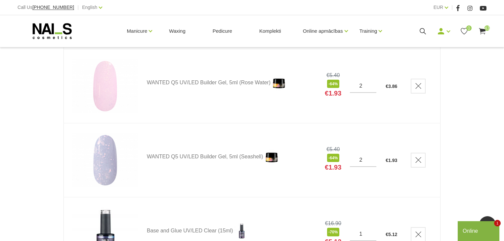
type input "2"
click at [372, 157] on input "2" at bounding box center [363, 160] width 26 height 6
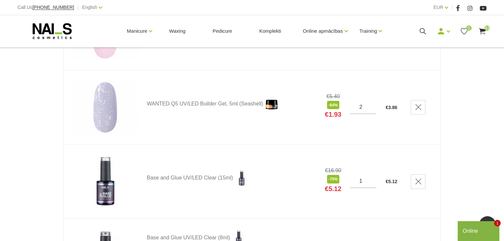
scroll to position [2488, 0]
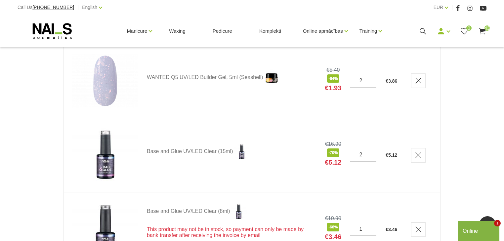
click at [372, 152] on input "2" at bounding box center [363, 155] width 26 height 6
click at [372, 152] on input "3" at bounding box center [363, 155] width 26 height 6
click at [372, 152] on input "4" at bounding box center [363, 155] width 26 height 6
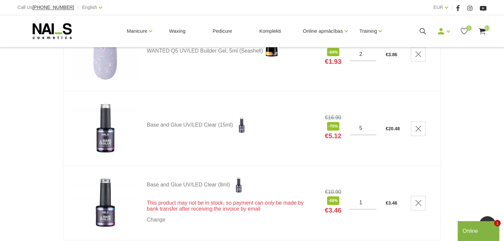
click at [372, 125] on input "5" at bounding box center [363, 128] width 26 height 6
click at [371, 128] on input "4" at bounding box center [363, 128] width 26 height 6
type input "3"
click at [371, 128] on input "3" at bounding box center [363, 128] width 26 height 6
click at [371, 200] on input "1" at bounding box center [363, 203] width 26 height 6
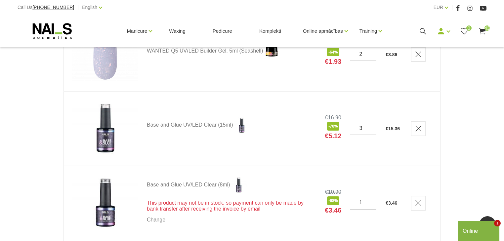
click at [371, 200] on input "1" at bounding box center [363, 203] width 26 height 6
type input "3"
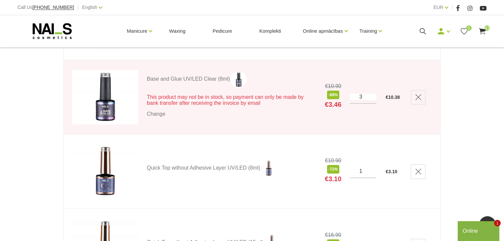
scroll to position [2646, 0]
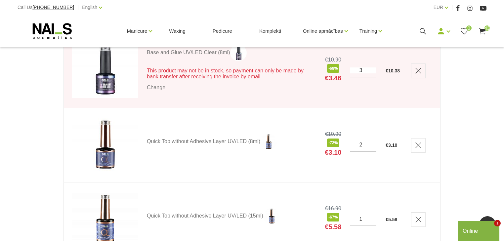
click at [373, 142] on input "2" at bounding box center [363, 145] width 26 height 6
click at [373, 142] on input "3" at bounding box center [363, 145] width 26 height 6
type input "4"
click at [373, 142] on input "4" at bounding box center [363, 145] width 26 height 6
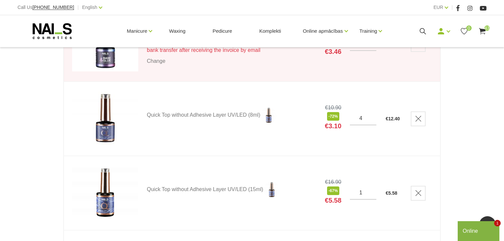
scroll to position [2699, 0]
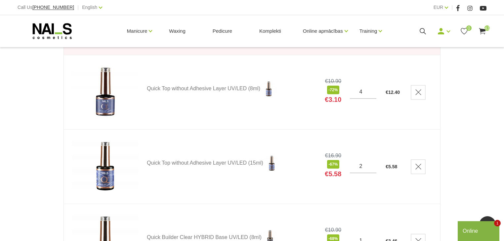
click at [372, 163] on input "2" at bounding box center [363, 166] width 26 height 6
click at [372, 163] on input "3" at bounding box center [363, 166] width 26 height 6
type input "4"
click at [372, 163] on input "4" at bounding box center [363, 166] width 26 height 6
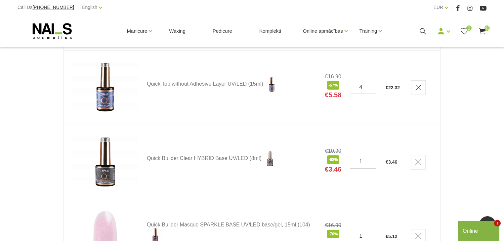
scroll to position [2779, 0]
type input "2"
click at [372, 158] on input "2" at bounding box center [363, 161] width 26 height 6
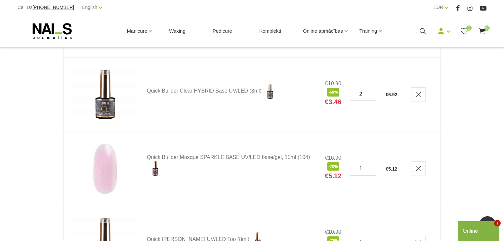
scroll to position [2858, 0]
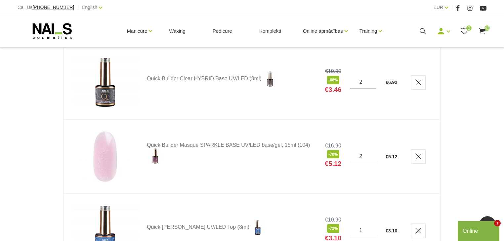
type input "2"
click at [372, 153] on input "2" at bounding box center [363, 156] width 26 height 6
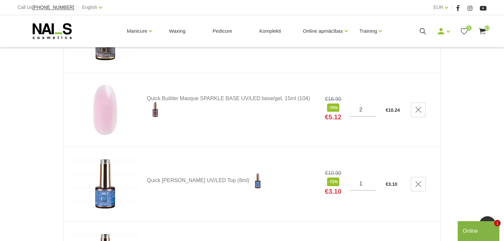
scroll to position [2937, 0]
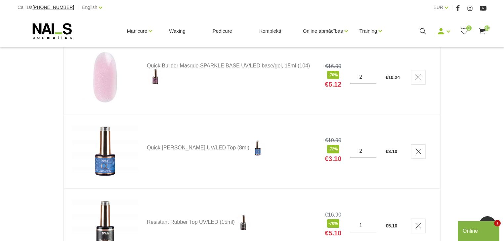
click at [372, 148] on input "2" at bounding box center [363, 151] width 26 height 6
click at [371, 148] on input "3" at bounding box center [363, 151] width 26 height 6
click at [371, 148] on input "4" at bounding box center [363, 151] width 26 height 6
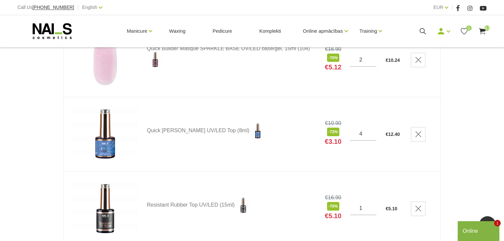
scroll to position [2964, 0]
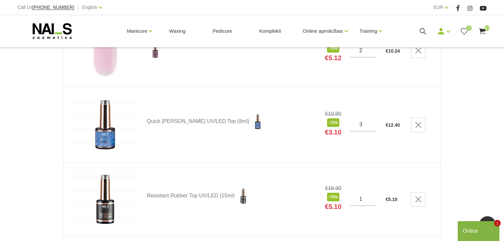
type input "3"
click at [370, 124] on input "3" at bounding box center [363, 125] width 26 height 6
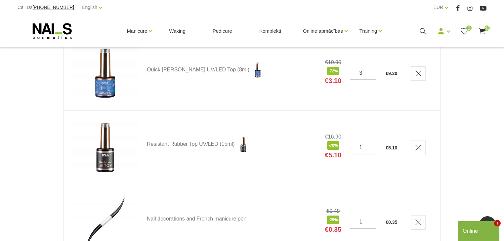
scroll to position [3017, 0]
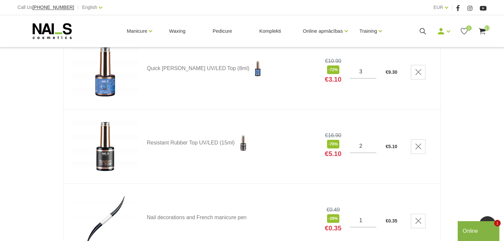
click at [371, 143] on input "2" at bounding box center [363, 146] width 26 height 6
click at [371, 143] on input "3" at bounding box center [363, 146] width 26 height 6
type input "4"
click at [371, 143] on input "4" at bounding box center [363, 146] width 26 height 6
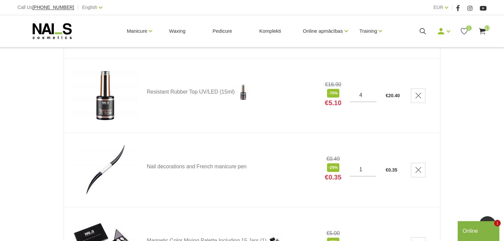
scroll to position [3070, 0]
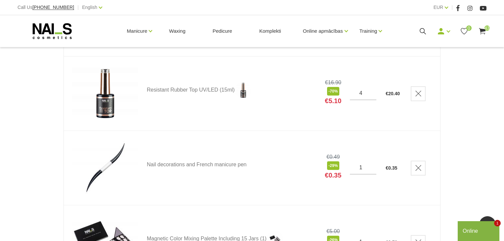
click at [372, 165] on input "1" at bounding box center [363, 168] width 26 height 6
type input "5"
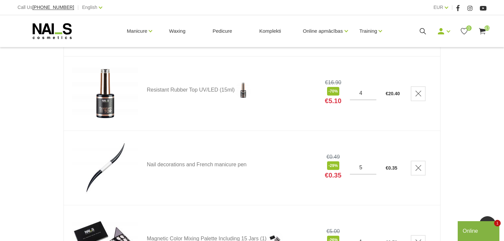
click at [254, 170] on td "Nail decorations and French manicure pen" at bounding box center [228, 168] width 178 height 74
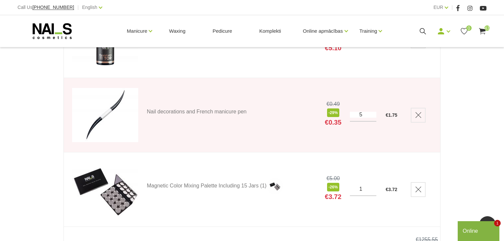
scroll to position [3149, 0]
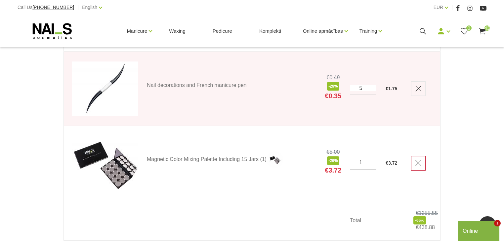
click at [422, 161] on icon "Delete" at bounding box center [418, 163] width 7 height 7
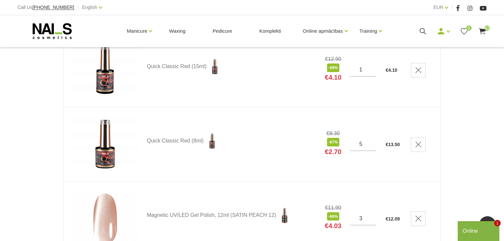
scroll to position [503, 0]
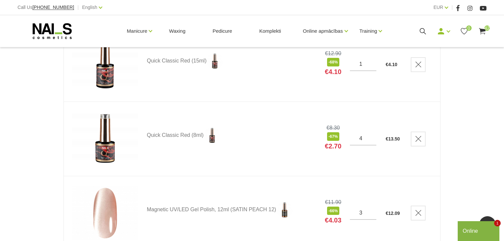
type input "4"
click at [372, 140] on input "4" at bounding box center [363, 139] width 26 height 6
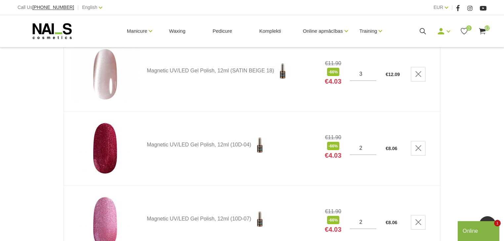
scroll to position [873, 0]
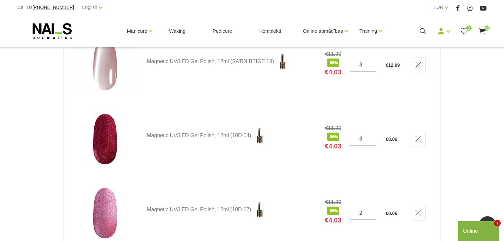
click at [371, 136] on input "3" at bounding box center [363, 139] width 26 height 6
type input "2"
click at [372, 139] on input "2" at bounding box center [363, 139] width 26 height 6
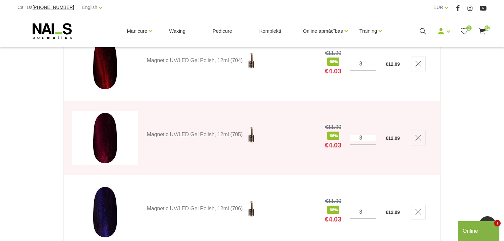
scroll to position [1403, 0]
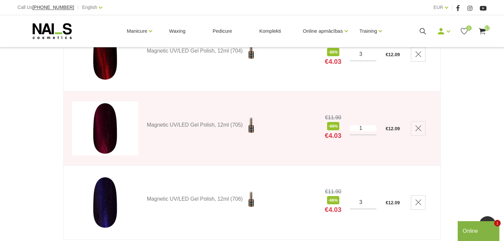
type input "1"
click at [371, 129] on input "1" at bounding box center [363, 128] width 26 height 6
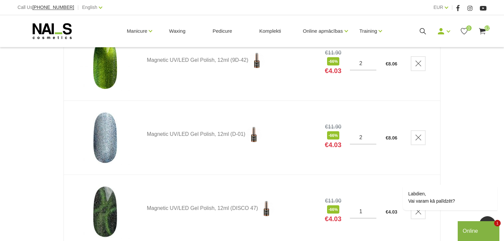
scroll to position [1589, 0]
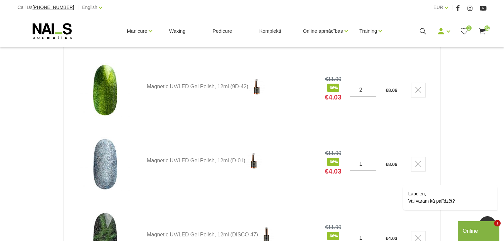
type input "1"
click at [372, 164] on input "1" at bounding box center [363, 164] width 26 height 6
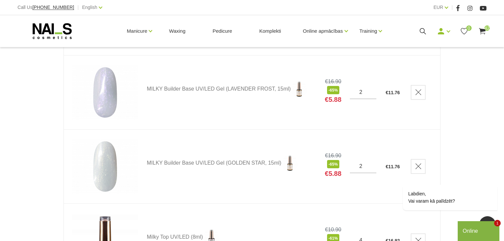
scroll to position [239, 0]
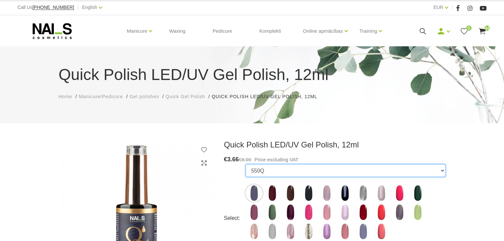
click at [298, 172] on select "550Q 551Q 807Q 813Q 462Q 401Q 443Q 445Q 569Q 560Q 552Q 568Q 510Q 413Q 529Q 484Q…" at bounding box center [346, 170] width 200 height 13
select select "6309"
click at [246, 164] on select "550Q 551Q 807Q 813Q 462Q 401Q 443Q 445Q 569Q 560Q 552Q 568Q 510Q 413Q 529Q 484Q…" at bounding box center [346, 170] width 200 height 13
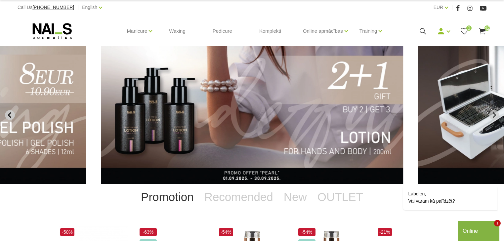
click at [9, 112] on icon "Previous slide" at bounding box center [10, 115] width 6 height 6
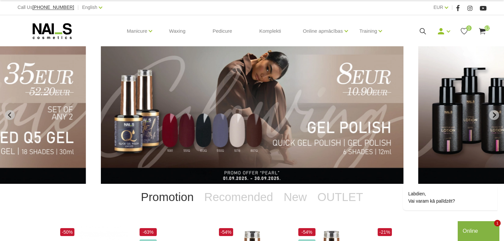
click at [311, 122] on img "5 of 12" at bounding box center [252, 115] width 302 height 138
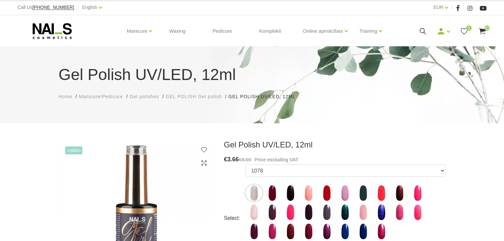
click at [481, 27] on icon at bounding box center [482, 31] width 8 height 8
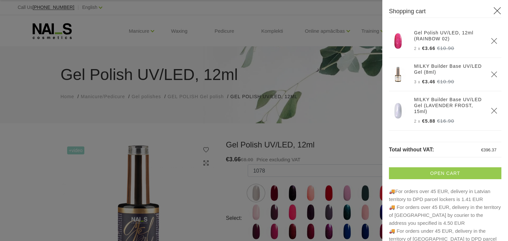
click at [433, 169] on link "Open cart" at bounding box center [445, 173] width 112 height 12
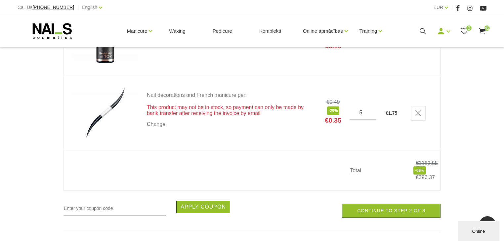
scroll to position [2998, 0]
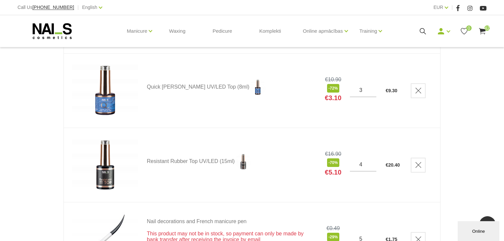
click at [57, 28] on icon at bounding box center [52, 31] width 69 height 17
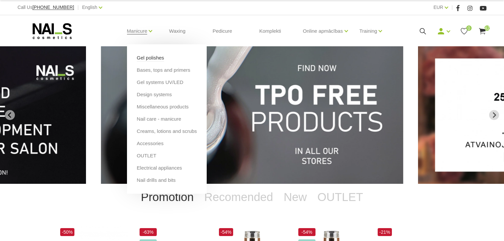
click at [145, 56] on link "Gel polishes" at bounding box center [150, 57] width 27 height 7
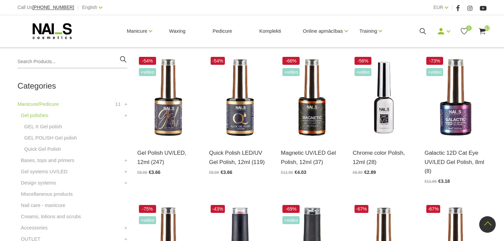
scroll to position [159, 0]
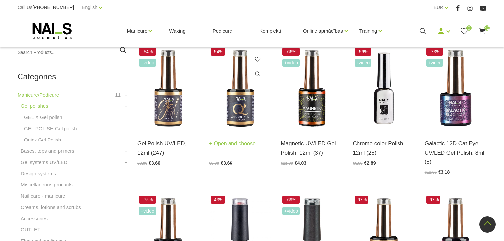
click at [245, 109] on img at bounding box center [240, 88] width 62 height 85
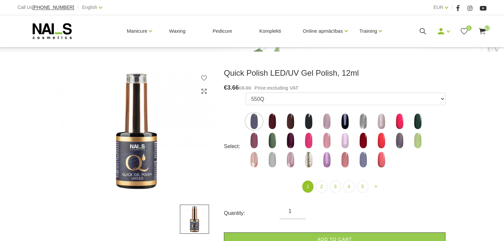
scroll to position [79, 0]
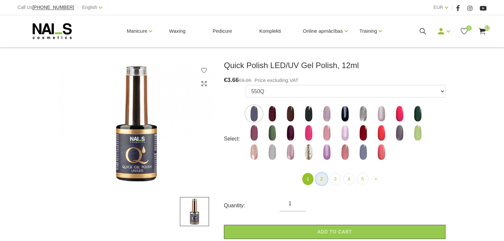
click at [318, 177] on link "2" at bounding box center [321, 179] width 11 height 12
